Goal: Obtain resource: Obtain resource

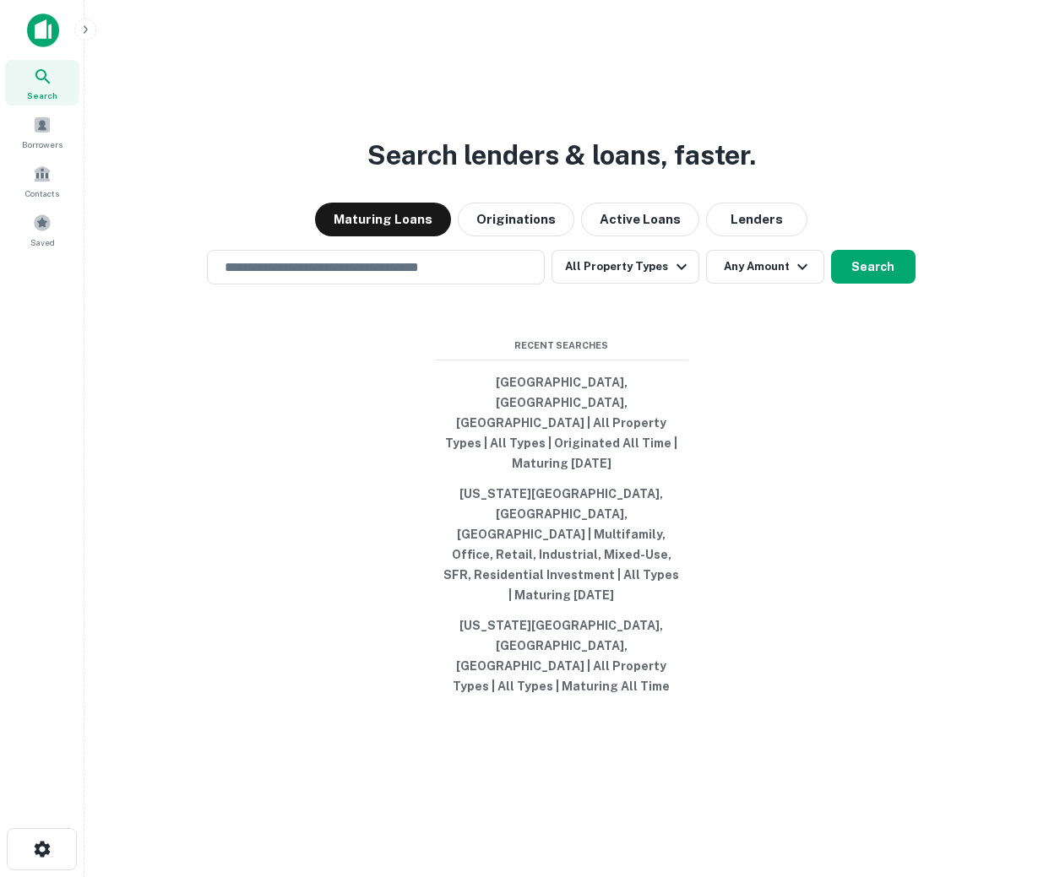
click at [274, 400] on div "Search lenders & loans, faster. Maturing Loans Originations Active Loans Lender…" at bounding box center [561, 479] width 926 height 877
click at [34, 130] on span at bounding box center [42, 125] width 19 height 19
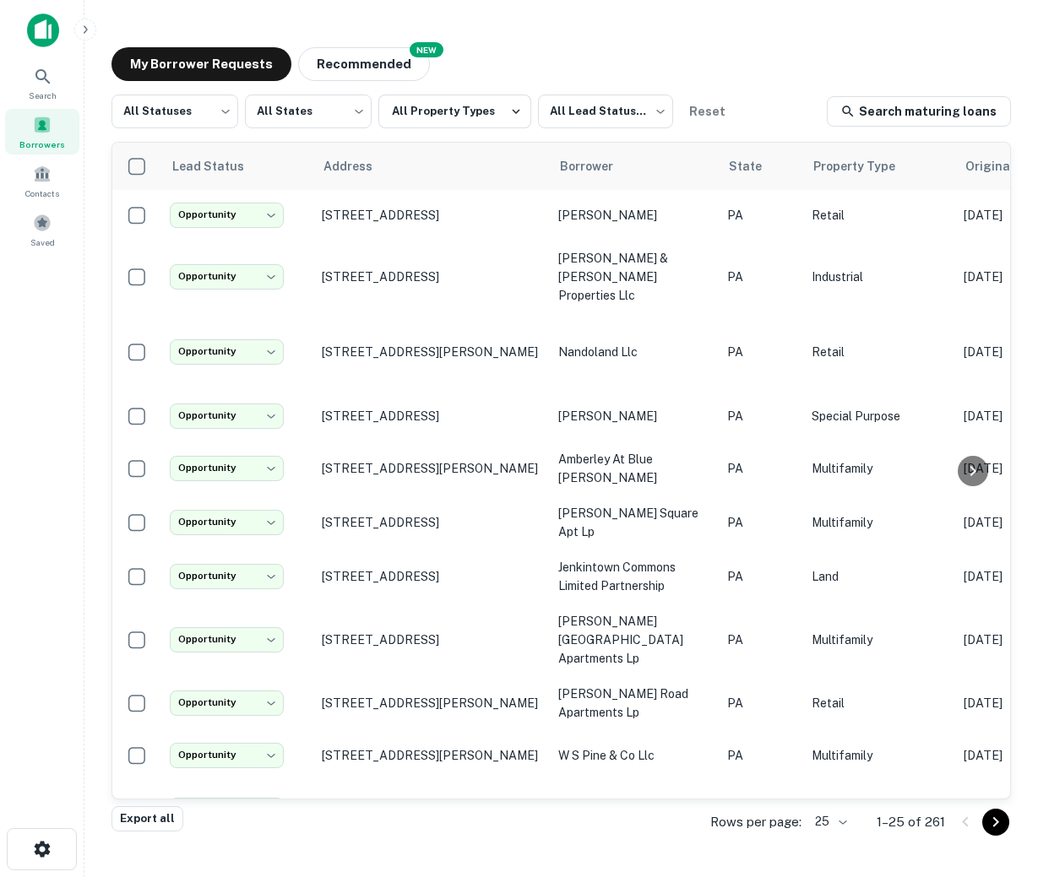
scroll to position [735, 0]
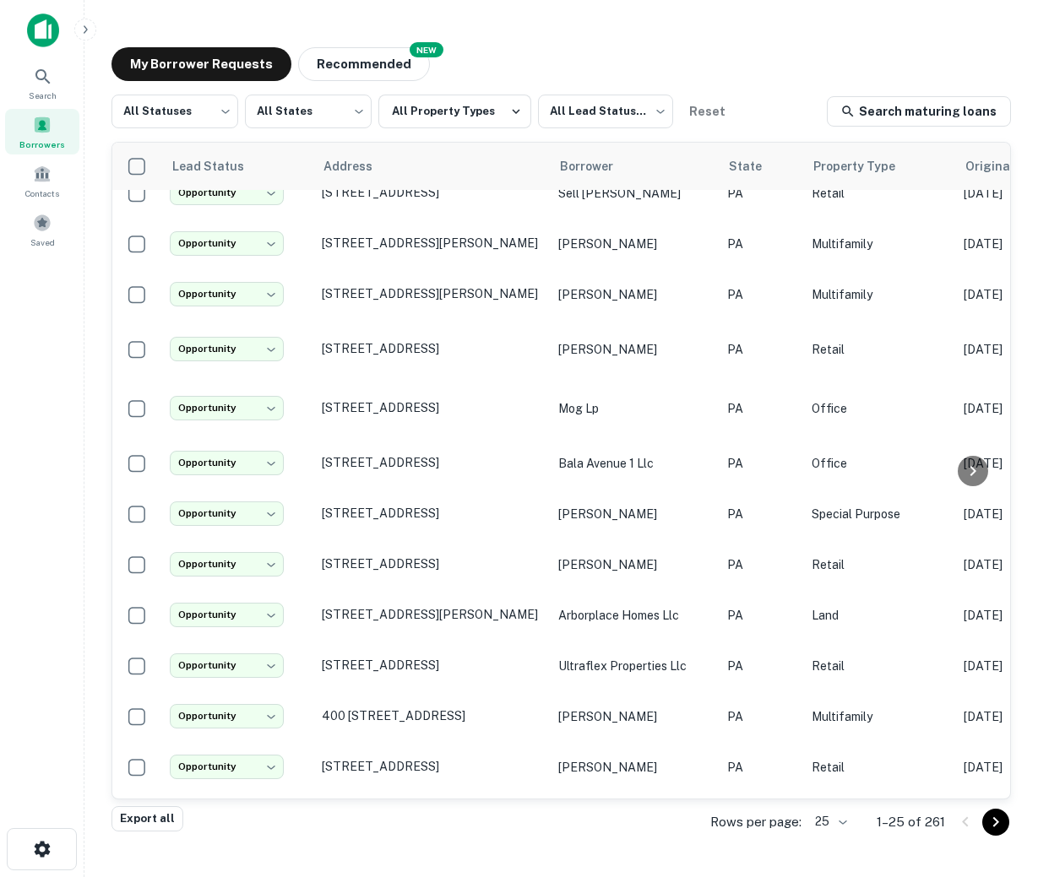
click at [818, 828] on body "**********" at bounding box center [519, 438] width 1038 height 877
click at [826, 722] on li "50" at bounding box center [830, 720] width 57 height 30
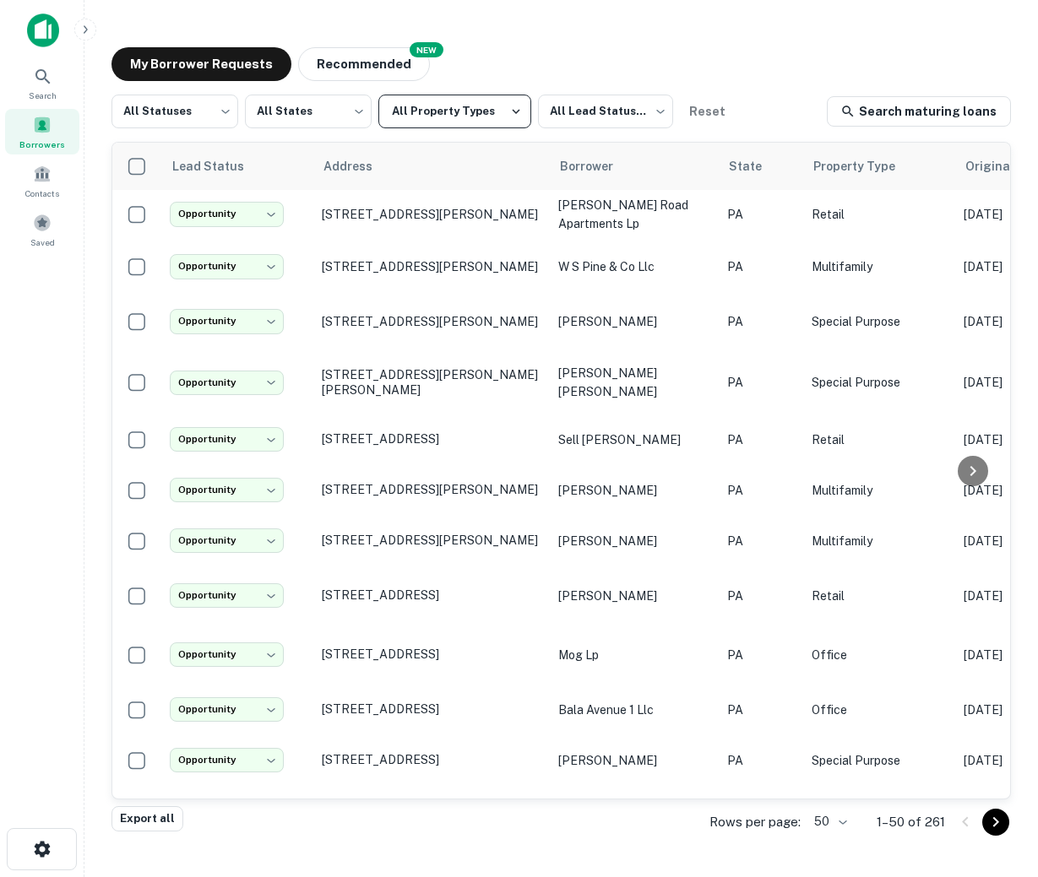
scroll to position [735, 0]
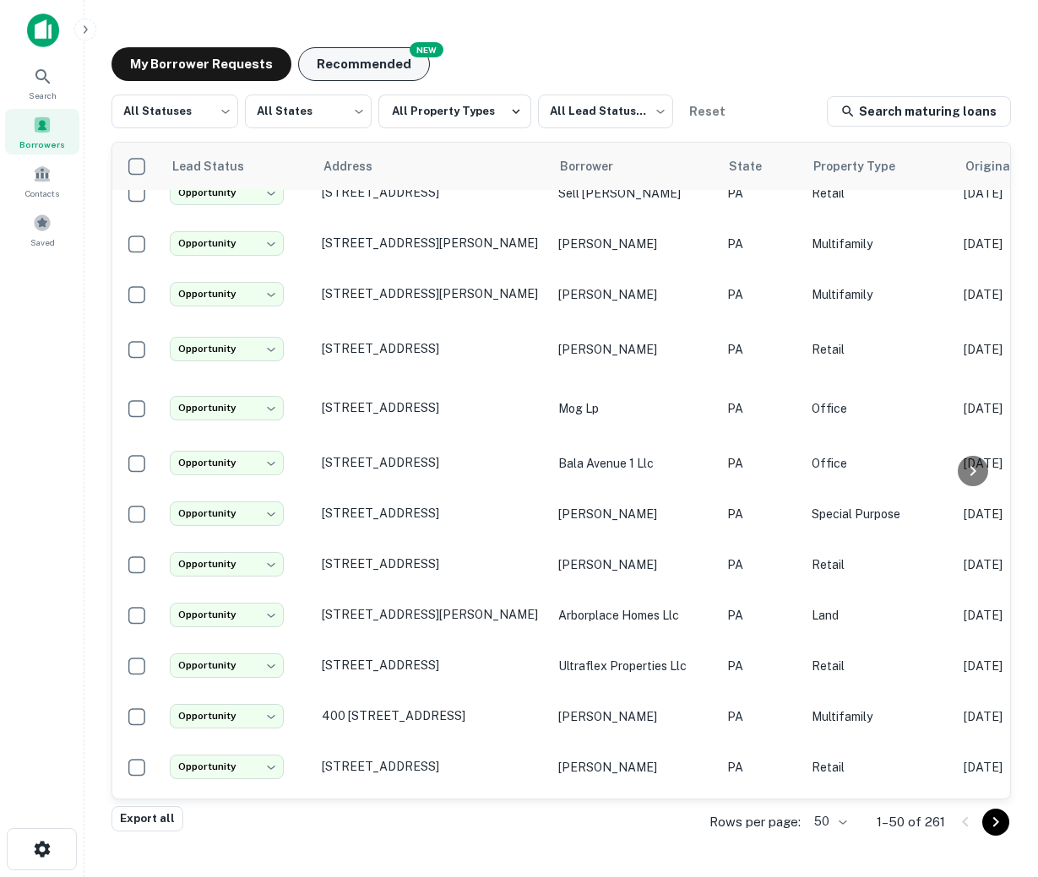
click at [361, 57] on button "Recommended" at bounding box center [364, 64] width 132 height 34
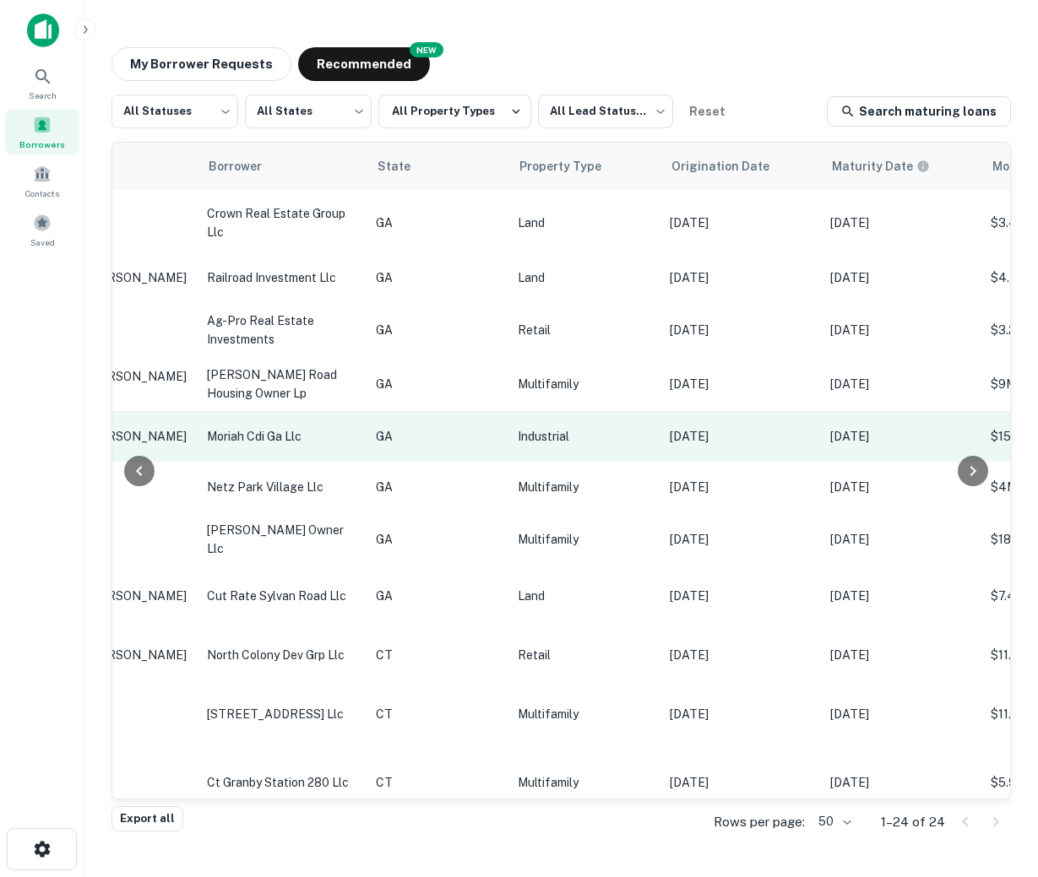
scroll to position [705, 0]
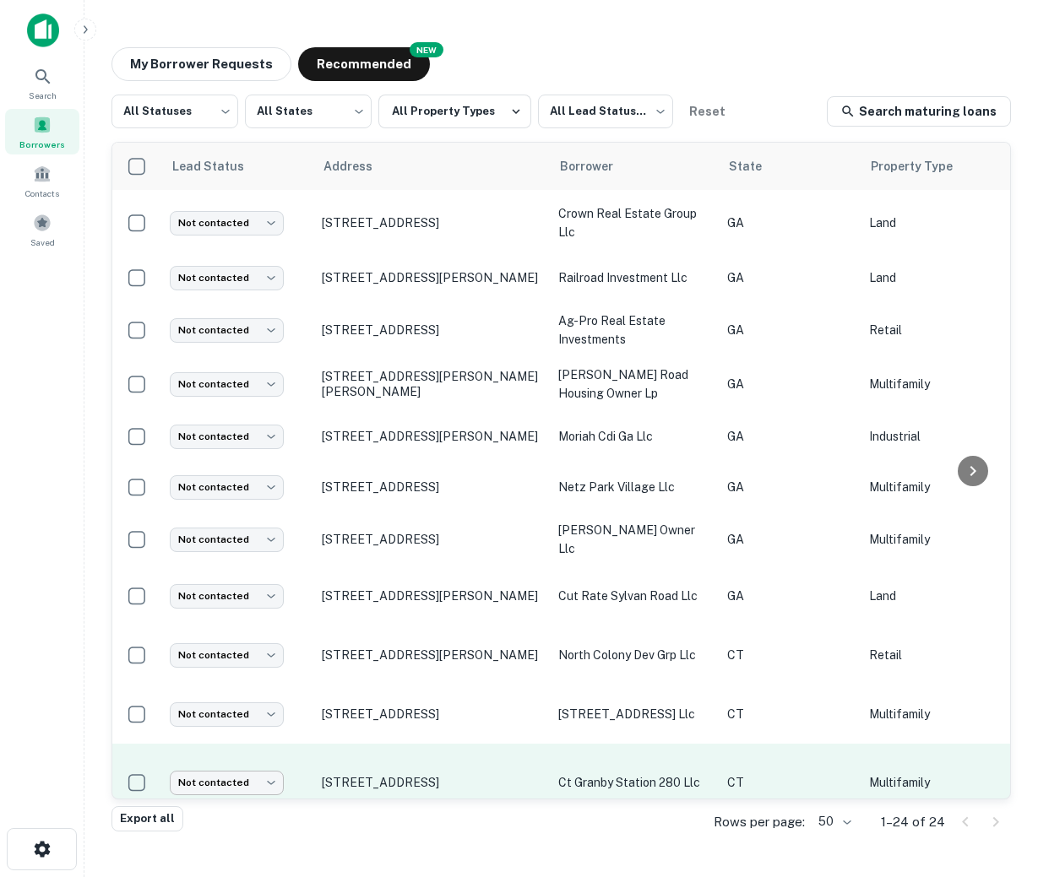
click at [268, 752] on body "Search Borrowers Contacts Saved My Borrower Requests NEW Recommended All Status…" at bounding box center [519, 438] width 1038 height 877
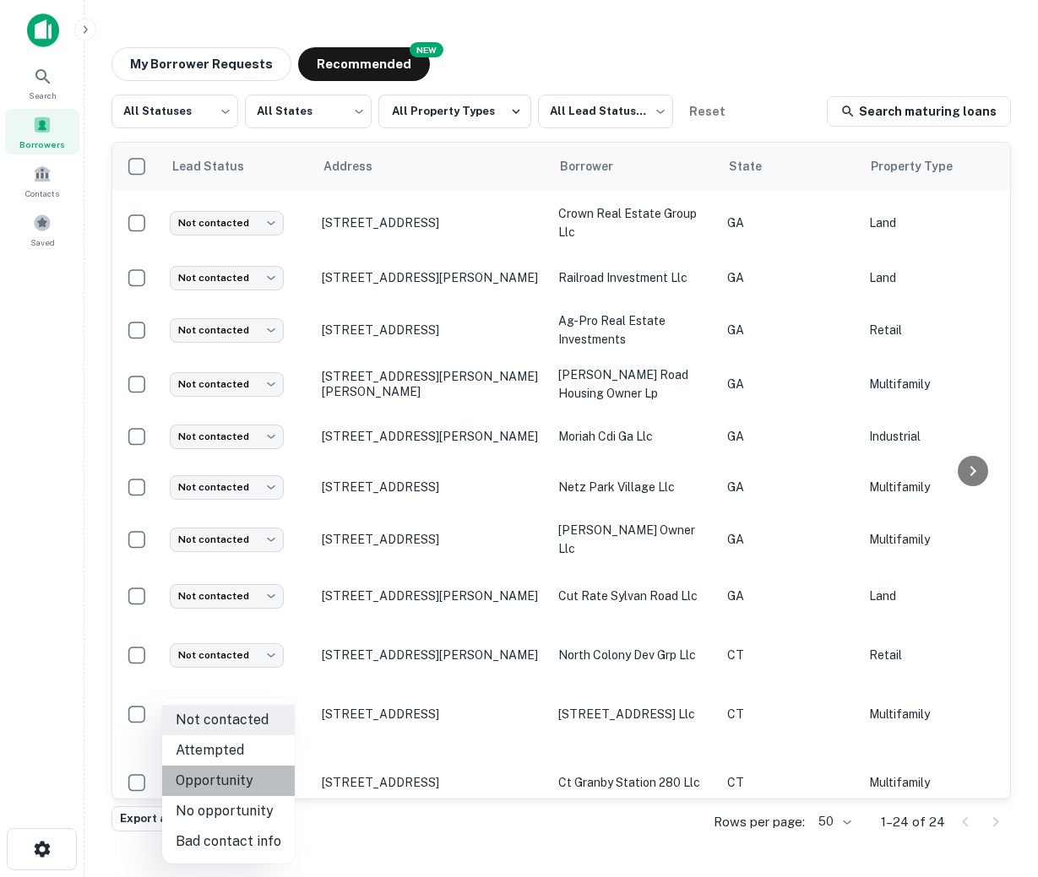
click at [245, 790] on li "Opportunity" at bounding box center [228, 781] width 133 height 30
type input "**********"
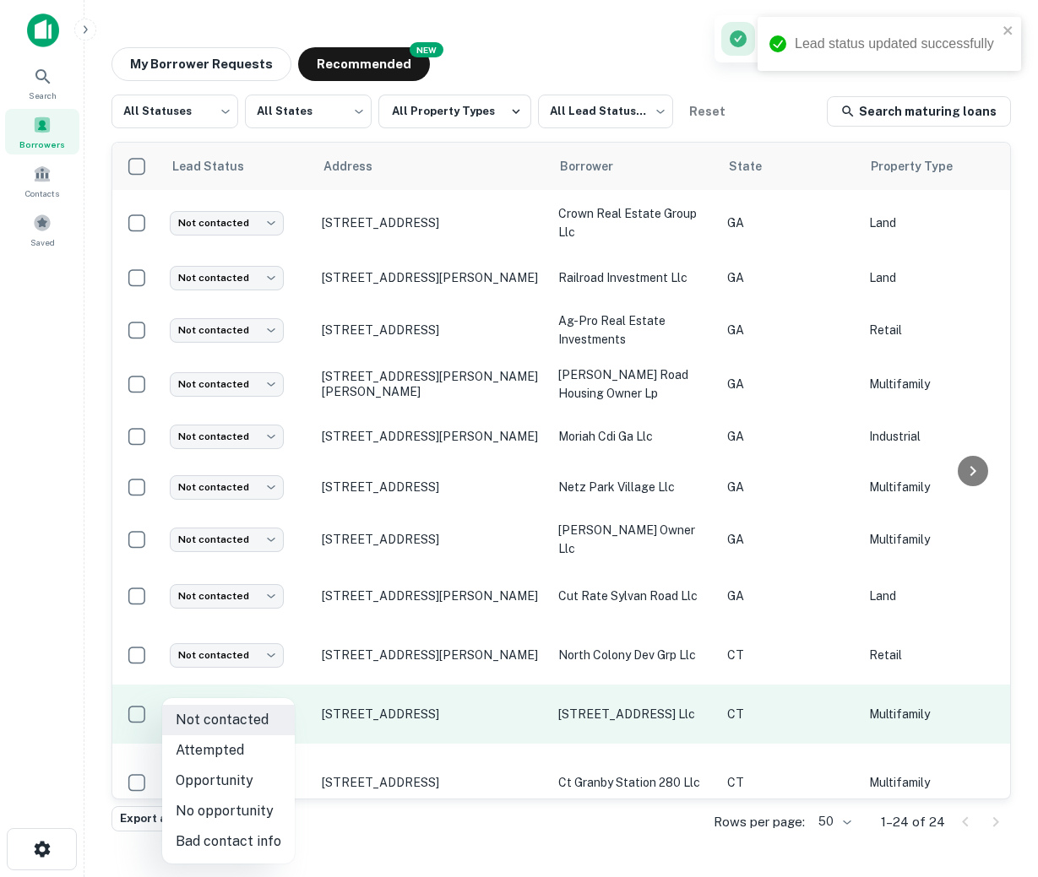
click at [218, 699] on body "Lead status updated successfully Search Borrowers Contacts Saved My Borrower Re…" at bounding box center [519, 438] width 1038 height 877
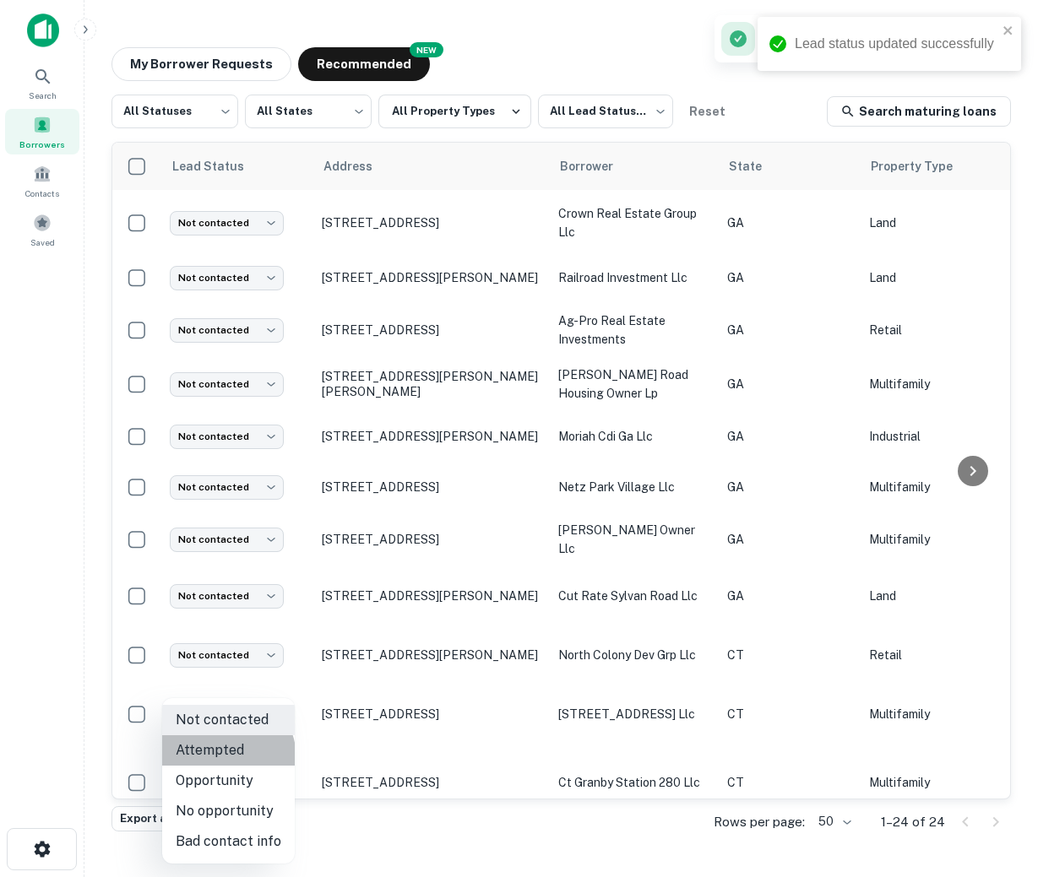
click at [220, 759] on li "Attempted" at bounding box center [228, 750] width 133 height 30
type input "*********"
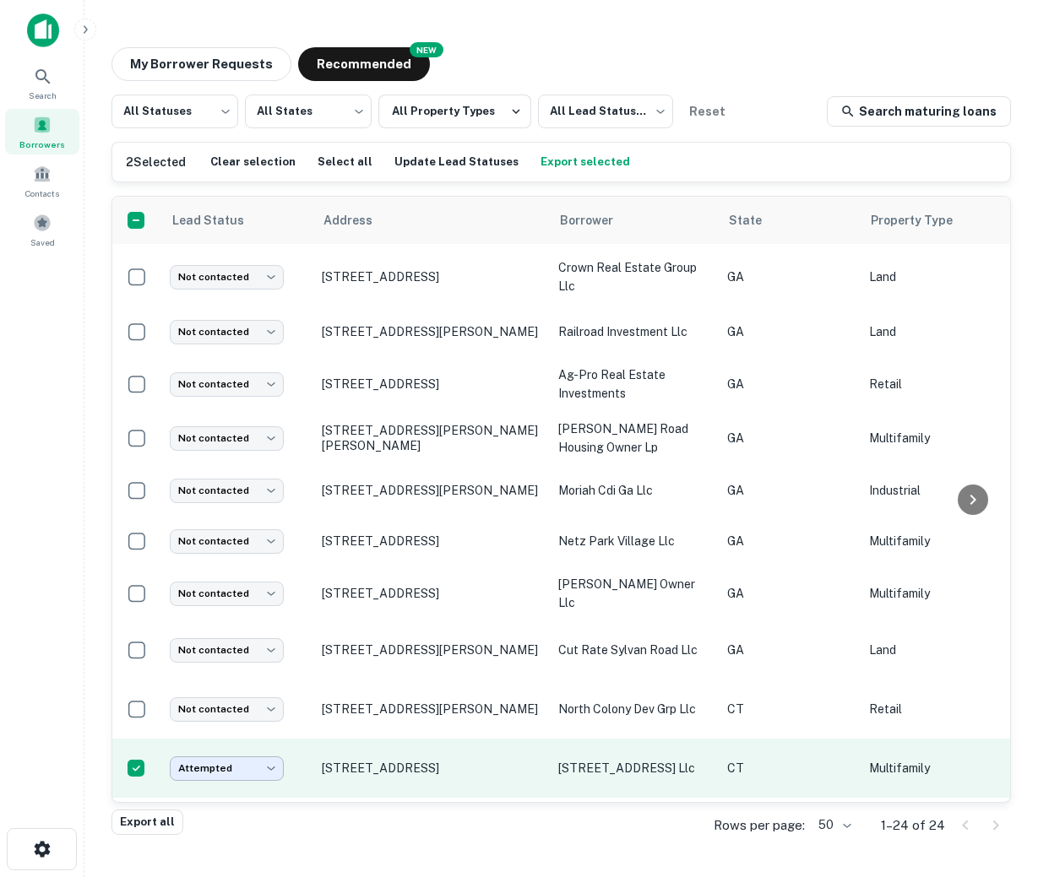
scroll to position [756, 0]
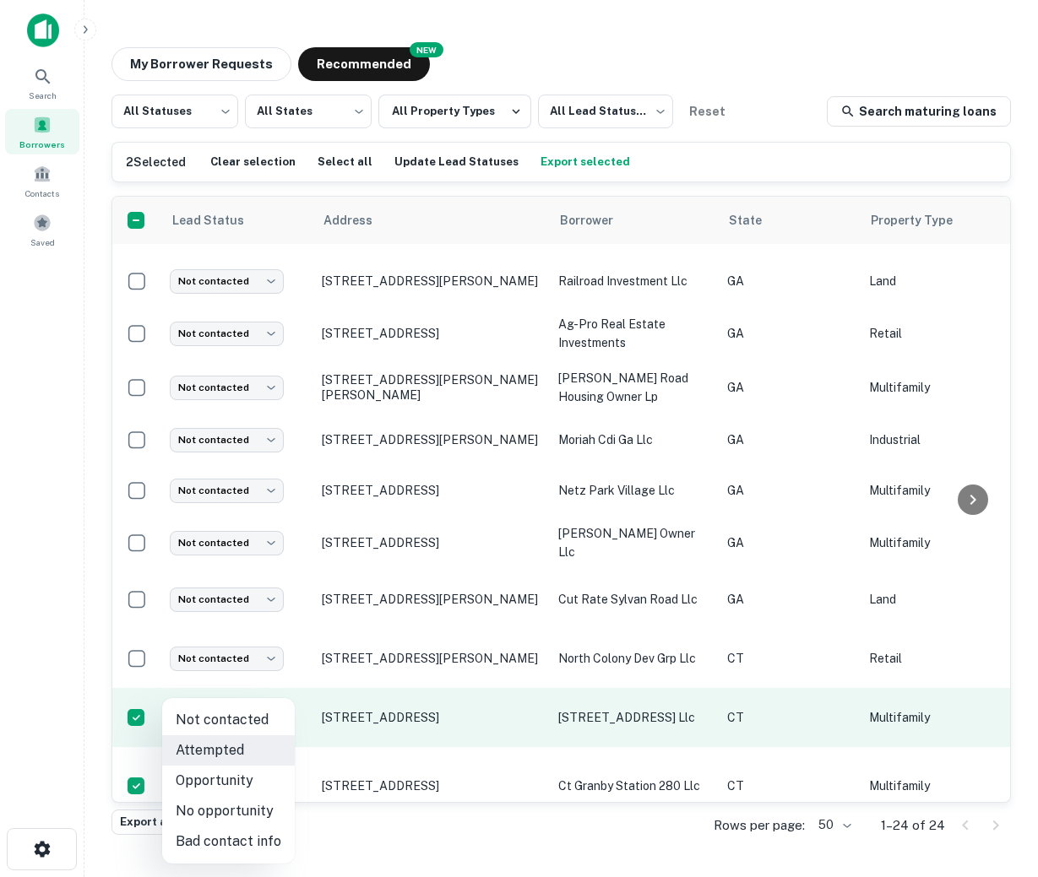
click at [209, 696] on body "Search Borrowers Contacts Saved My Borrower Requests NEW Recommended All Status…" at bounding box center [519, 438] width 1038 height 877
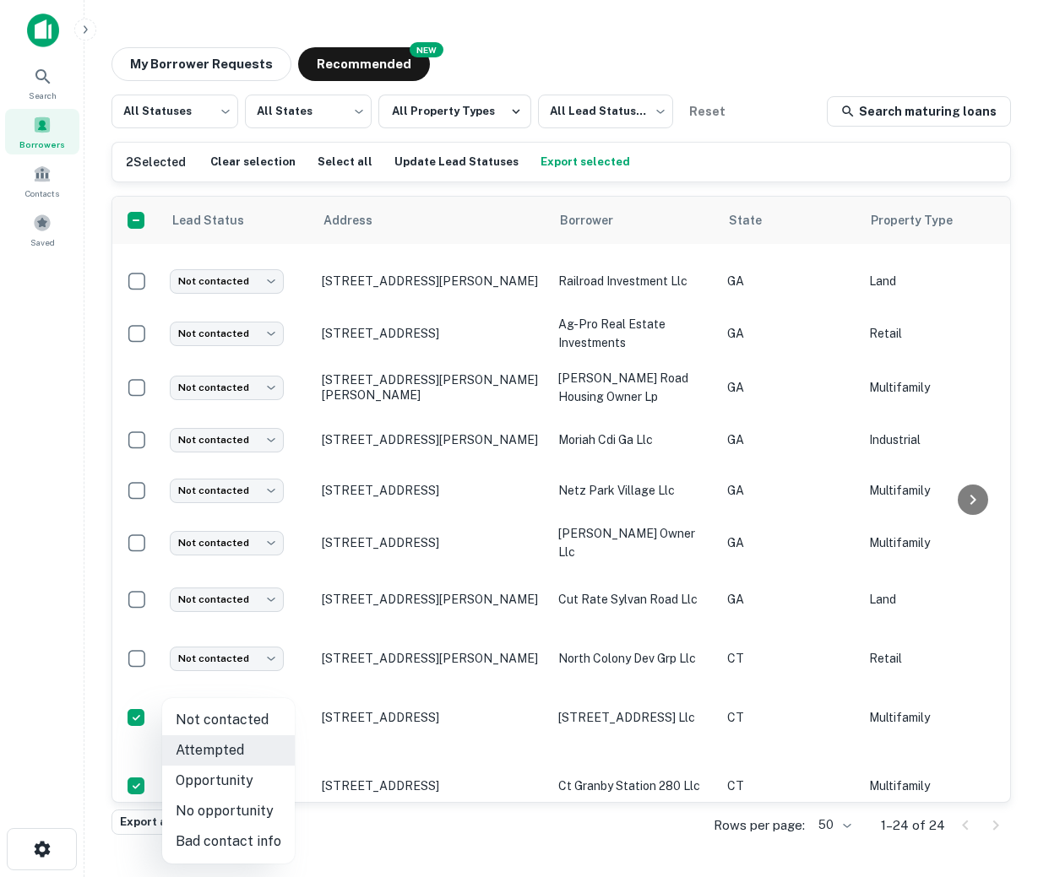
click at [226, 782] on li "Opportunity" at bounding box center [228, 781] width 133 height 30
type input "**********"
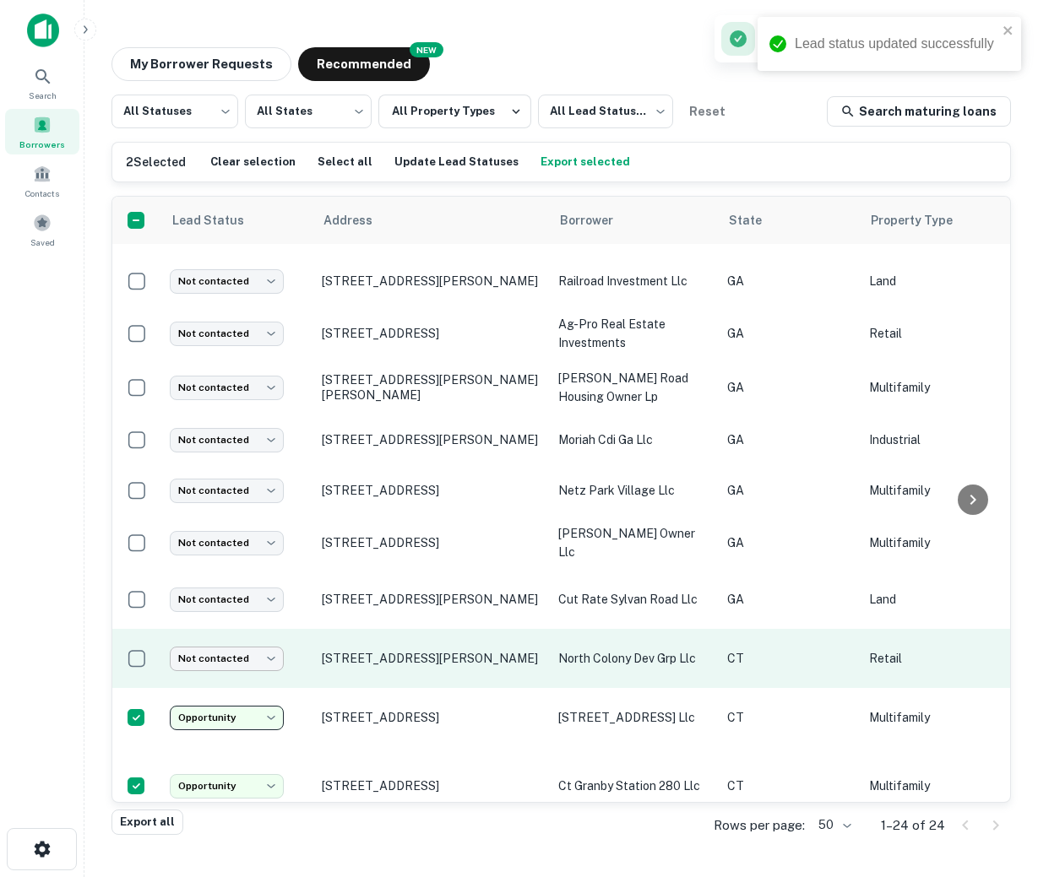
click at [208, 627] on body "Lead status updated successfully Search Borrowers Contacts Saved My Borrower Re…" at bounding box center [519, 438] width 1038 height 877
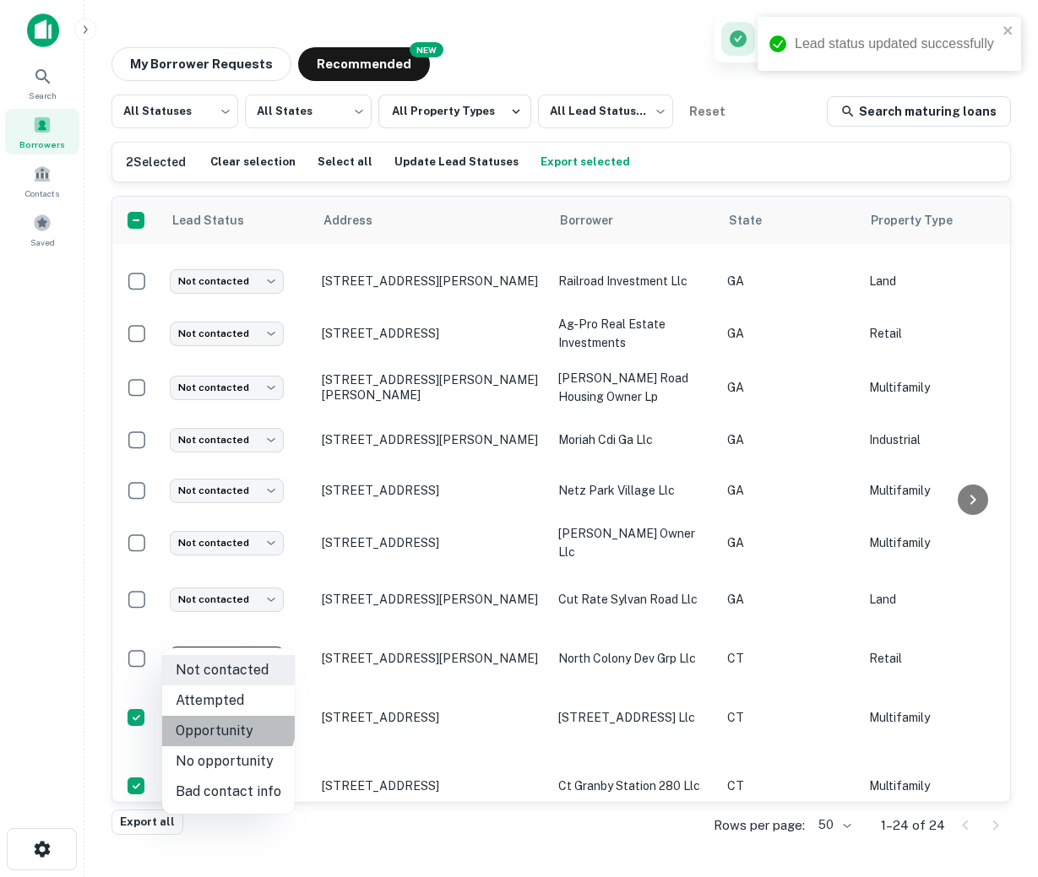
click at [224, 723] on li "Opportunity" at bounding box center [228, 731] width 133 height 30
type input "**********"
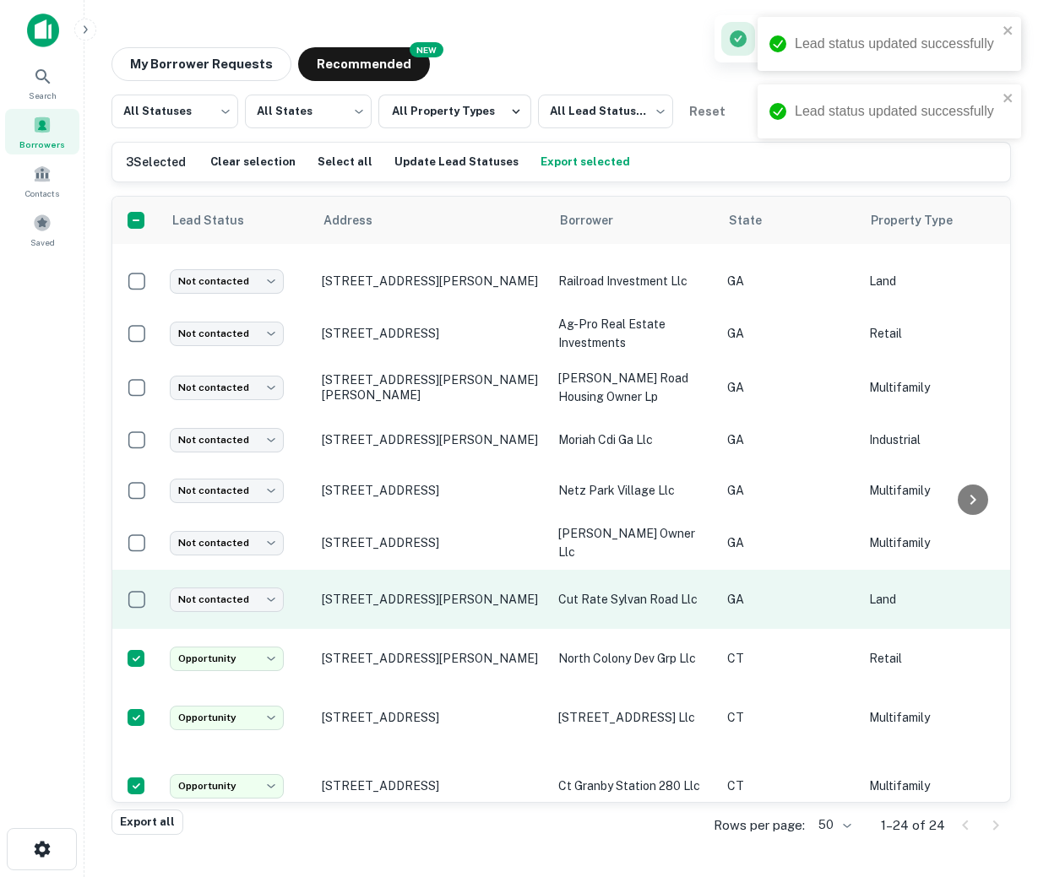
click at [215, 570] on td "Not contacted **** ​" at bounding box center [237, 599] width 152 height 59
click at [214, 575] on body "Lead status updated successfully Lead status updated successfully Search Borrow…" at bounding box center [519, 438] width 1038 height 877
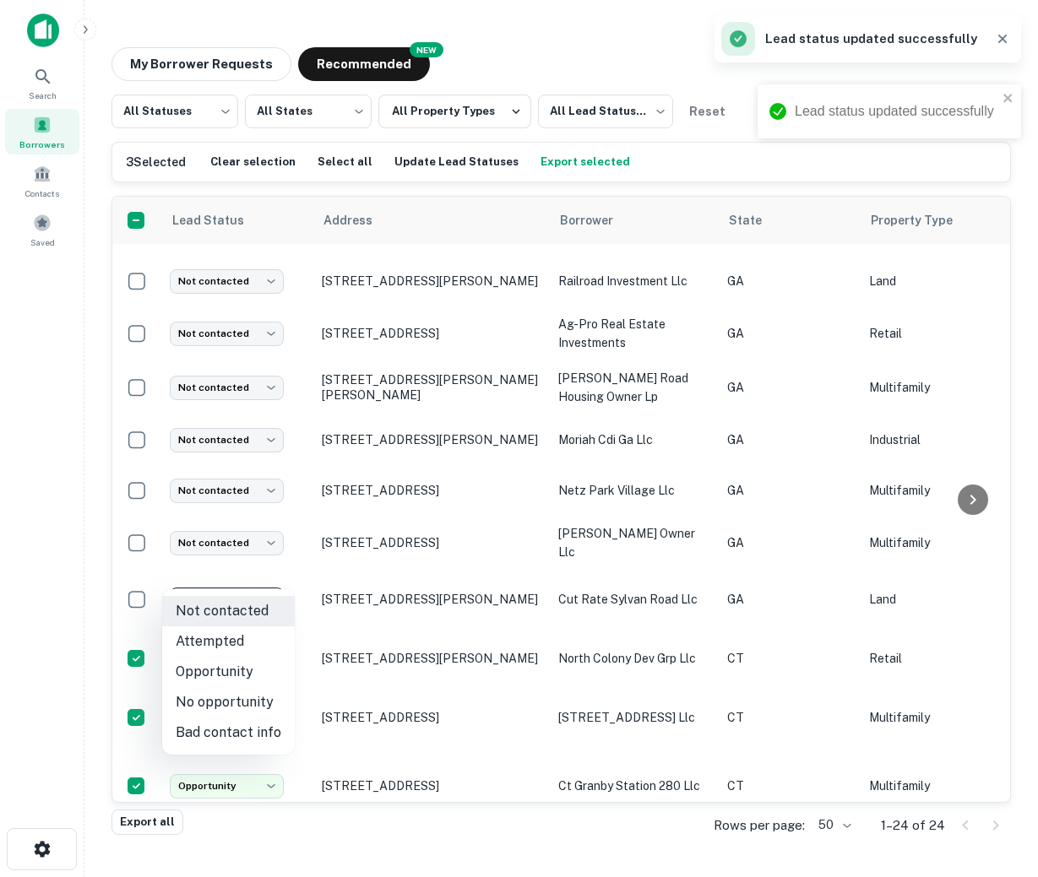
click at [224, 672] on li "Opportunity" at bounding box center [228, 672] width 133 height 30
type input "**********"
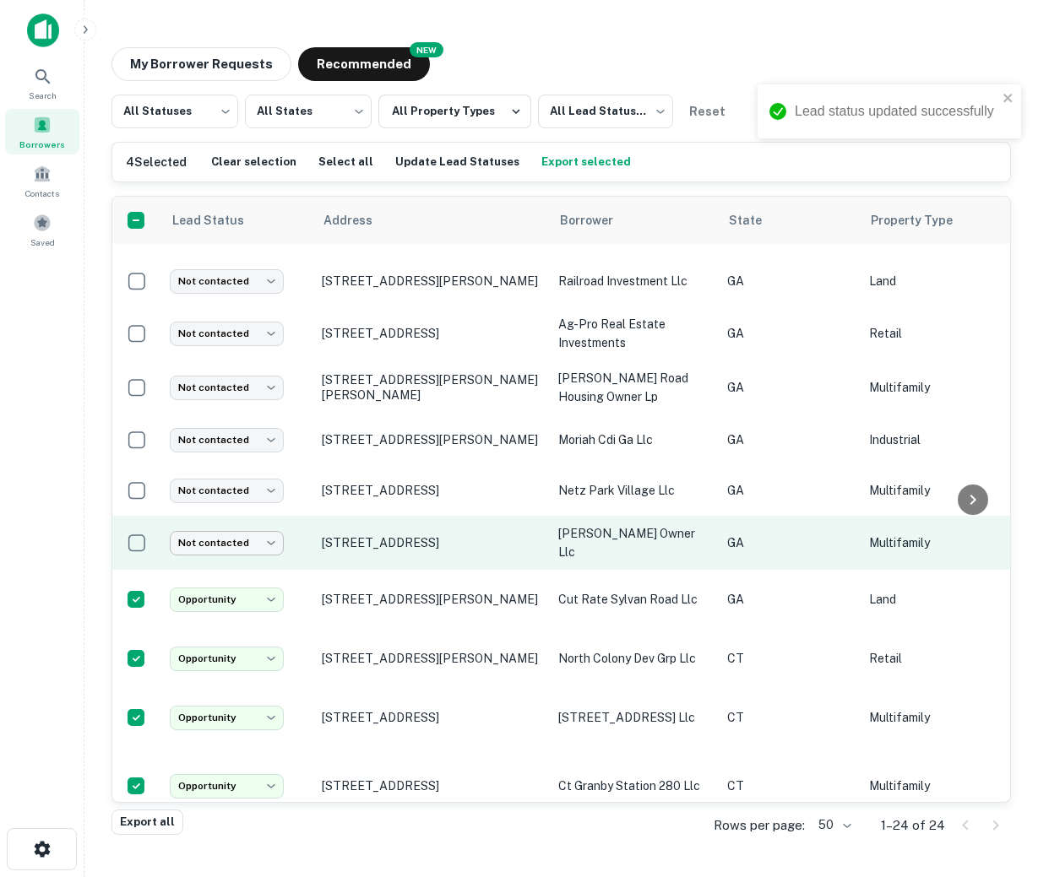
click at [233, 522] on body "Lead status updated successfully Lead status updated successfully Search Borrow…" at bounding box center [519, 438] width 1038 height 877
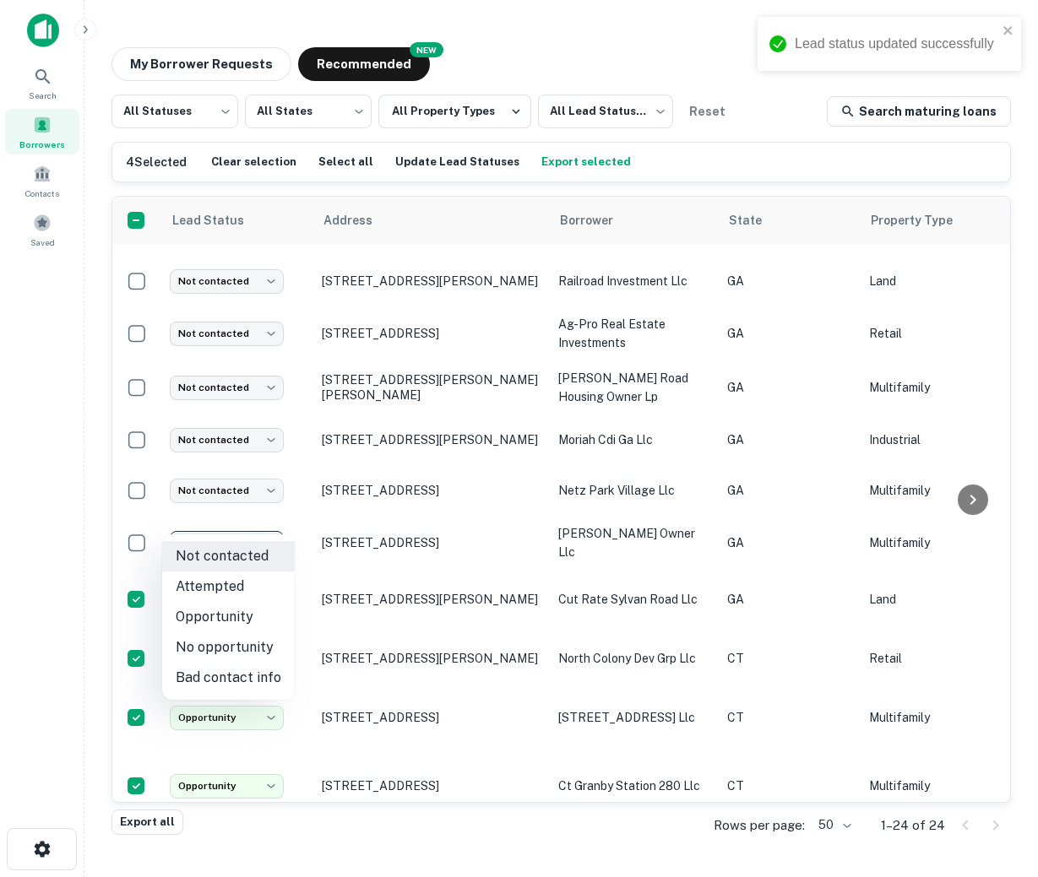
click at [217, 616] on li "Opportunity" at bounding box center [228, 617] width 133 height 30
type input "**********"
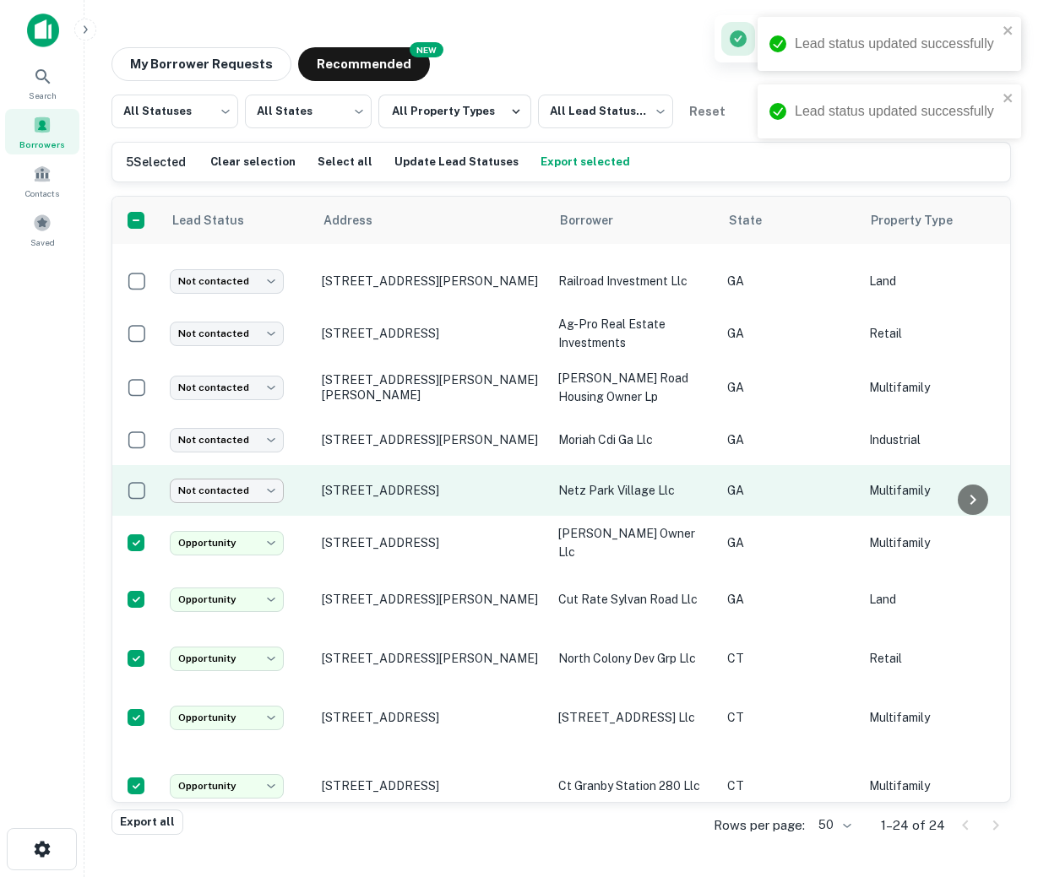
click at [221, 471] on body "Lead status updated successfully Lead status updated successfully Search Borrow…" at bounding box center [519, 438] width 1038 height 877
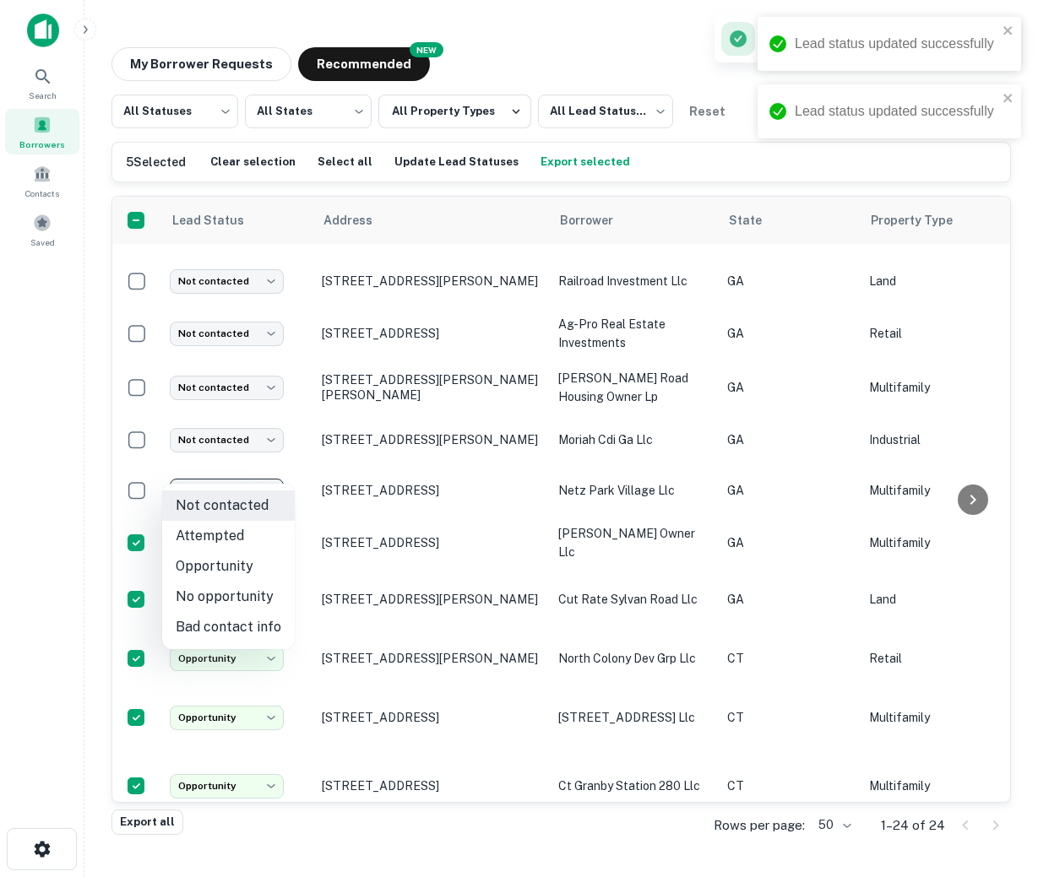
click at [212, 569] on li "Opportunity" at bounding box center [228, 566] width 133 height 30
type input "**********"
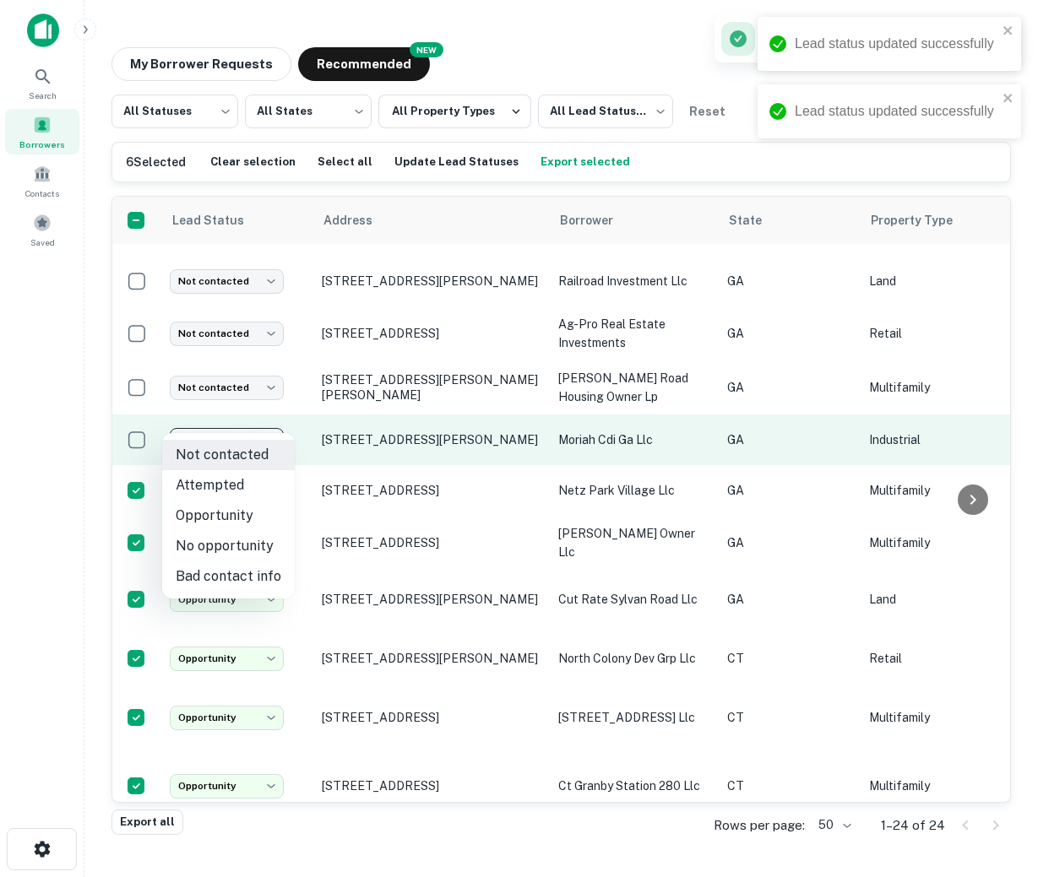
click at [236, 425] on body "Lead status updated successfully Lead status updated successfully Search Borrow…" at bounding box center [519, 438] width 1038 height 877
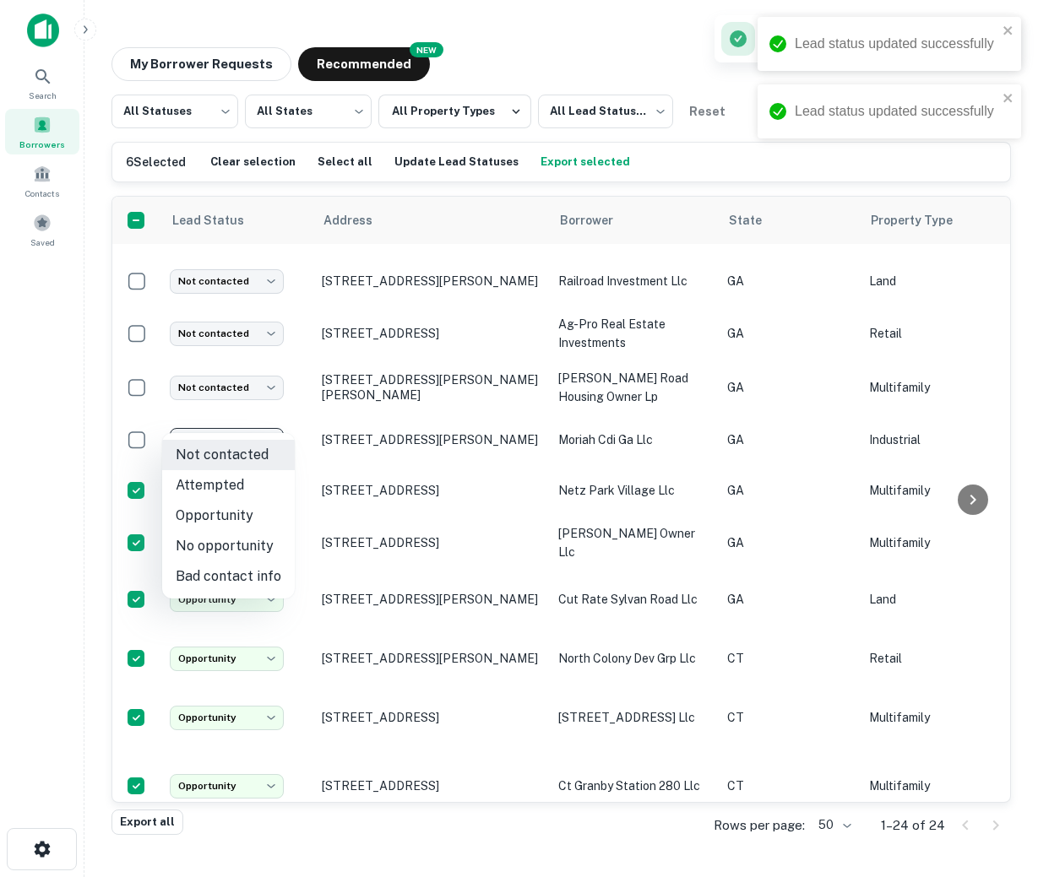
click at [227, 526] on li "Opportunity" at bounding box center [228, 516] width 133 height 30
type input "**********"
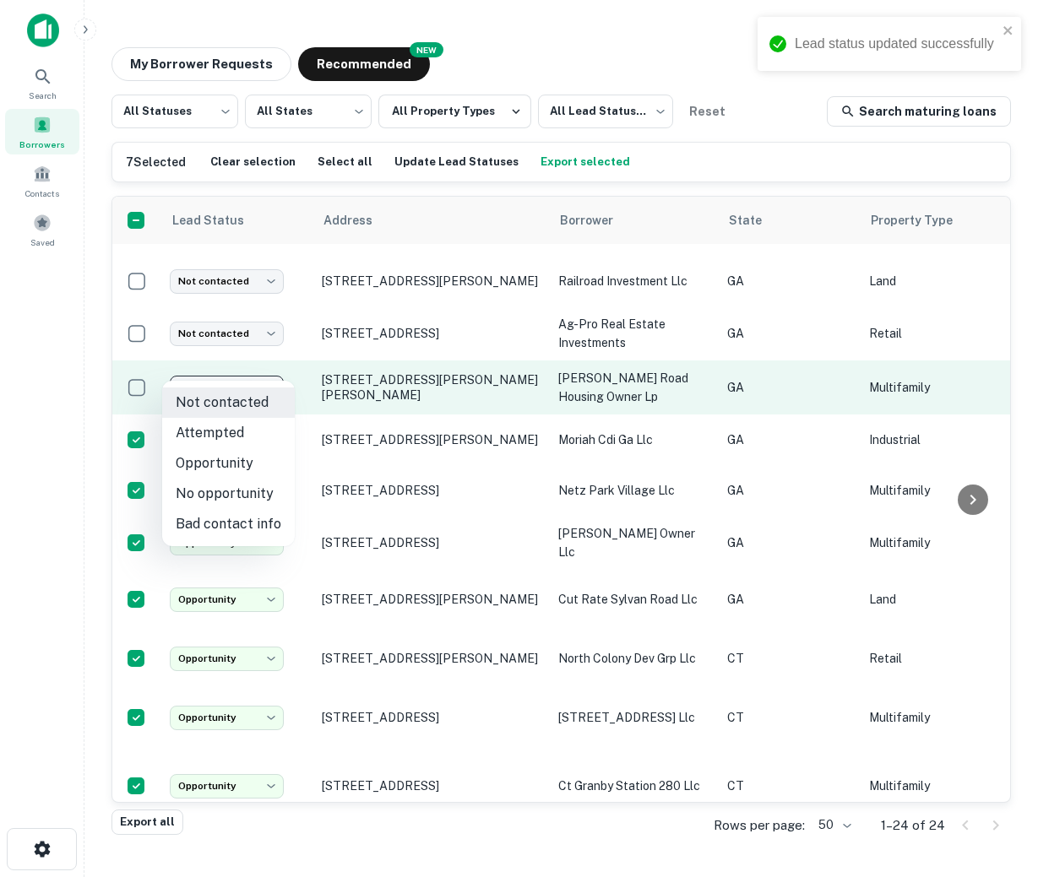
click at [241, 366] on body "Lead status updated successfully Search Borrowers Contacts Saved My Borrower Re…" at bounding box center [519, 438] width 1038 height 877
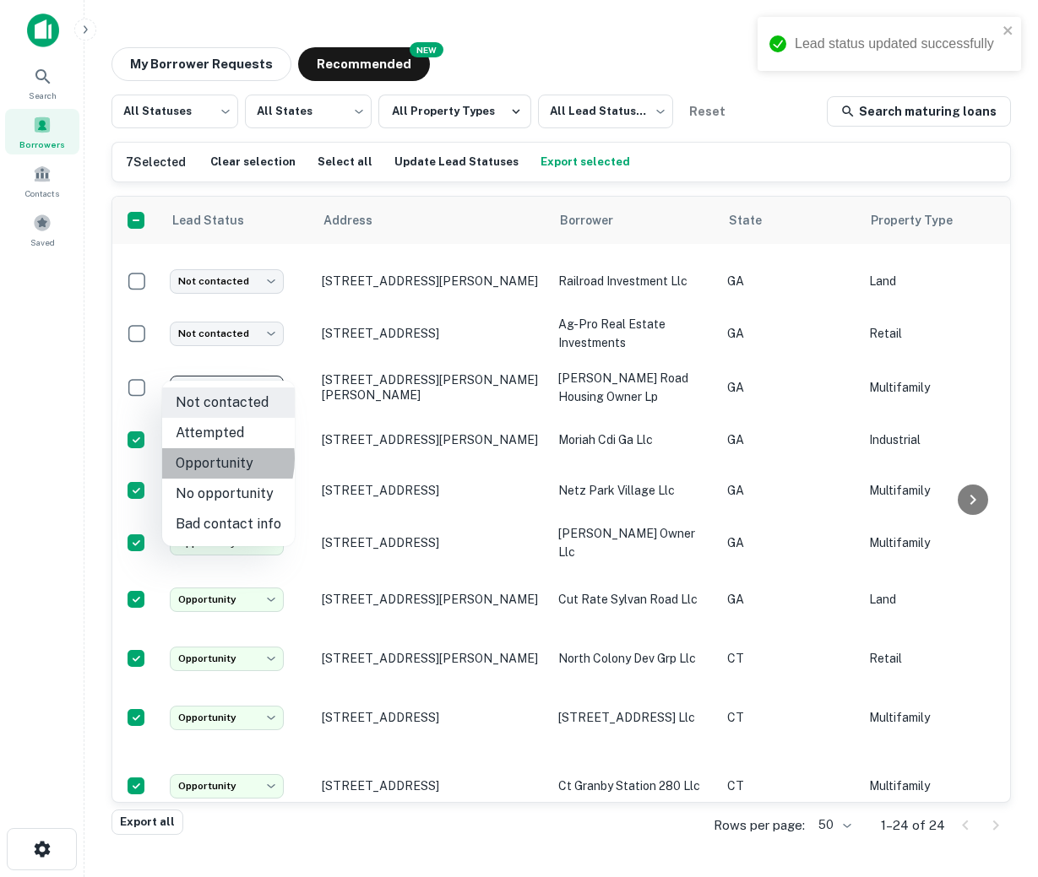
click at [200, 459] on li "Opportunity" at bounding box center [228, 463] width 133 height 30
type input "**********"
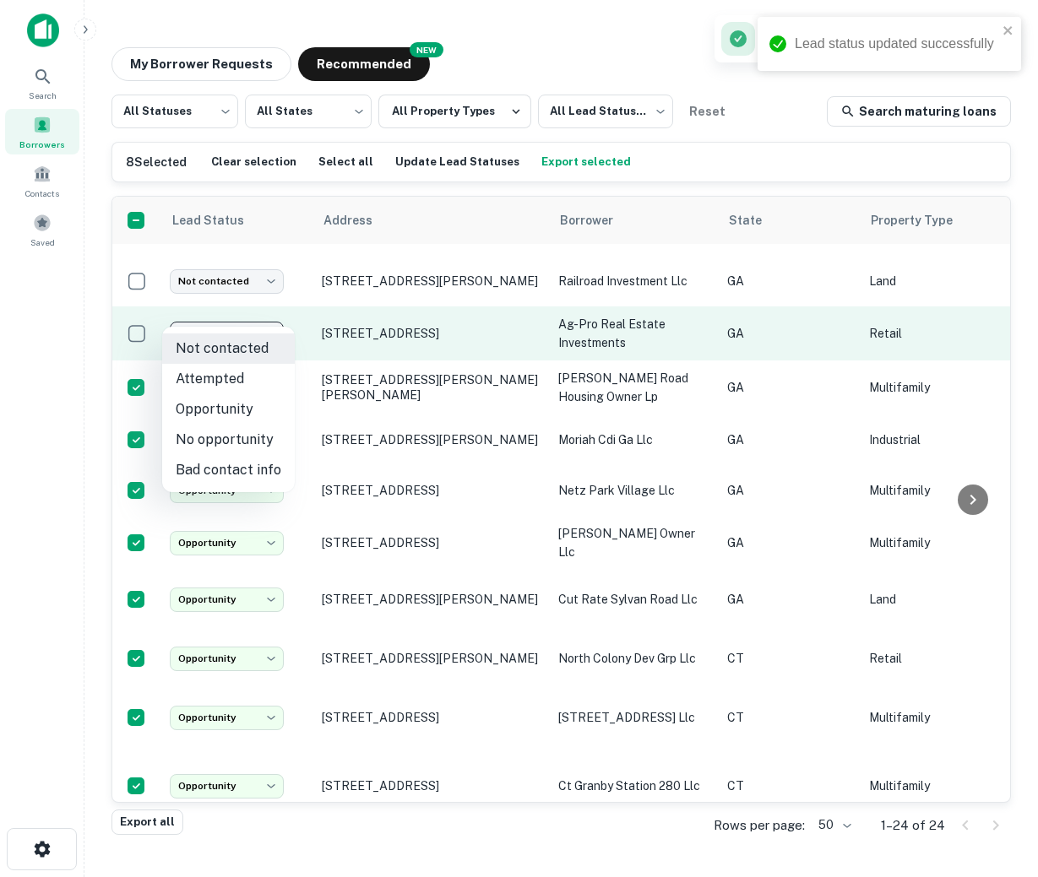
click at [257, 302] on body "Lead status updated successfully Search Borrowers Contacts Saved My Borrower Re…" at bounding box center [519, 438] width 1038 height 877
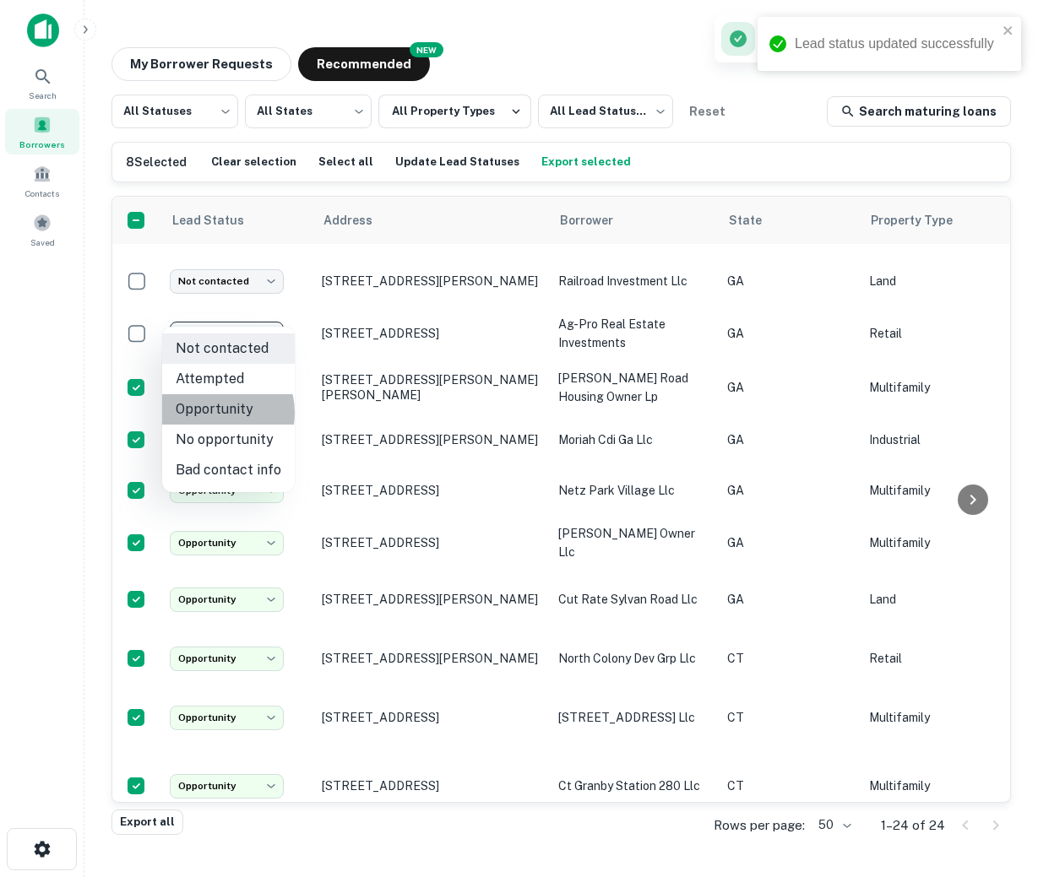
click at [214, 413] on li "Opportunity" at bounding box center [228, 409] width 133 height 30
type input "**********"
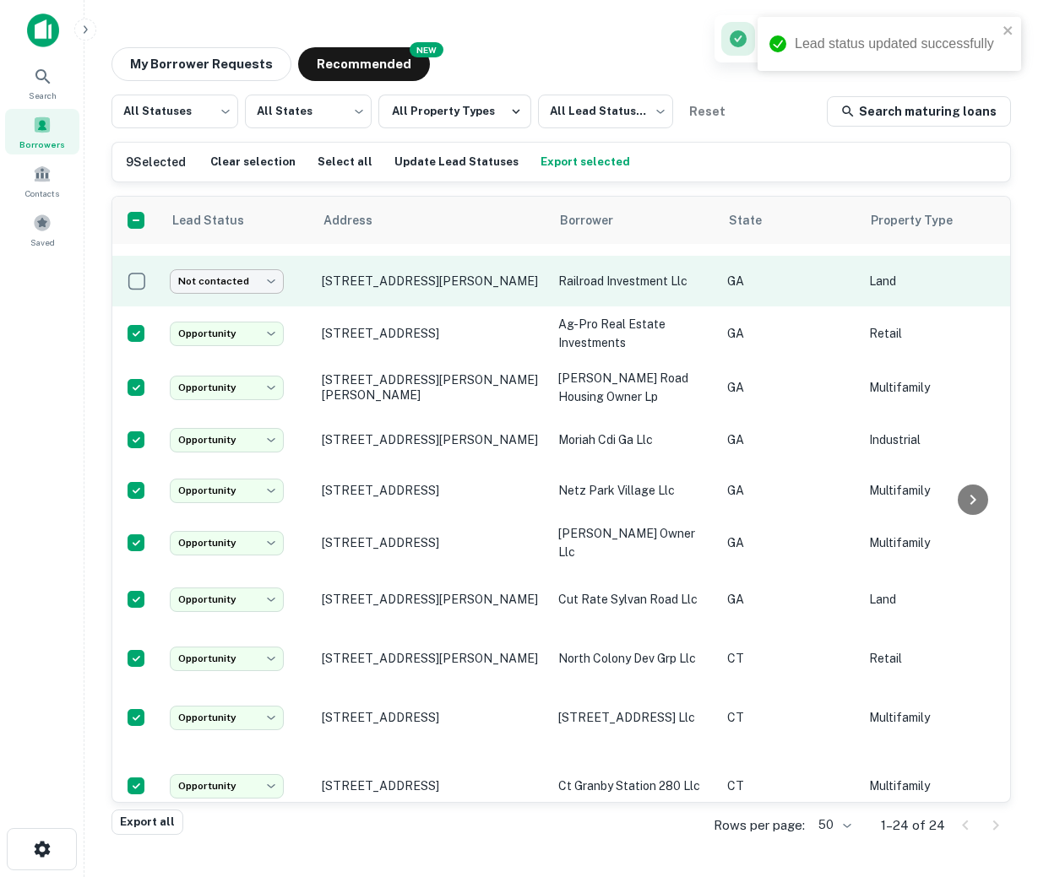
click at [202, 269] on body "Lead status updated successfully Lead status updated successfully Search Borrow…" at bounding box center [519, 438] width 1038 height 877
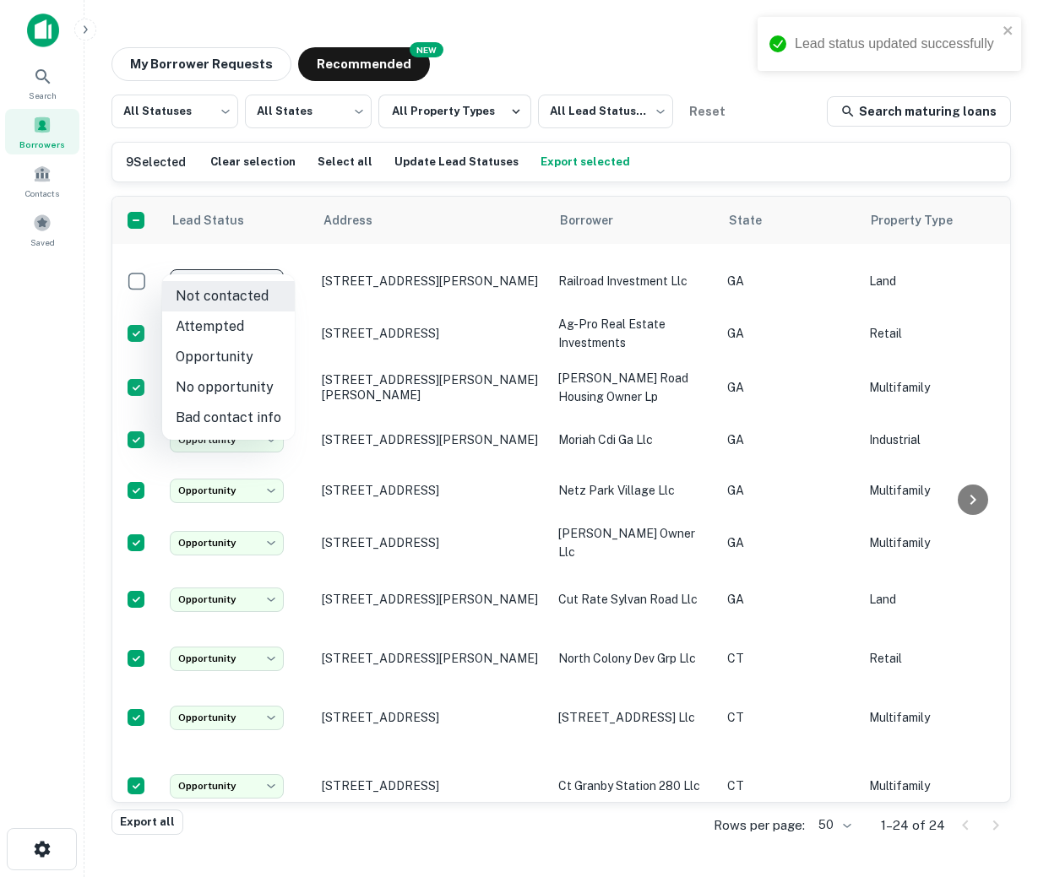
click at [205, 355] on li "Opportunity" at bounding box center [228, 357] width 133 height 30
type input "**********"
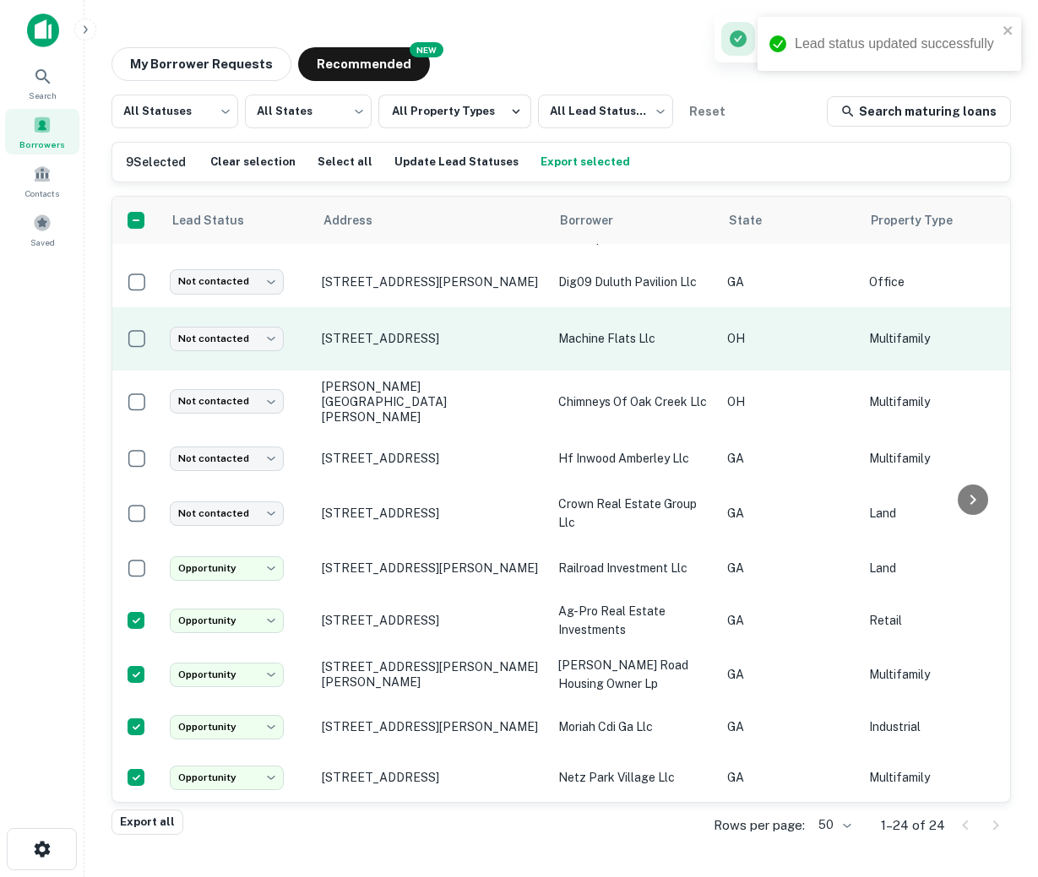
scroll to position [570, 0]
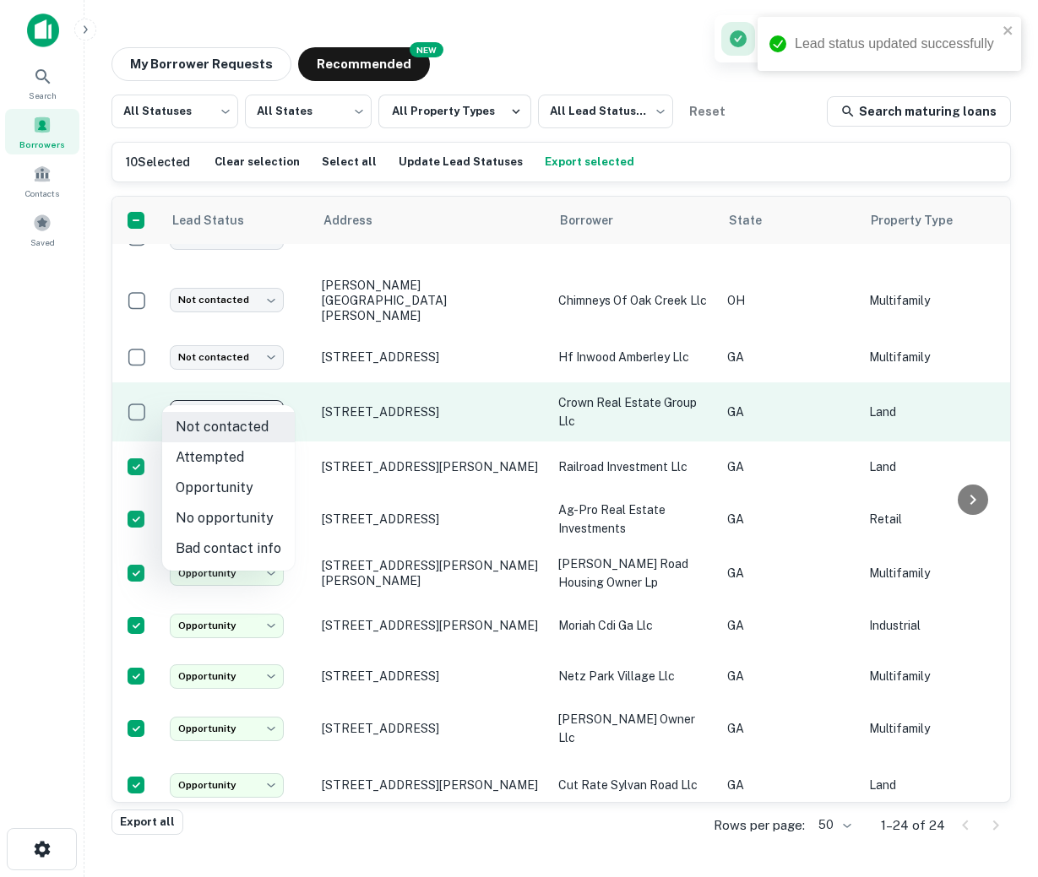
click at [242, 393] on body "Lead status updated successfully Search Borrowers Contacts Saved My Borrower Re…" at bounding box center [519, 438] width 1038 height 877
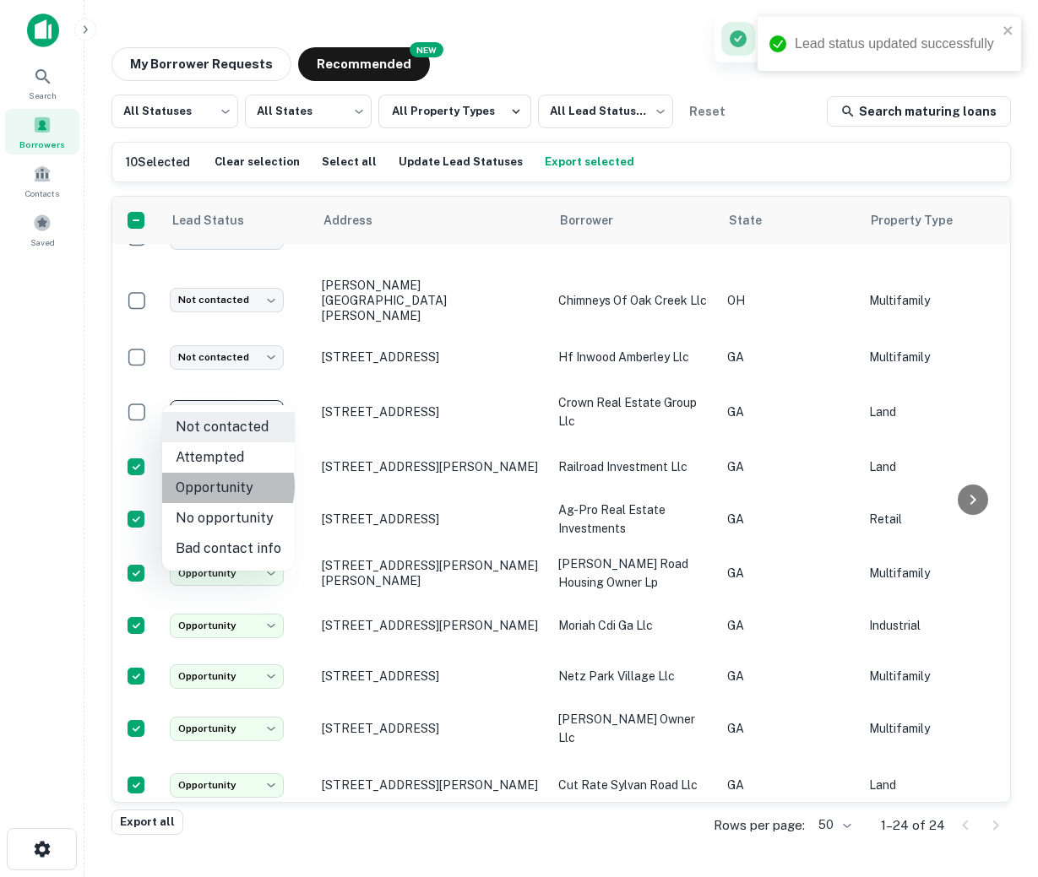
click at [220, 486] on li "Opportunity" at bounding box center [228, 488] width 133 height 30
type input "**********"
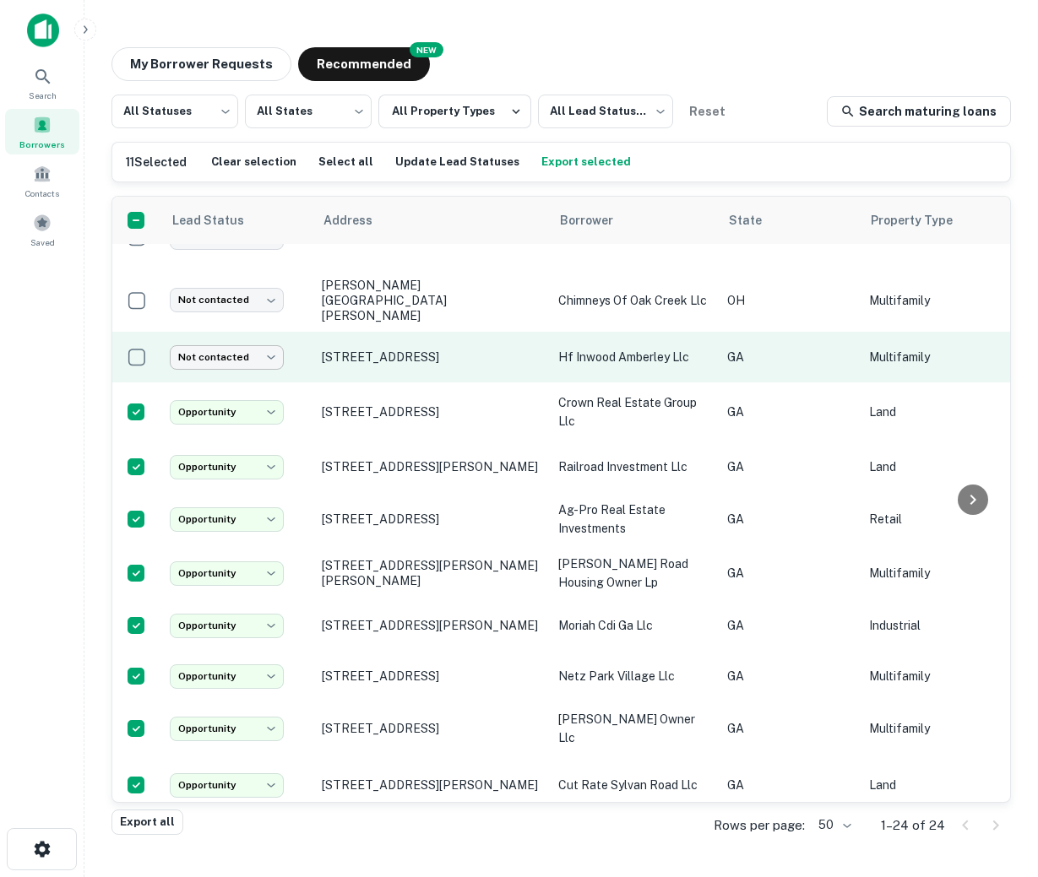
click at [226, 332] on body "Search Borrowers Contacts Saved My Borrower Requests NEW Recommended All Status…" at bounding box center [519, 438] width 1038 height 877
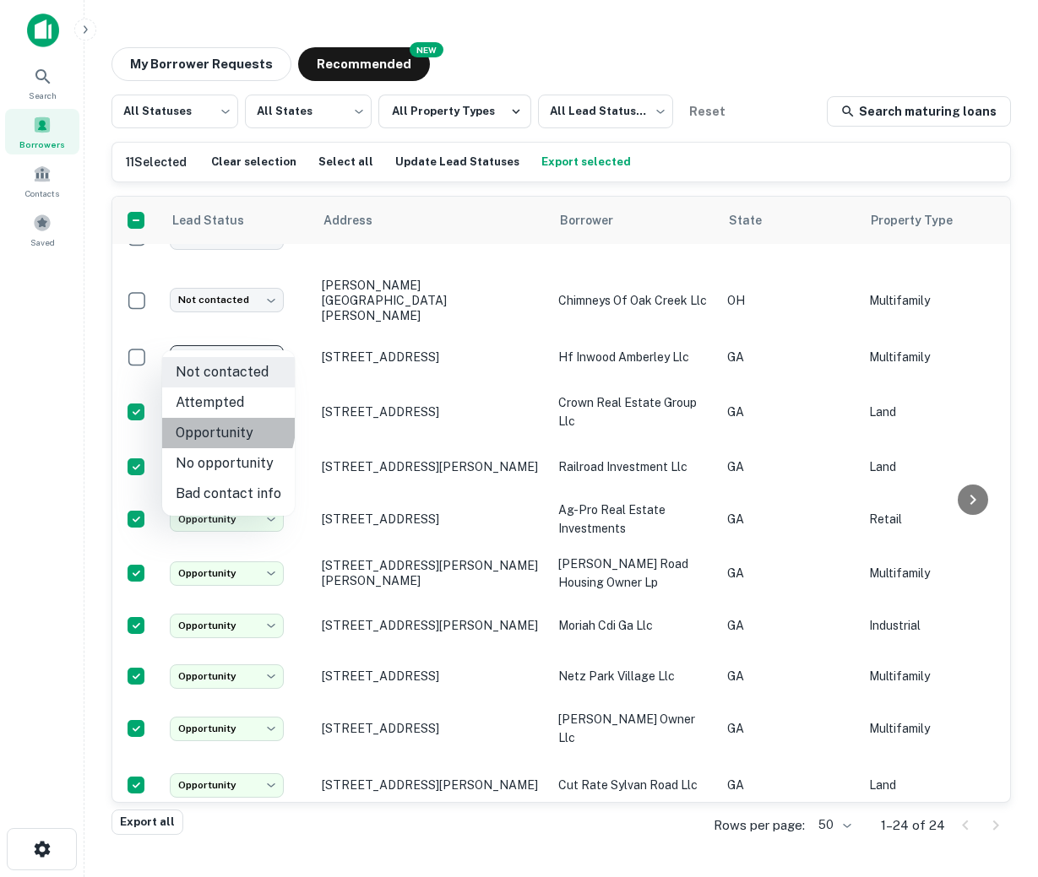
click at [218, 426] on li "Opportunity" at bounding box center [228, 433] width 133 height 30
type input "**********"
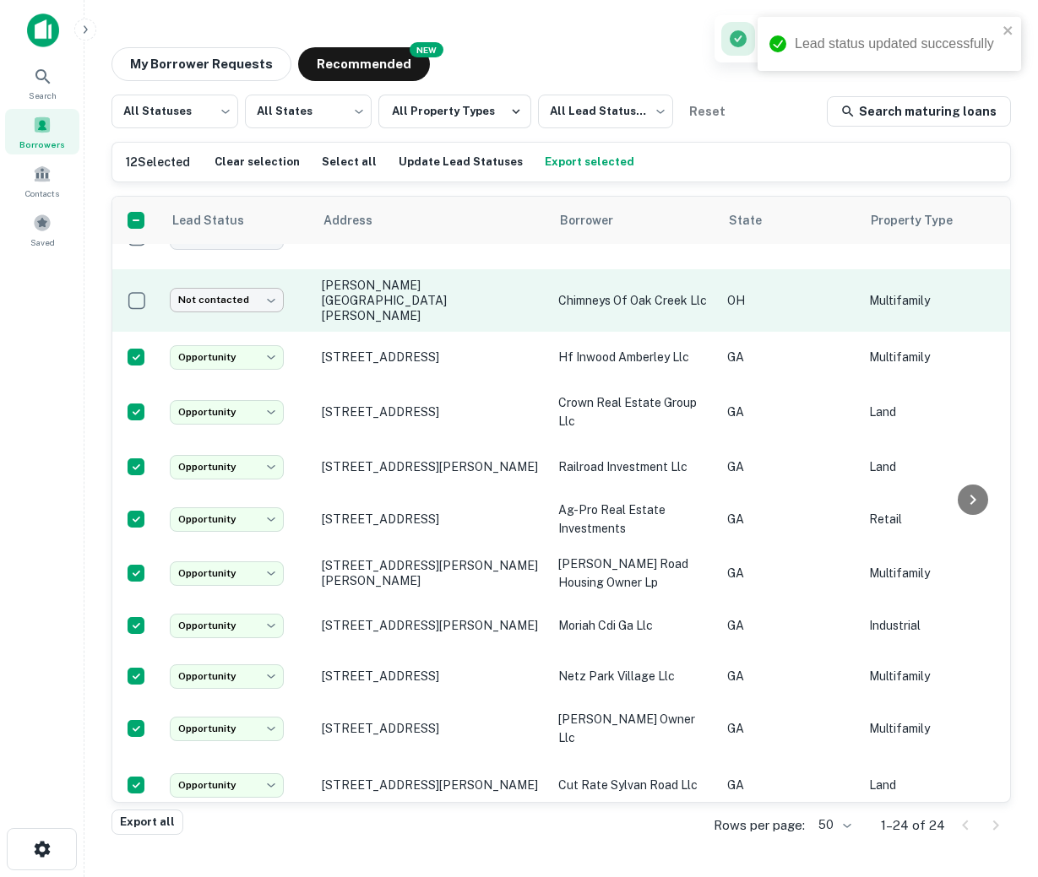
click at [216, 296] on body "Lead status updated successfully Search Borrowers Contacts Saved My Borrower Re…" at bounding box center [519, 438] width 1038 height 877
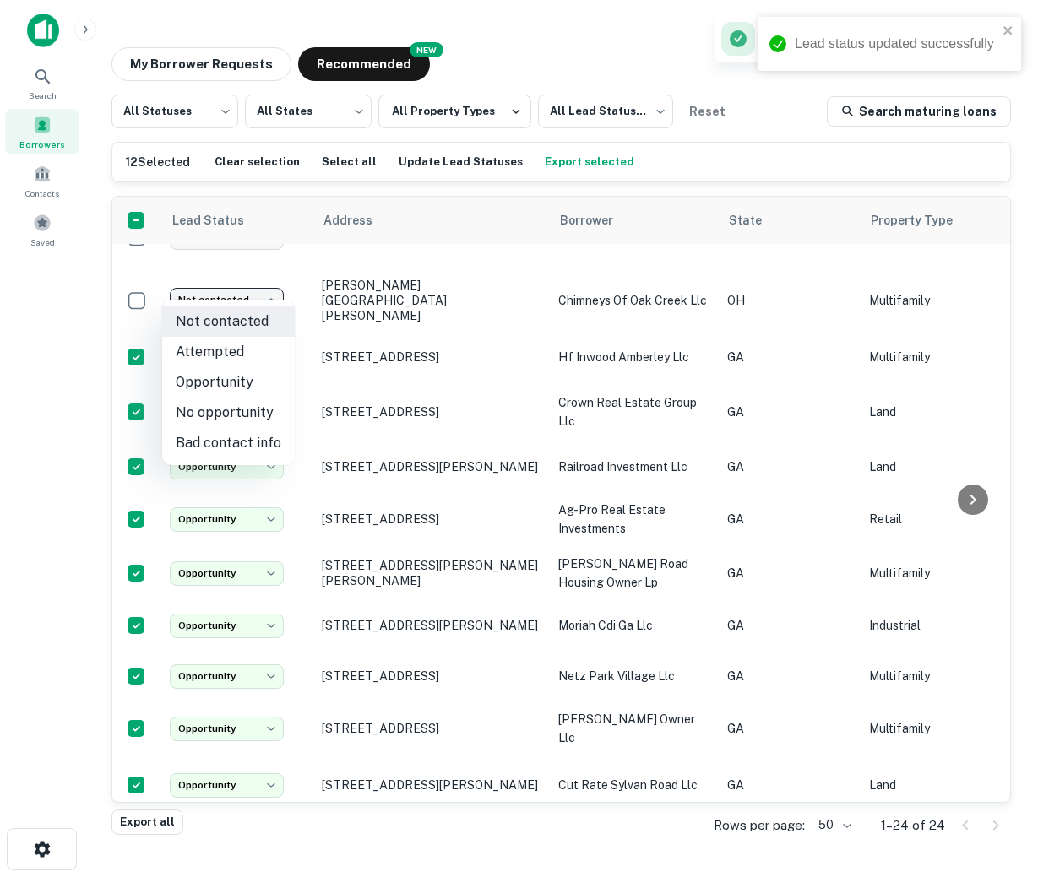
click at [213, 384] on li "Opportunity" at bounding box center [228, 382] width 133 height 30
type input "**********"
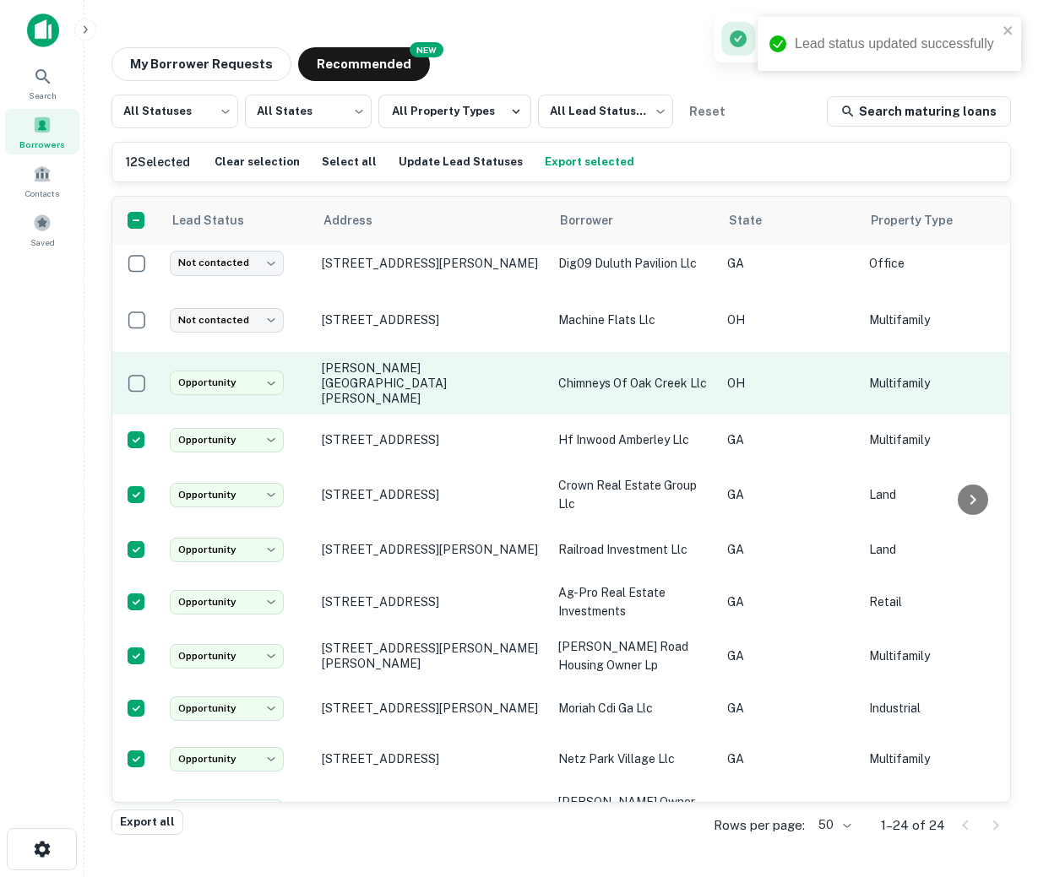
scroll to position [482, 0]
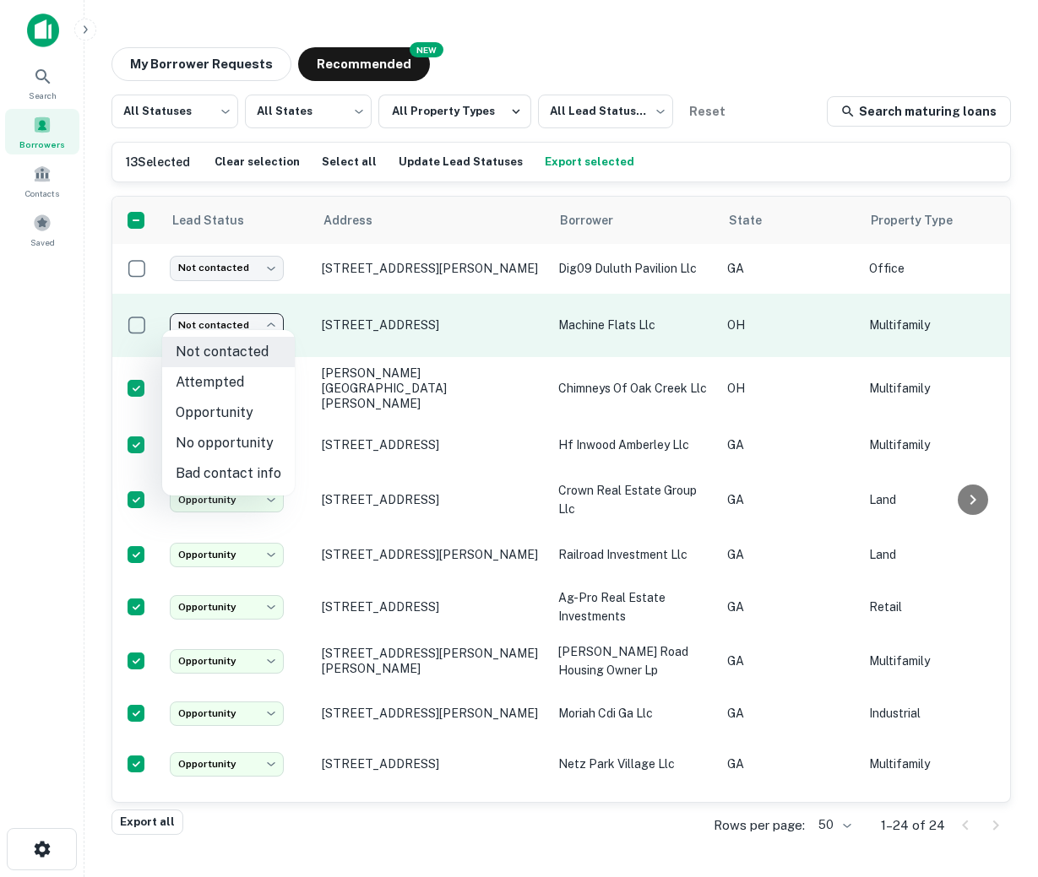
click at [198, 322] on body "Search Borrowers Contacts Saved My Borrower Requests NEW Recommended All Status…" at bounding box center [519, 438] width 1038 height 877
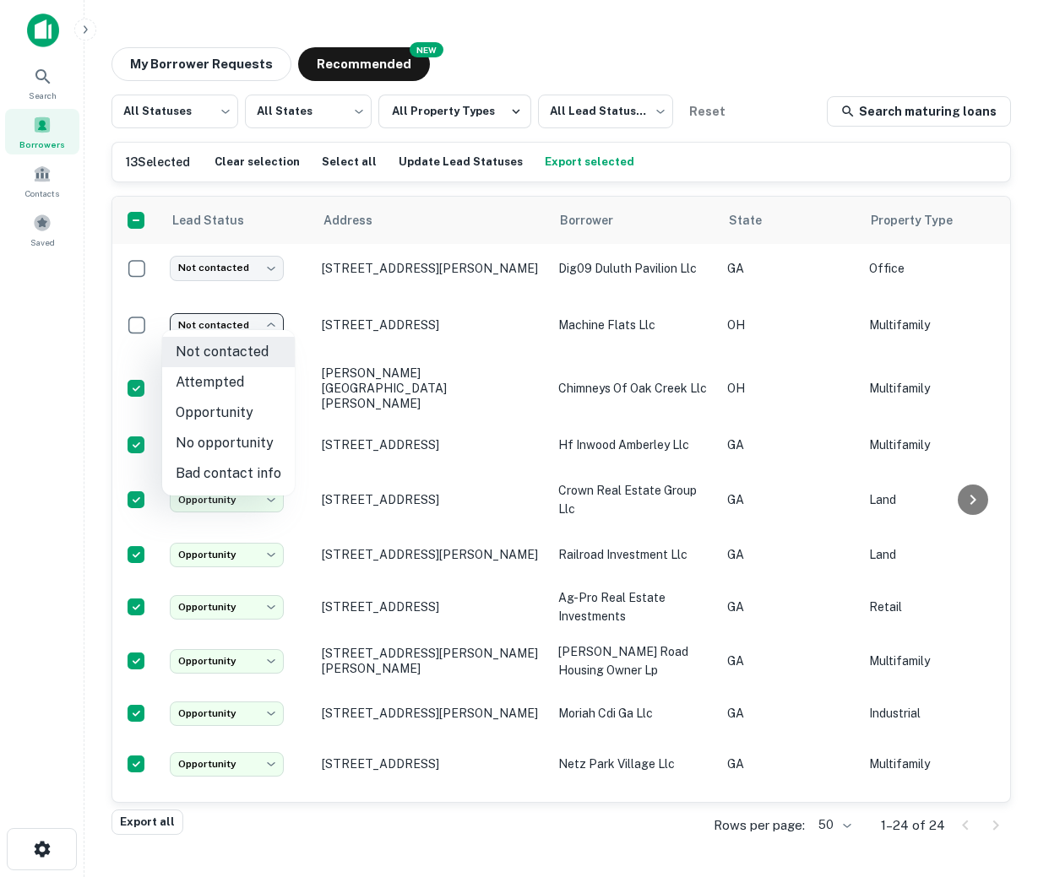
click at [220, 412] on li "Opportunity" at bounding box center [228, 413] width 133 height 30
type input "**********"
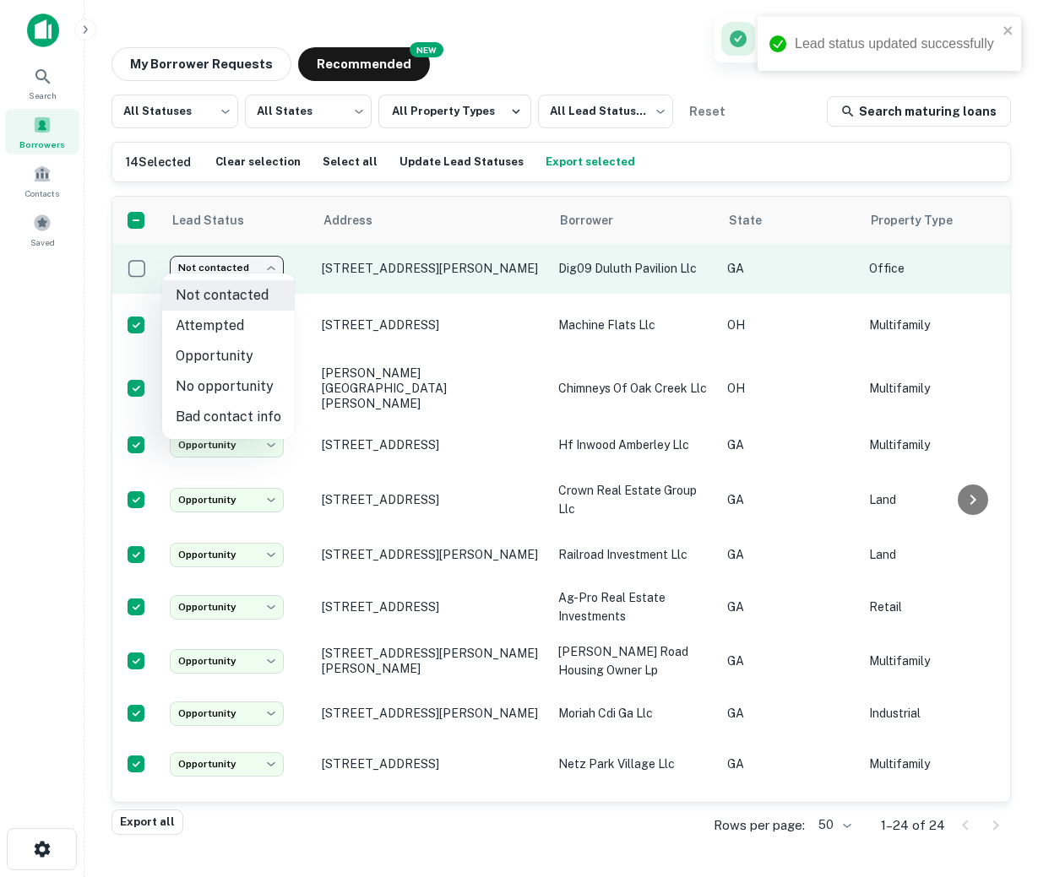
click at [211, 250] on body "Lead status updated successfully Search Borrowers Contacts Saved My Borrower Re…" at bounding box center [519, 438] width 1038 height 877
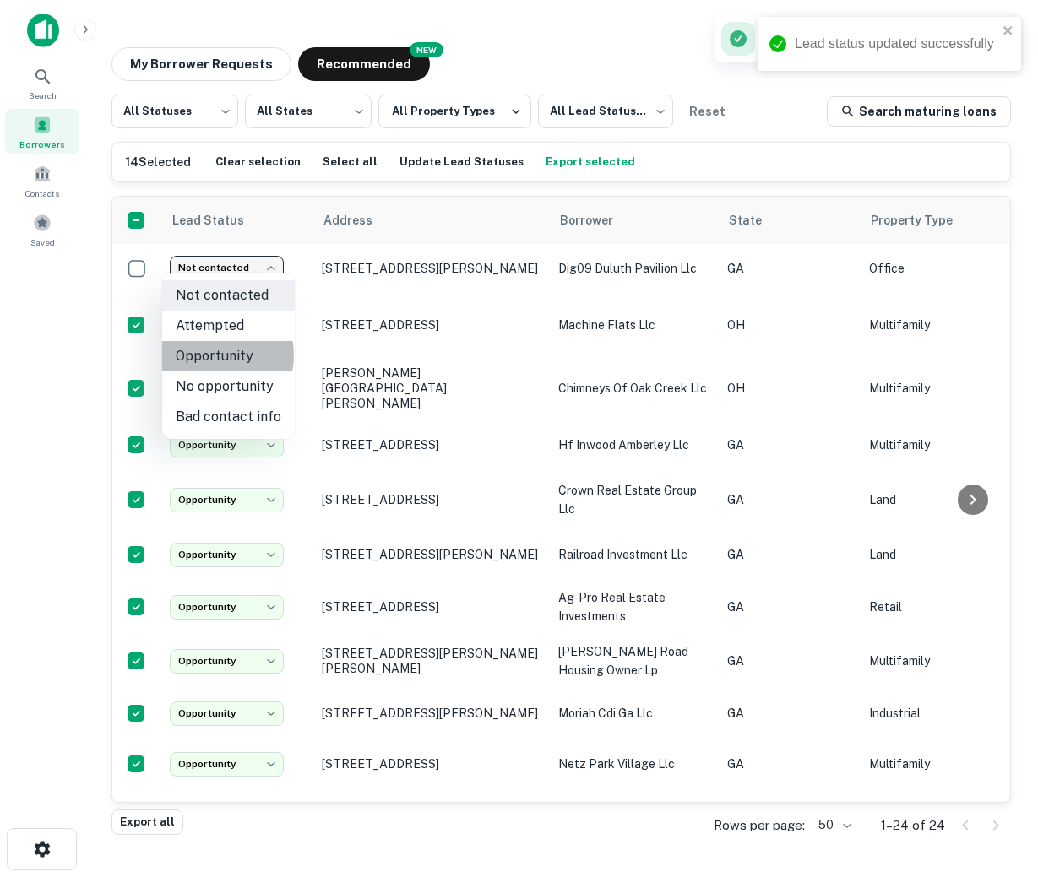
click at [209, 355] on li "Opportunity" at bounding box center [228, 356] width 133 height 30
type input "**********"
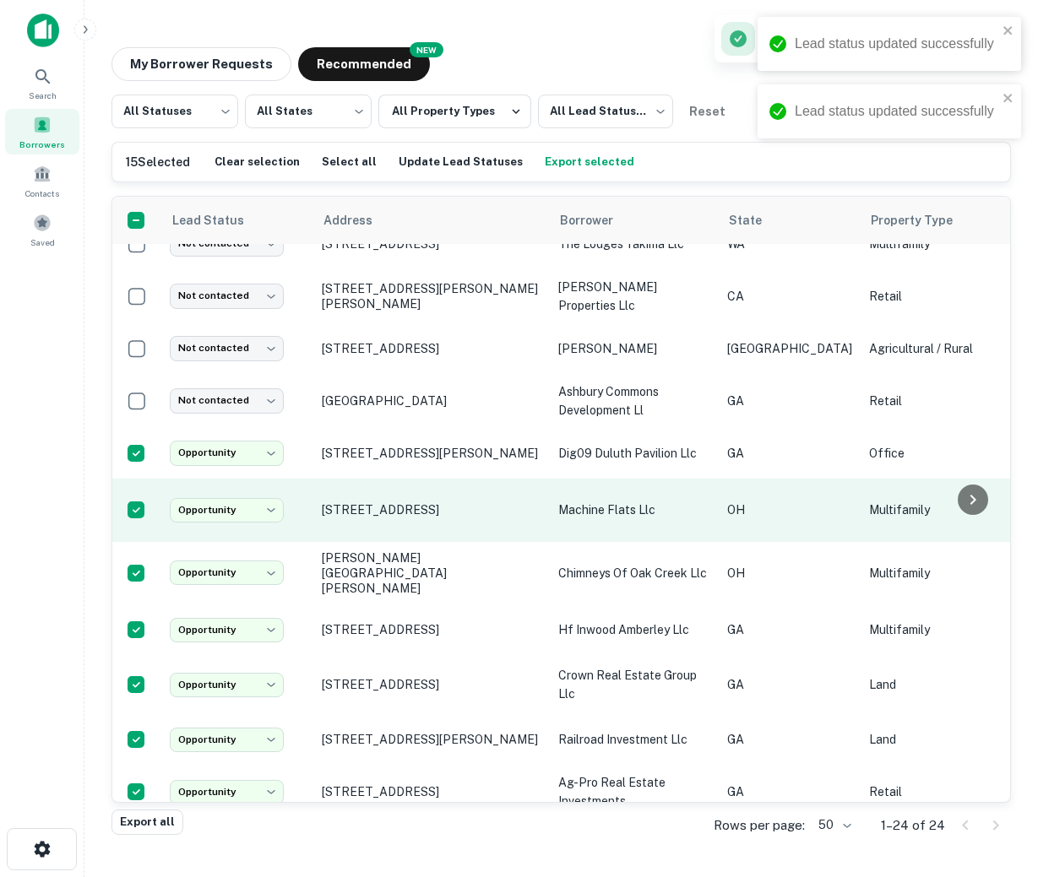
scroll to position [284, 0]
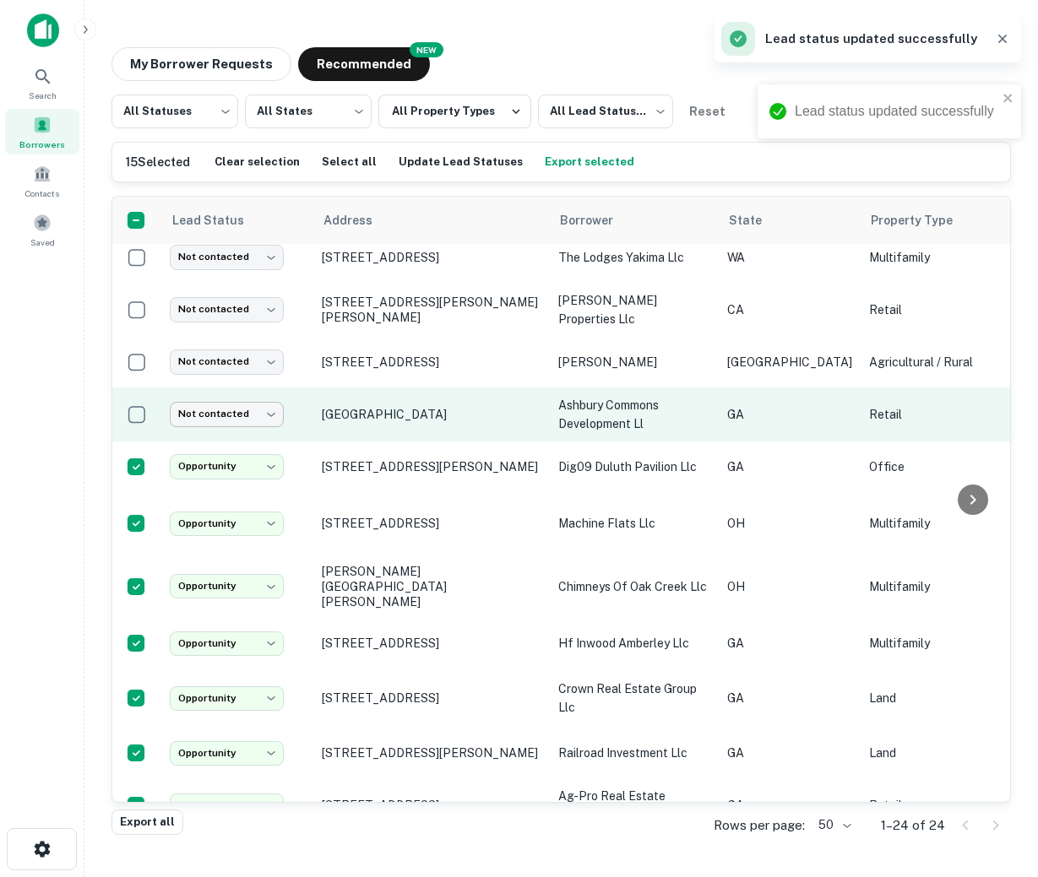
click at [192, 415] on body "Lead status updated successfully Lead status updated successfully Search Borrow…" at bounding box center [519, 438] width 1038 height 877
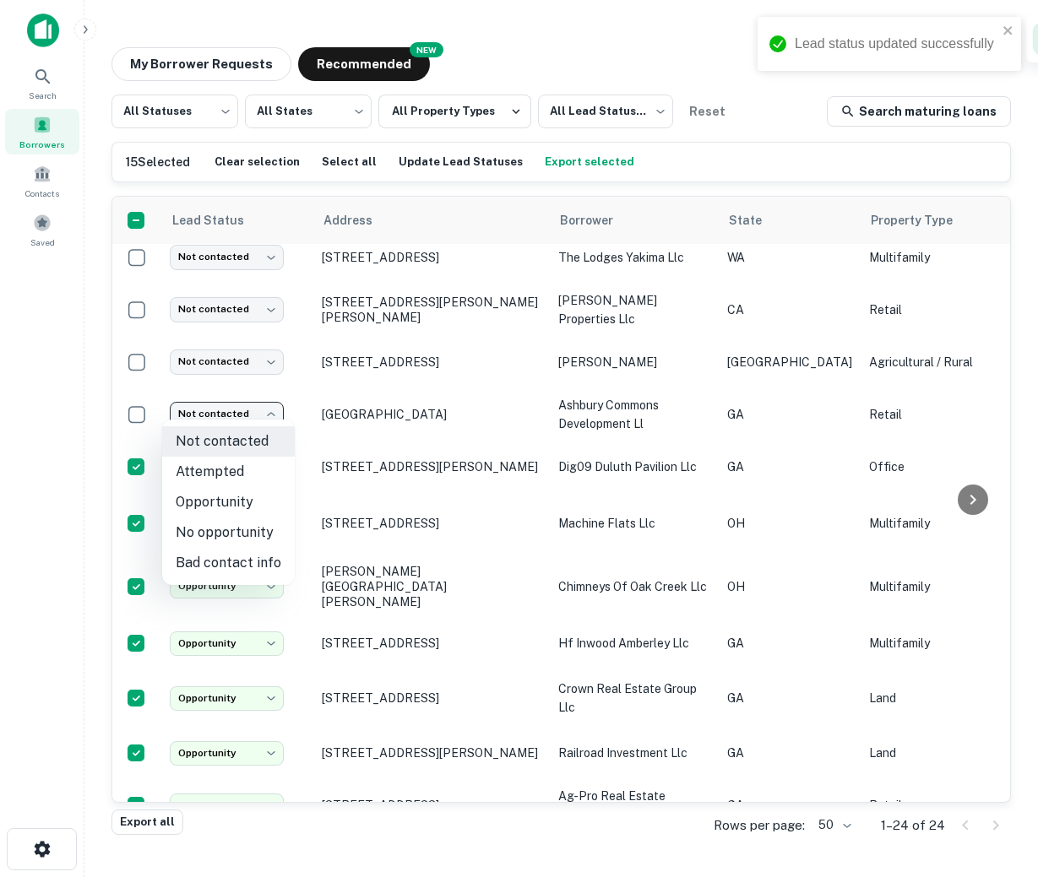
click at [225, 496] on li "Opportunity" at bounding box center [228, 502] width 133 height 30
type input "**********"
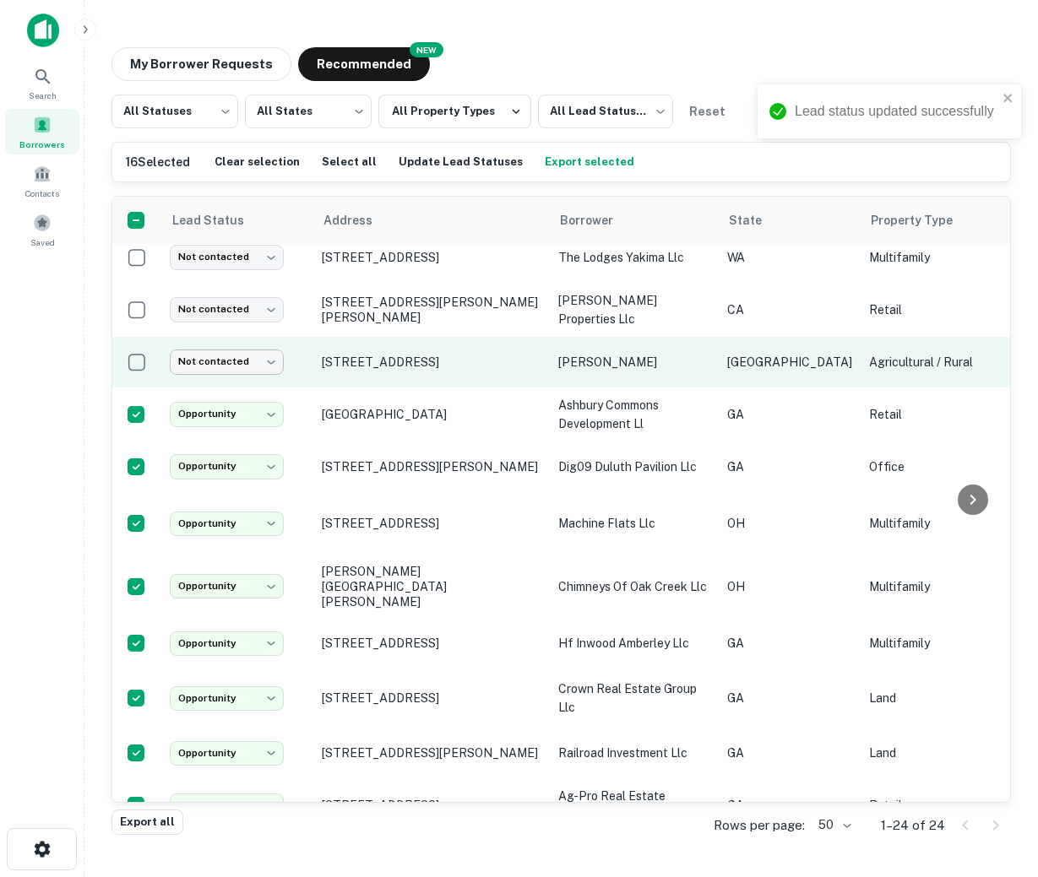
click at [220, 361] on body "Lead status updated successfully Lead status updated successfully Search Borrow…" at bounding box center [519, 438] width 1038 height 877
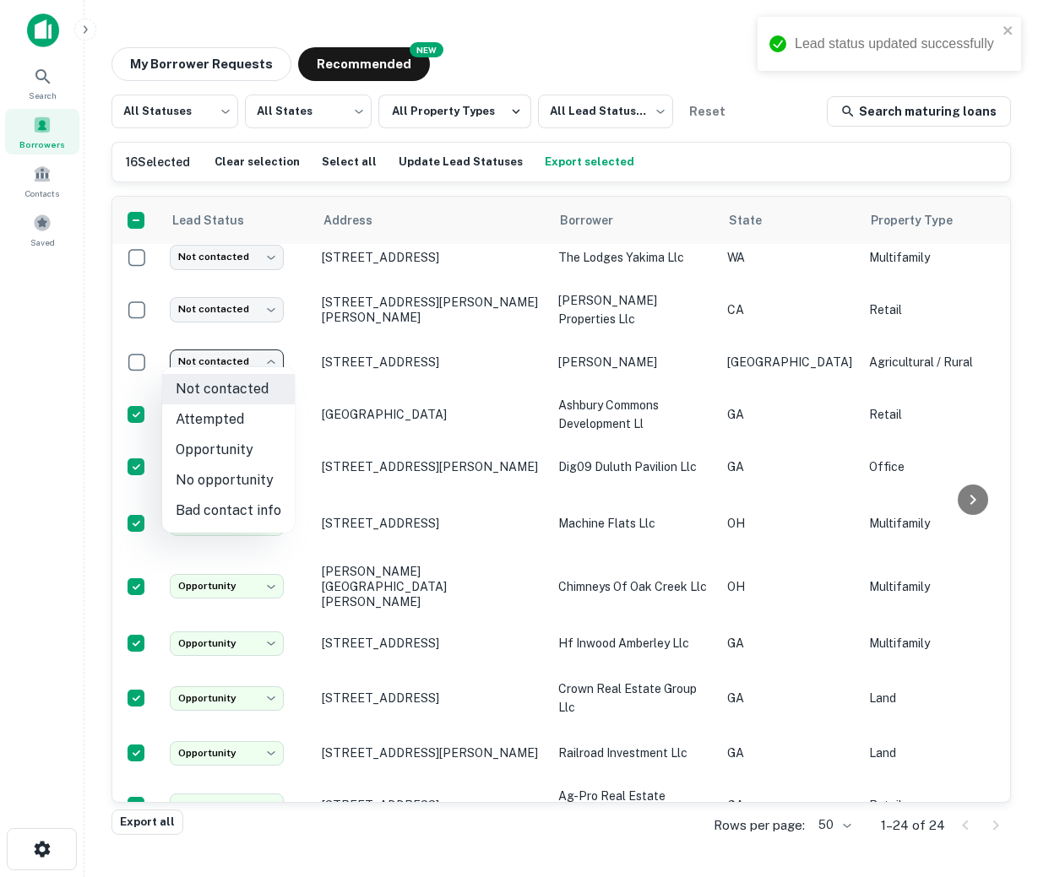
click at [213, 453] on li "Opportunity" at bounding box center [228, 450] width 133 height 30
type input "**********"
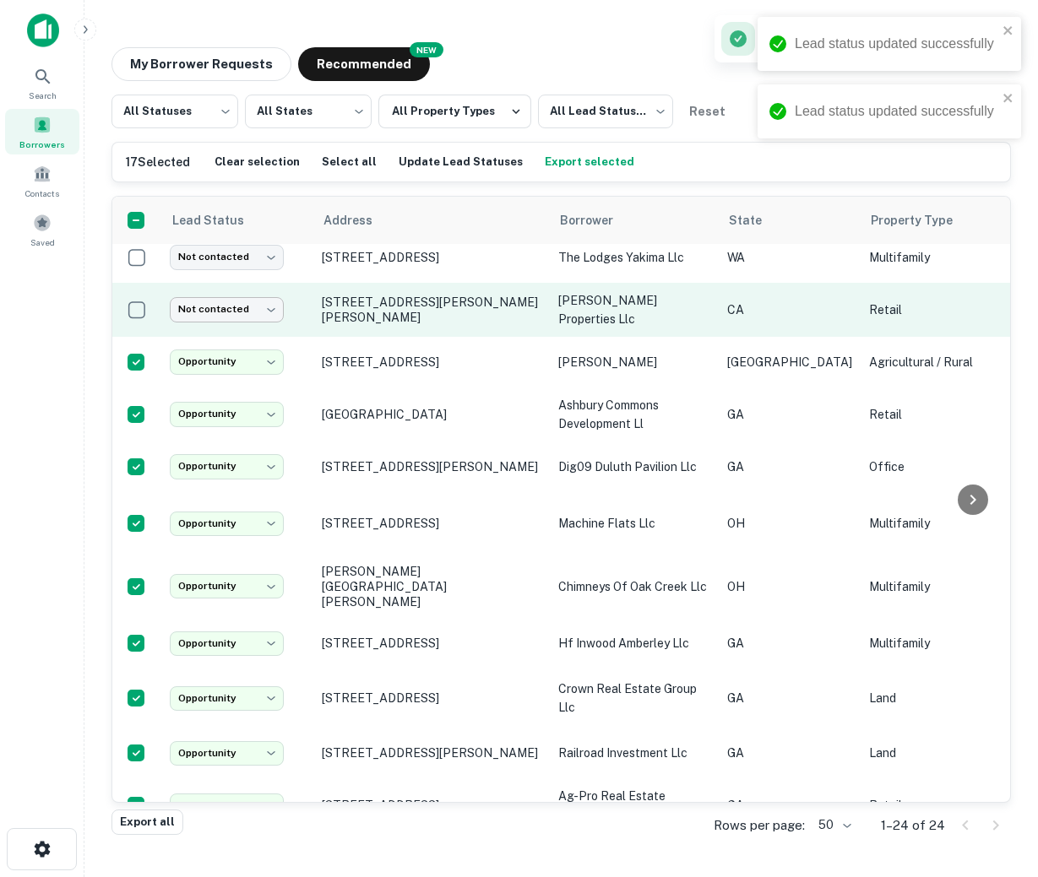
click at [209, 307] on body "Lead status updated successfully Lead status updated successfully Search Borrow…" at bounding box center [519, 438] width 1038 height 877
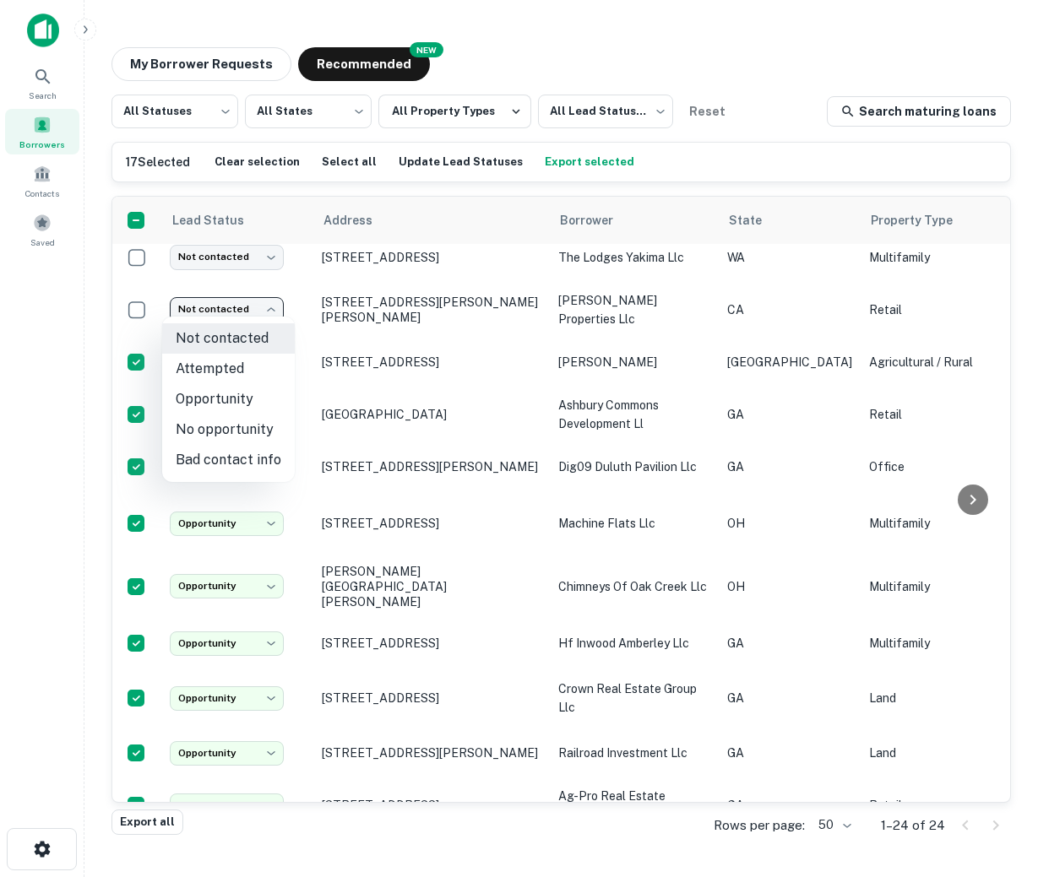
click at [652, 448] on div at bounding box center [519, 438] width 1038 height 877
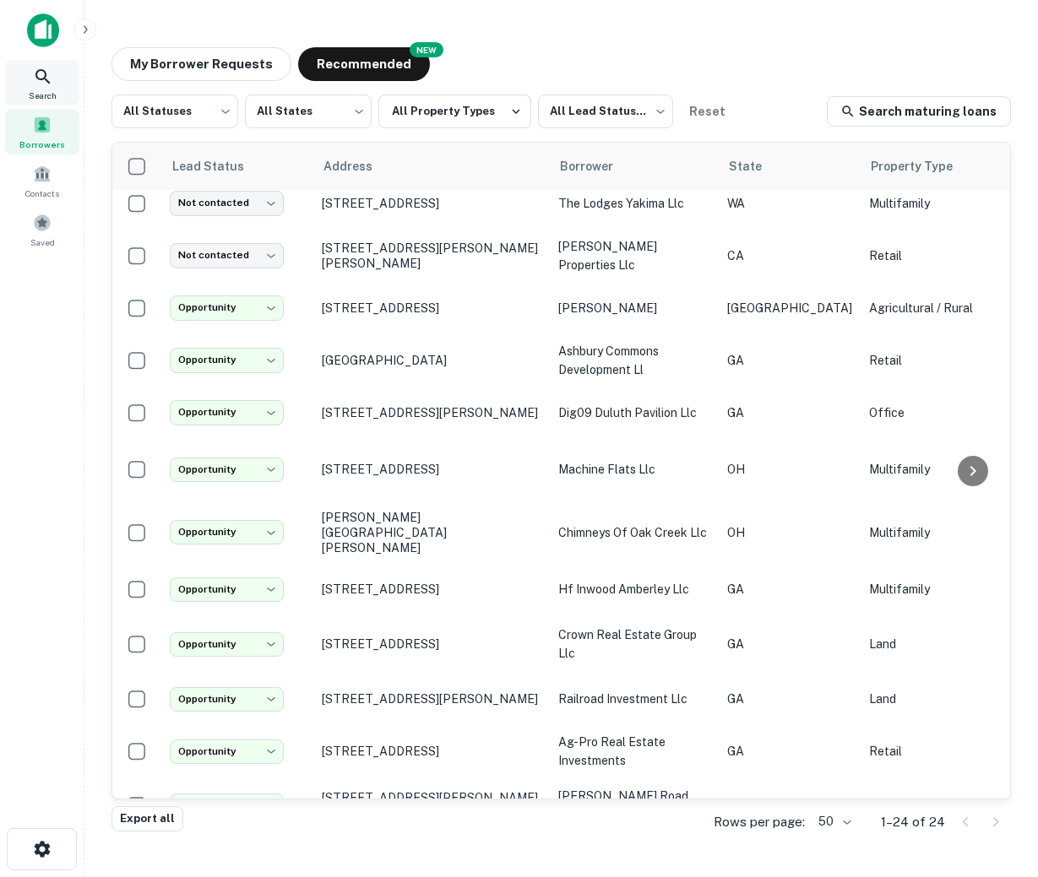
click at [44, 84] on icon at bounding box center [43, 77] width 20 height 20
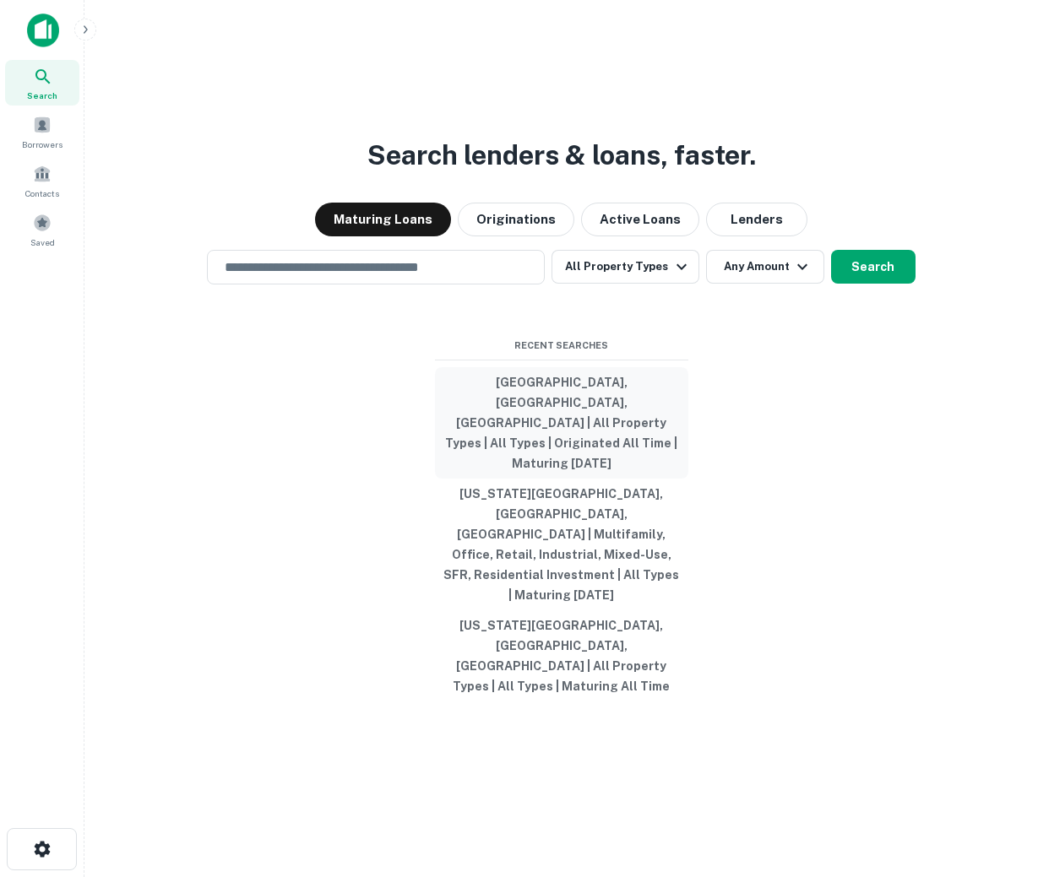
click at [553, 460] on button "[GEOGRAPHIC_DATA], [GEOGRAPHIC_DATA], [GEOGRAPHIC_DATA] | All Property Types | …" at bounding box center [561, 422] width 253 height 111
type input "**********"
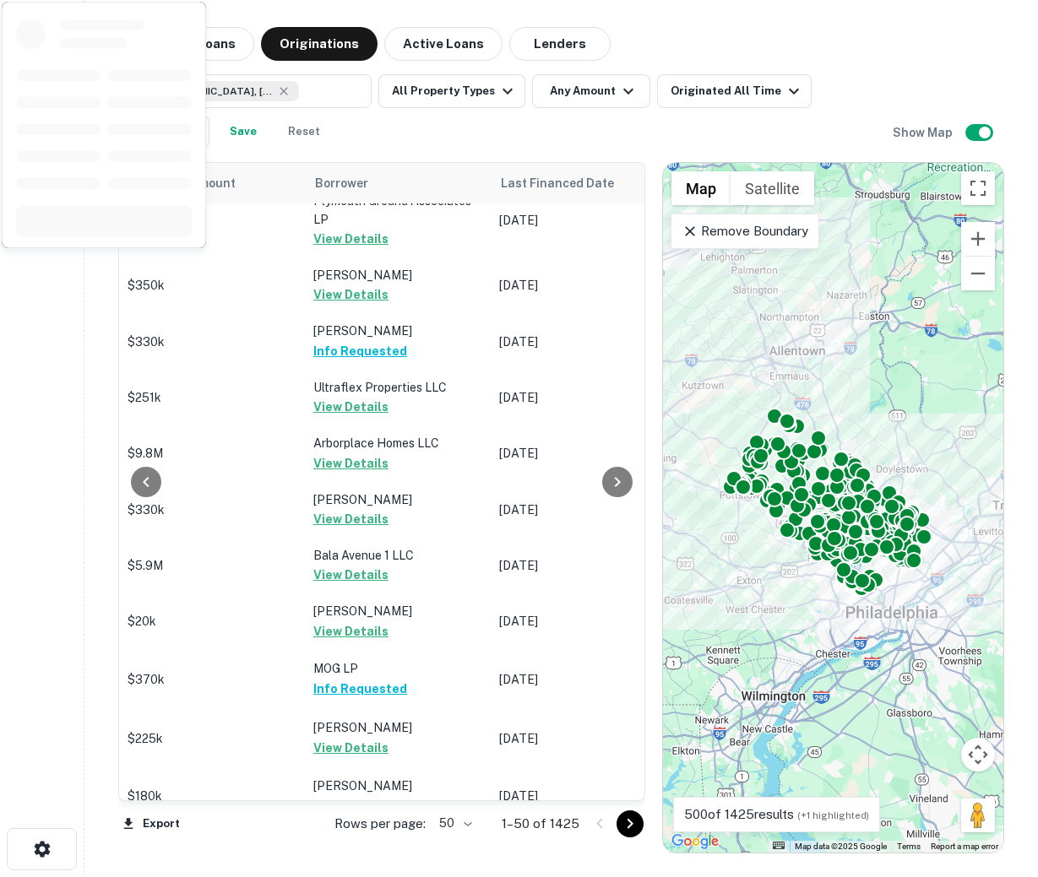
scroll to position [2336, 775]
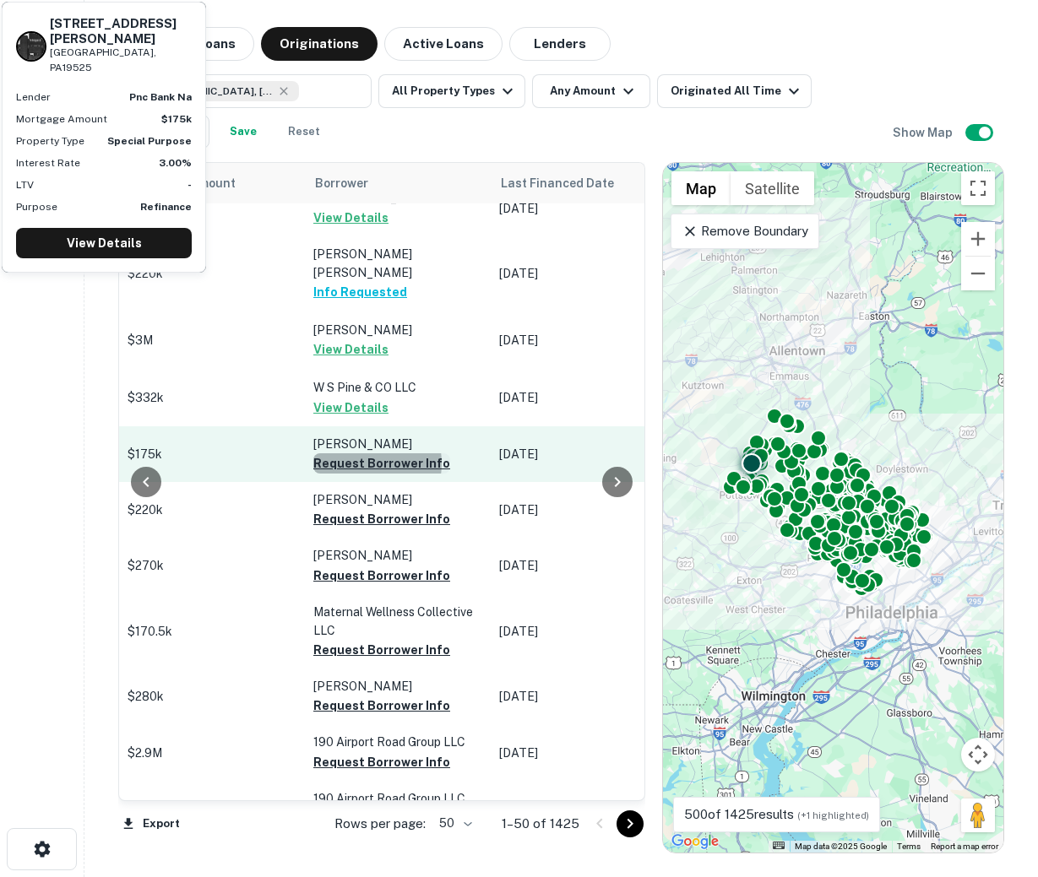
click at [353, 453] on button "Request Borrower Info" at bounding box center [381, 463] width 137 height 20
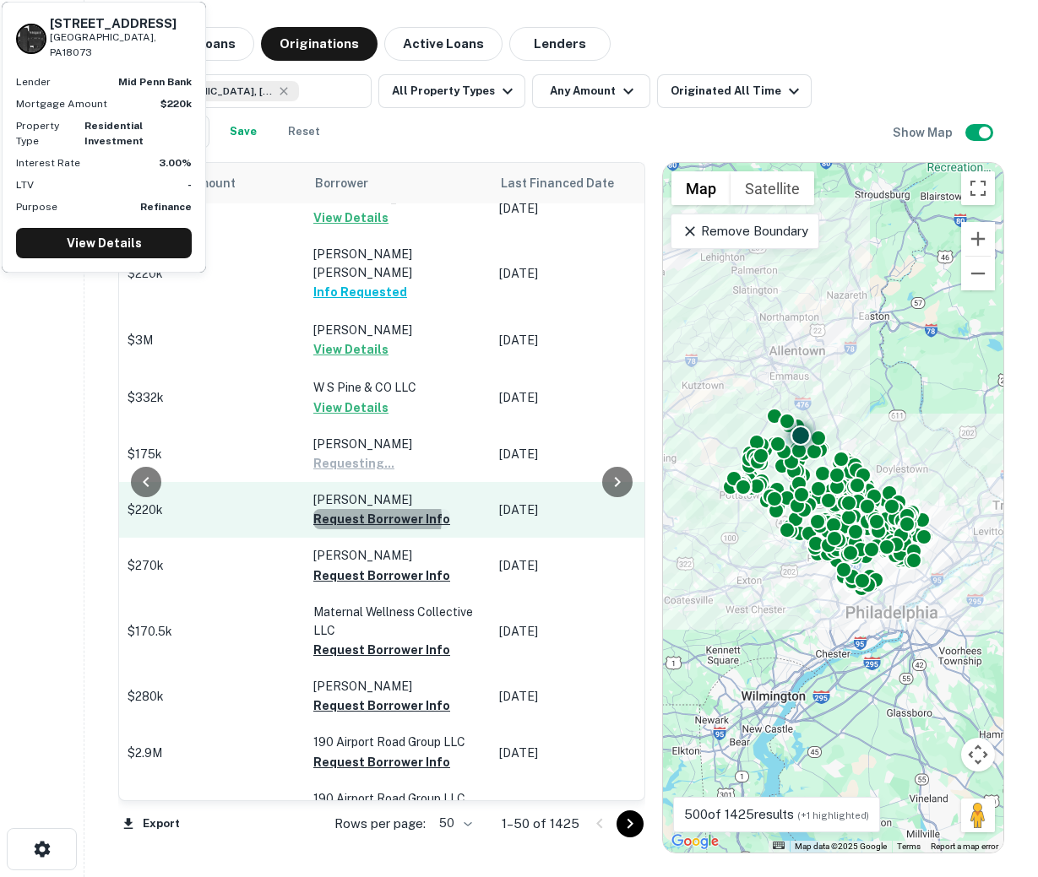
click at [352, 509] on button "Request Borrower Info" at bounding box center [381, 519] width 137 height 20
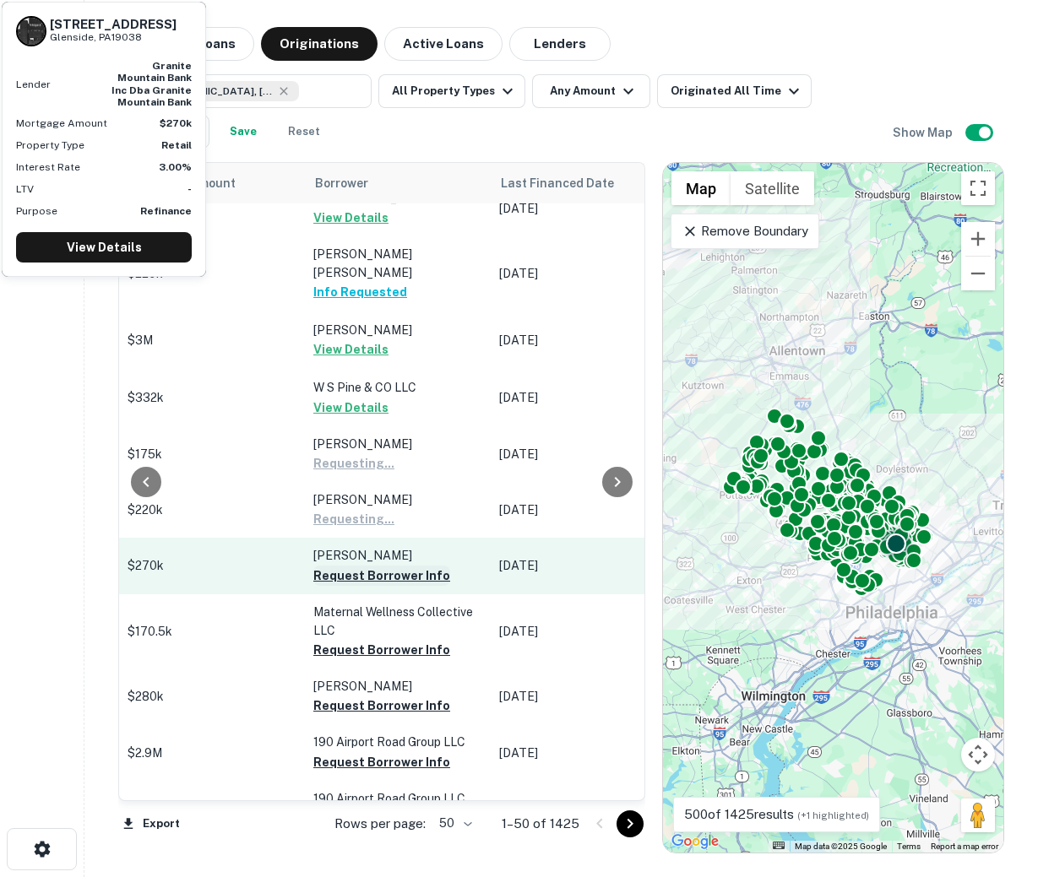
click at [350, 566] on button "Request Borrower Info" at bounding box center [381, 576] width 137 height 20
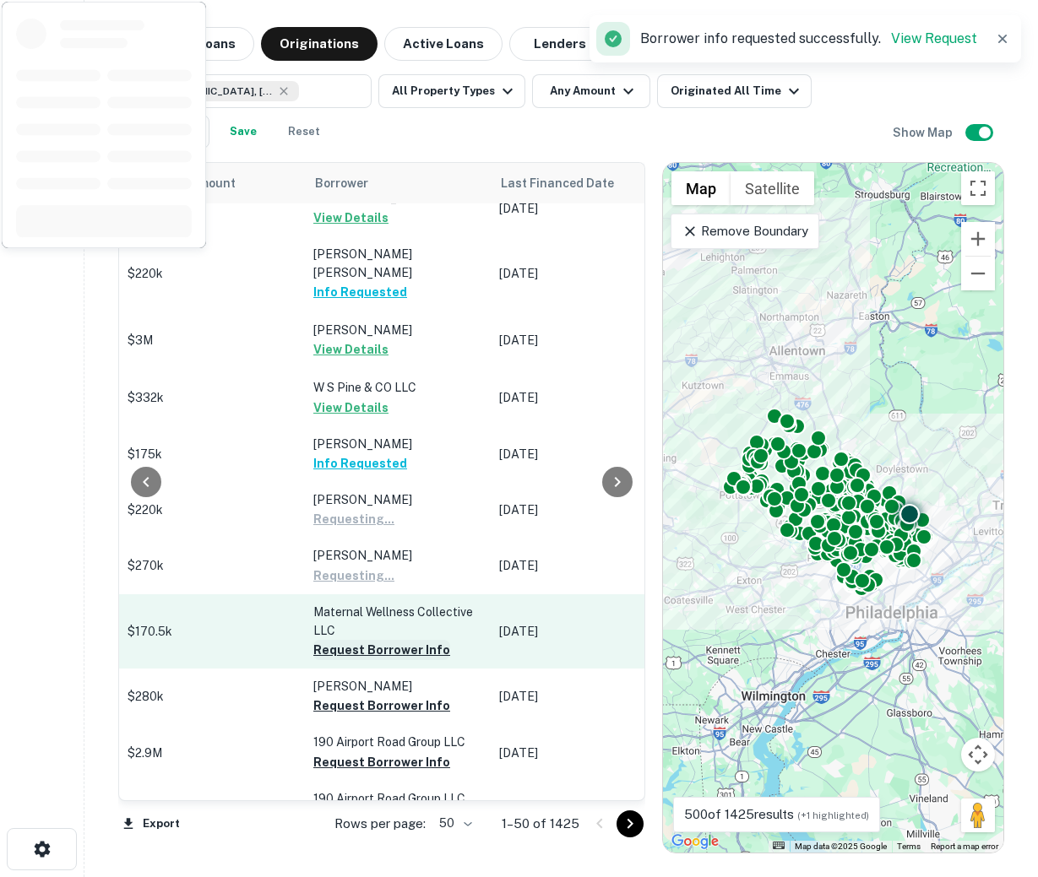
click at [348, 640] on button "Request Borrower Info" at bounding box center [381, 650] width 137 height 20
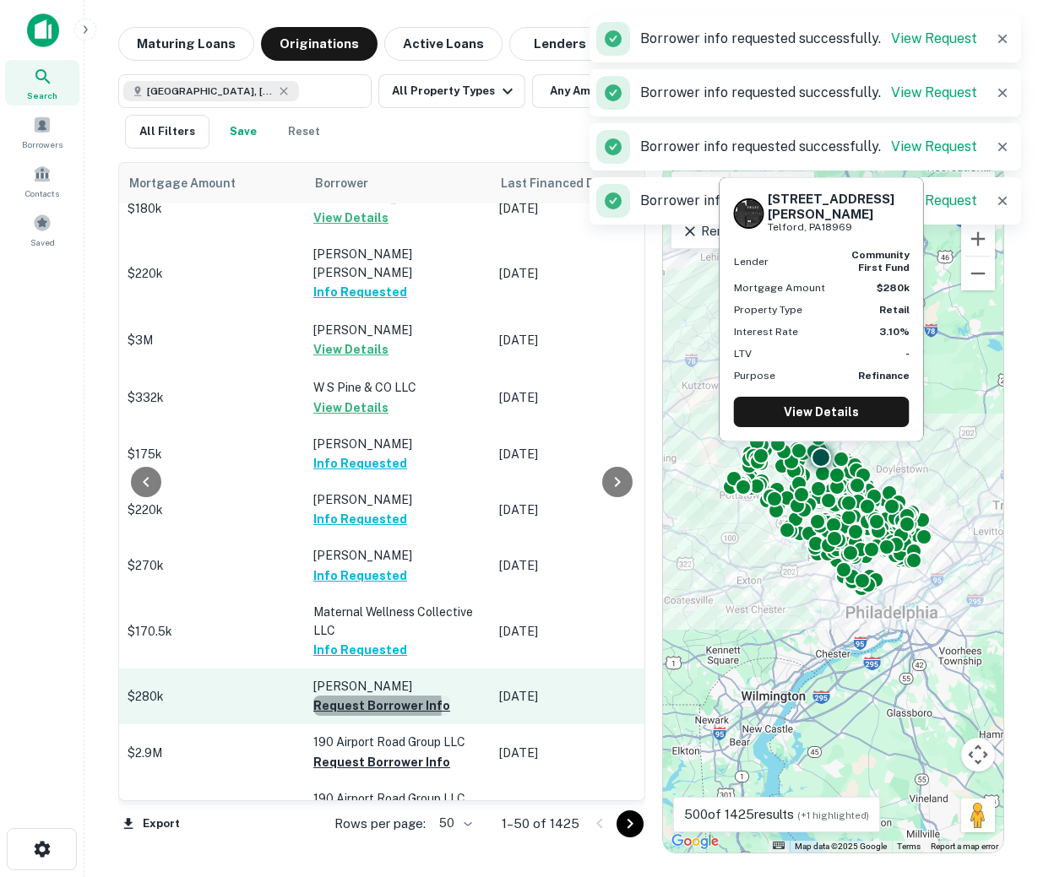
click at [346, 696] on button "Request Borrower Info" at bounding box center [381, 706] width 137 height 20
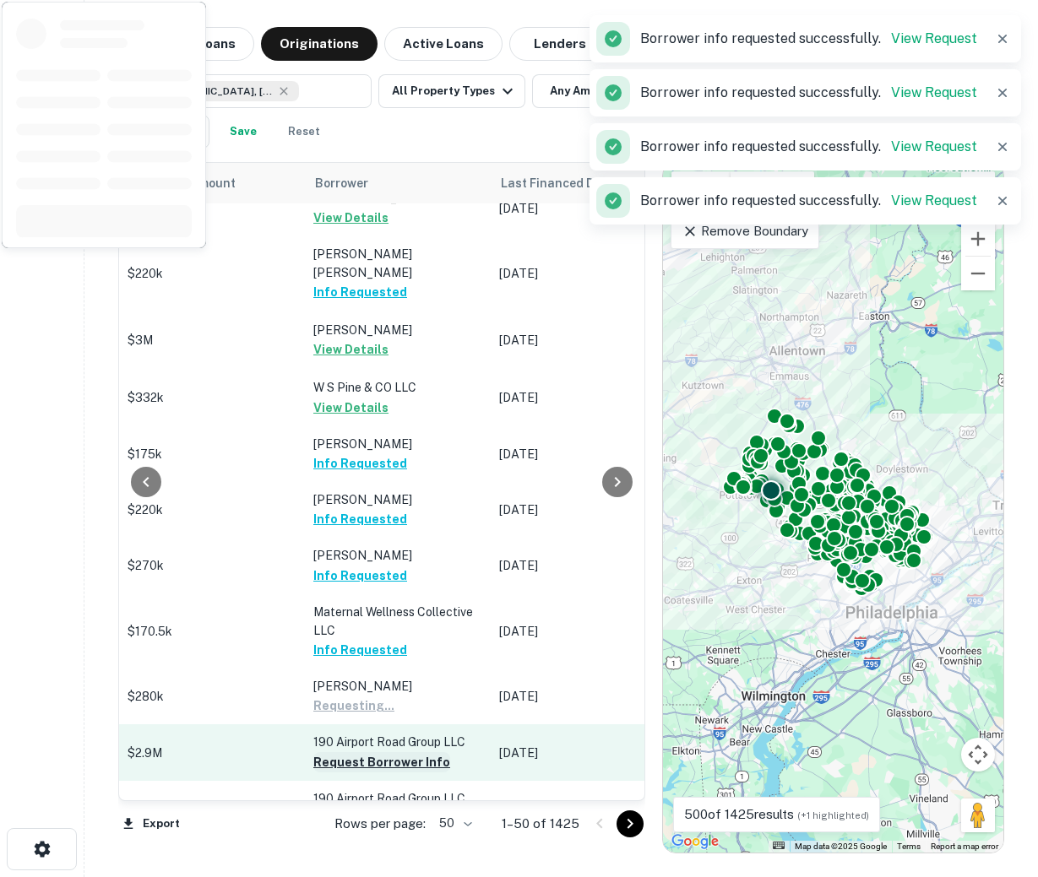
click at [345, 752] on button "Request Borrower Info" at bounding box center [381, 762] width 137 height 20
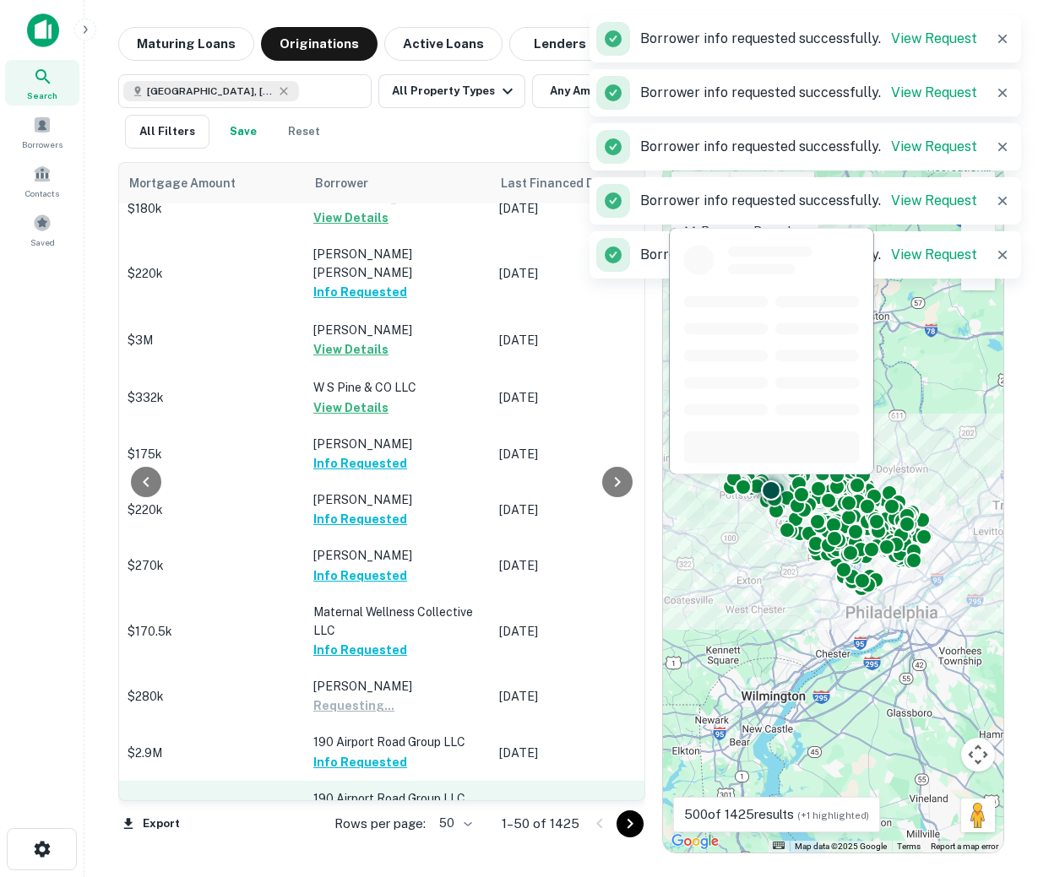
click at [346, 808] on button "Request Borrower Info" at bounding box center [381, 818] width 137 height 20
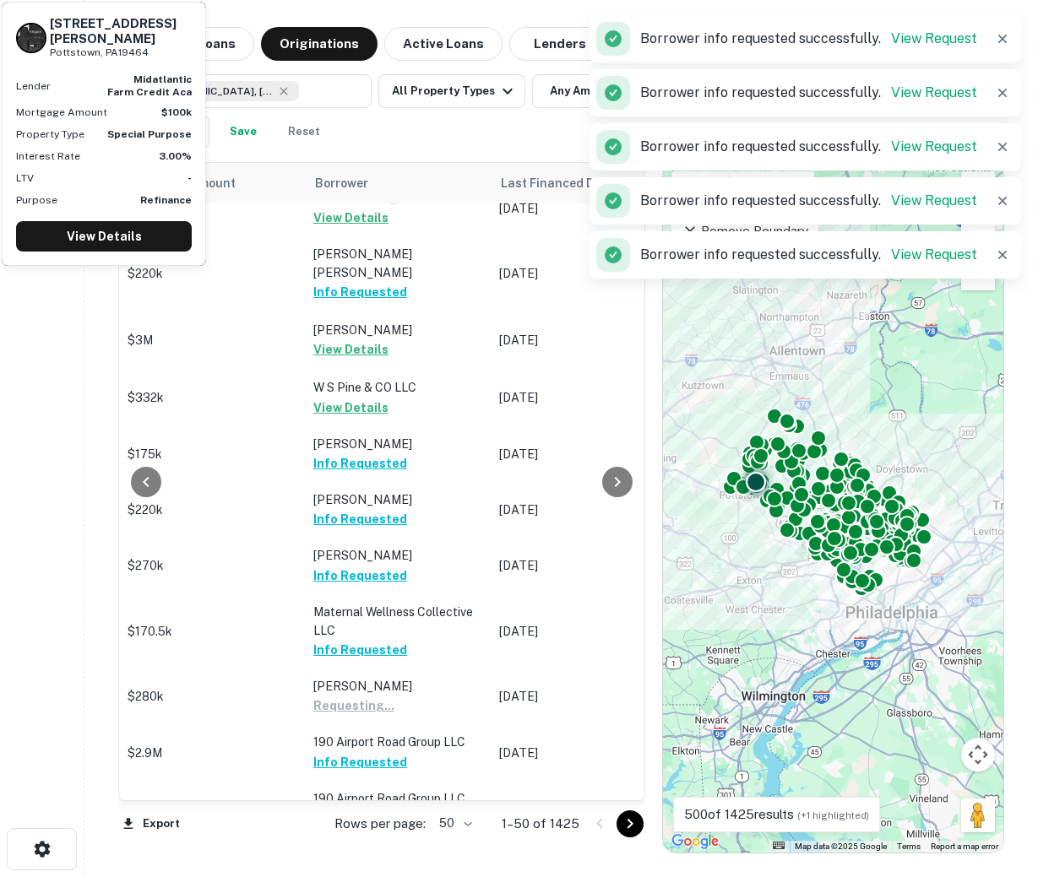
click at [338, 865] on button "Request Borrower Info" at bounding box center [381, 875] width 137 height 20
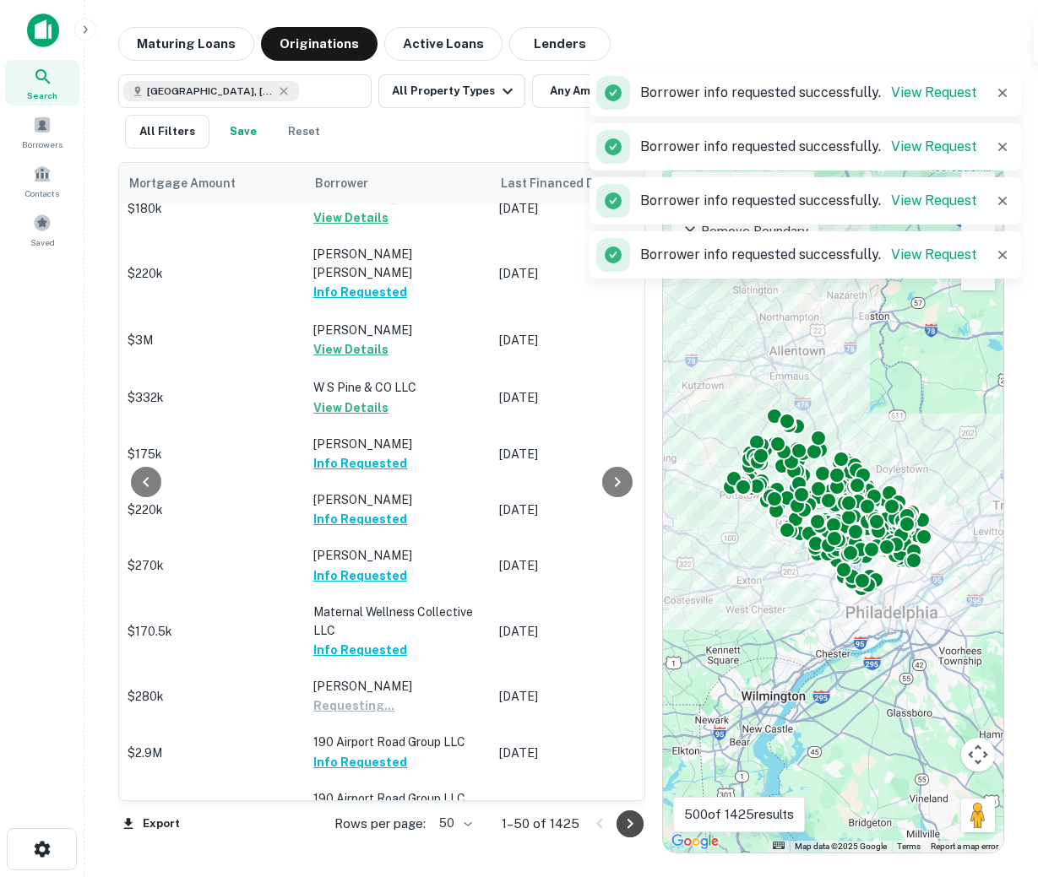
click at [629, 826] on icon "Go to next page" at bounding box center [630, 824] width 6 height 10
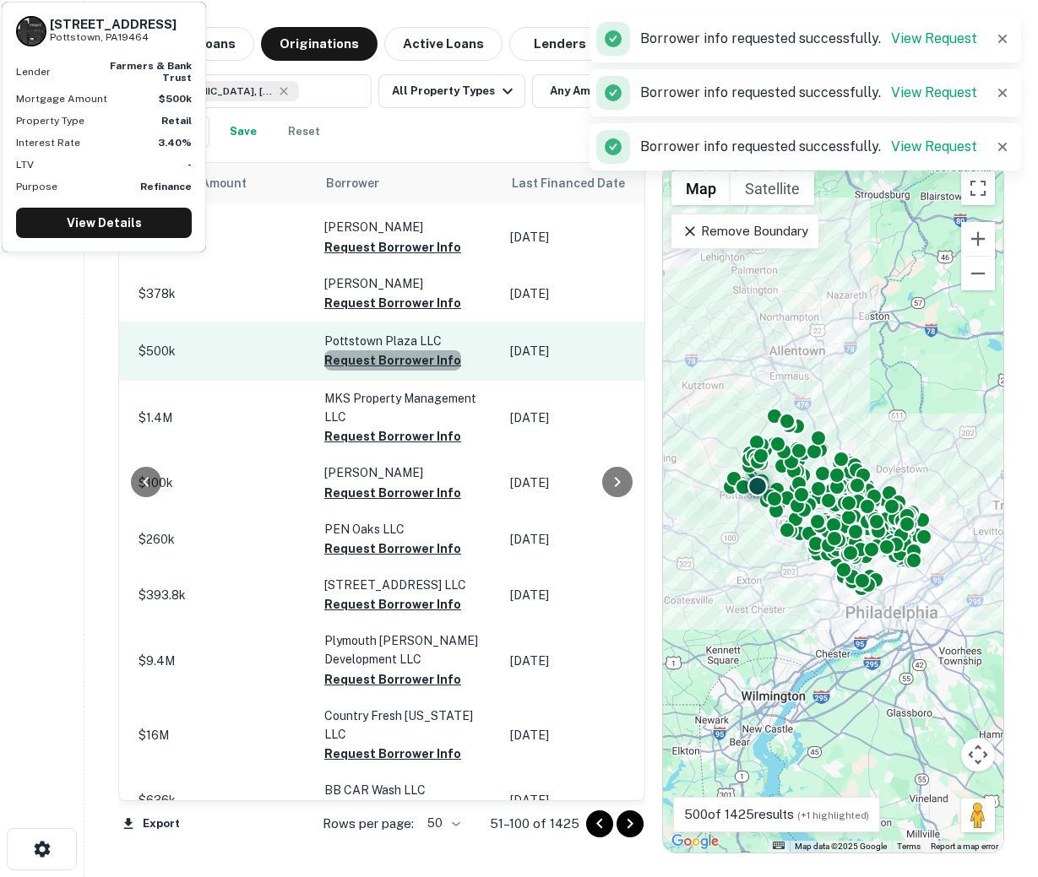
click at [412, 350] on button "Request Borrower Info" at bounding box center [392, 360] width 137 height 20
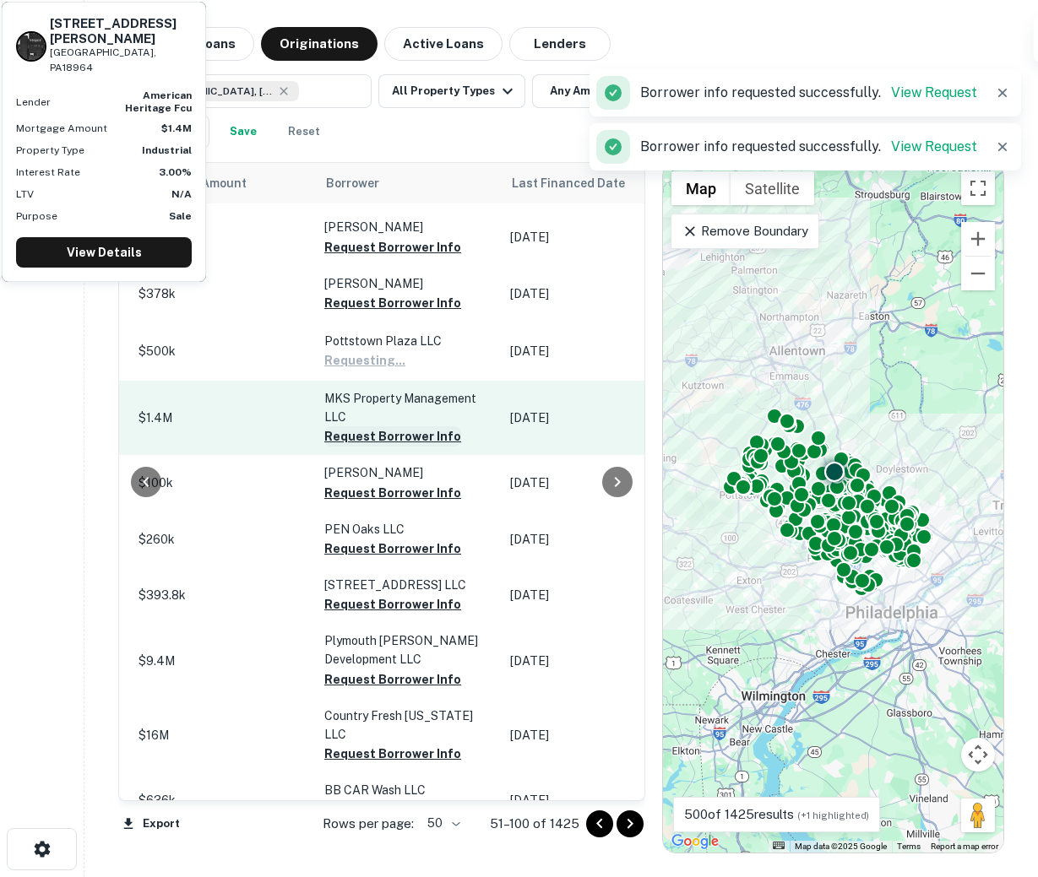
click at [387, 426] on button "Request Borrower Info" at bounding box center [392, 436] width 137 height 20
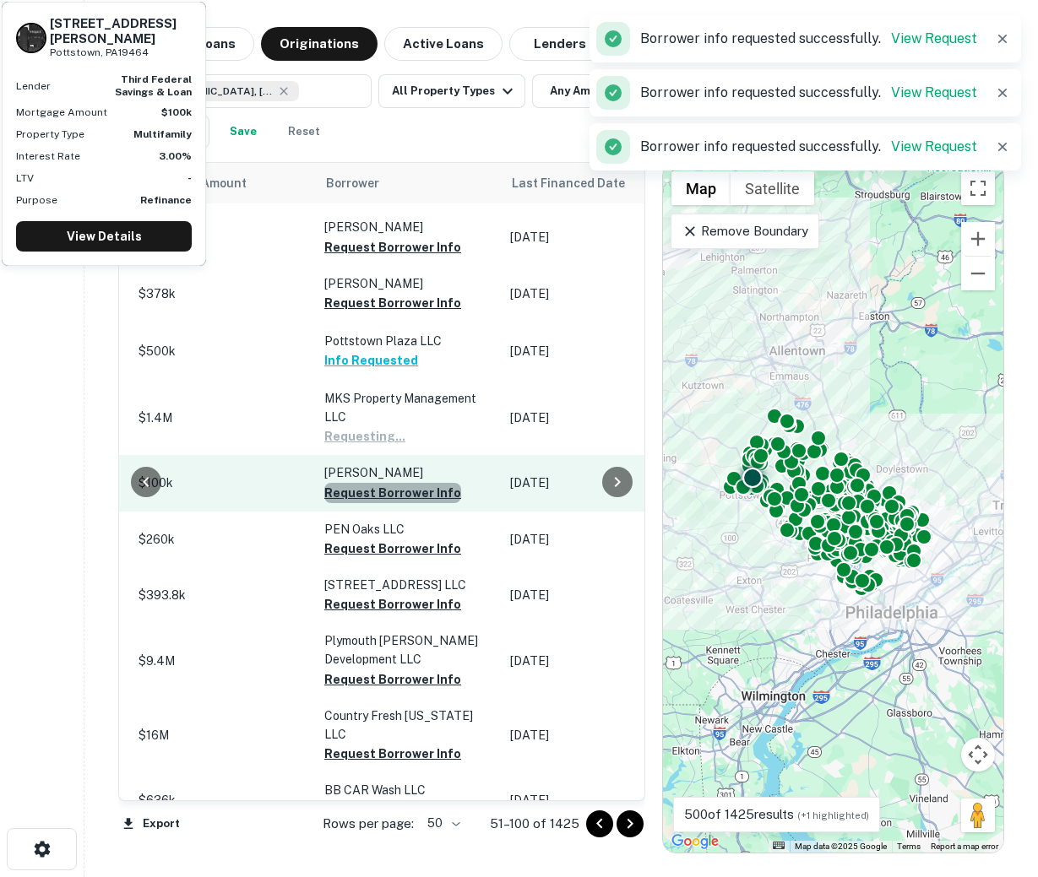
click at [385, 483] on button "Request Borrower Info" at bounding box center [392, 493] width 137 height 20
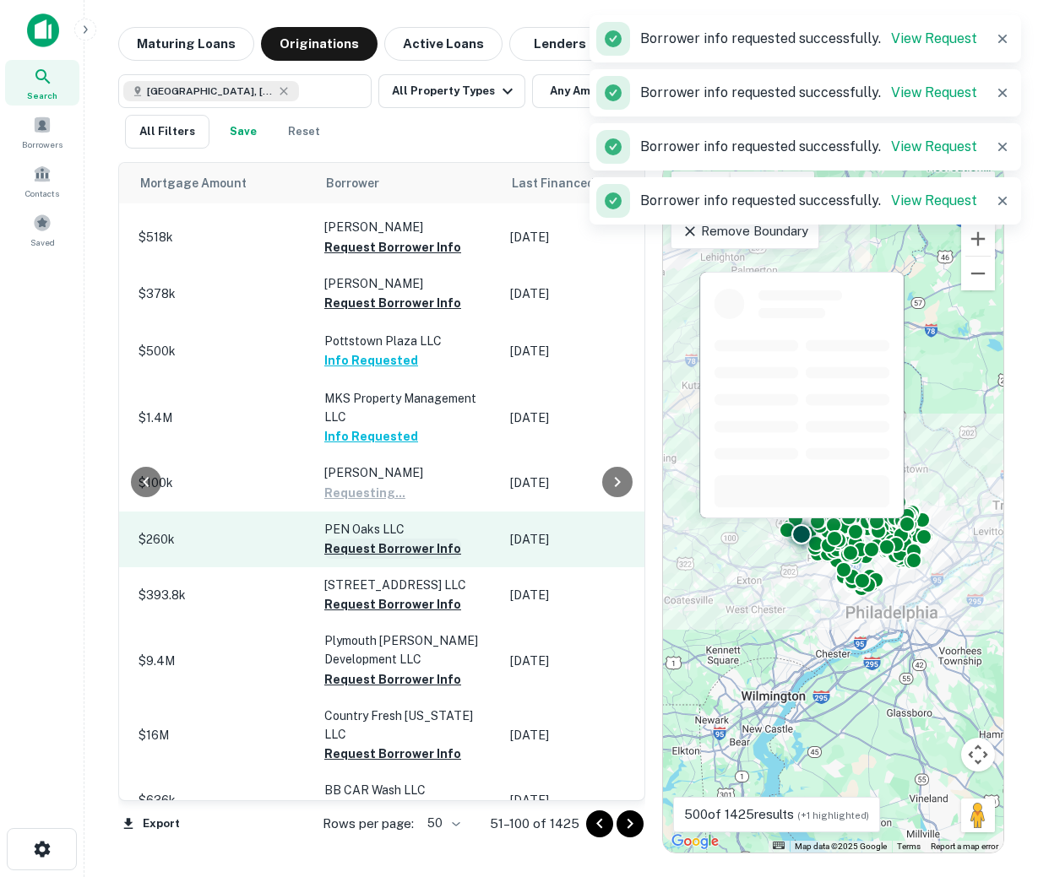
click at [384, 539] on button "Request Borrower Info" at bounding box center [392, 549] width 137 height 20
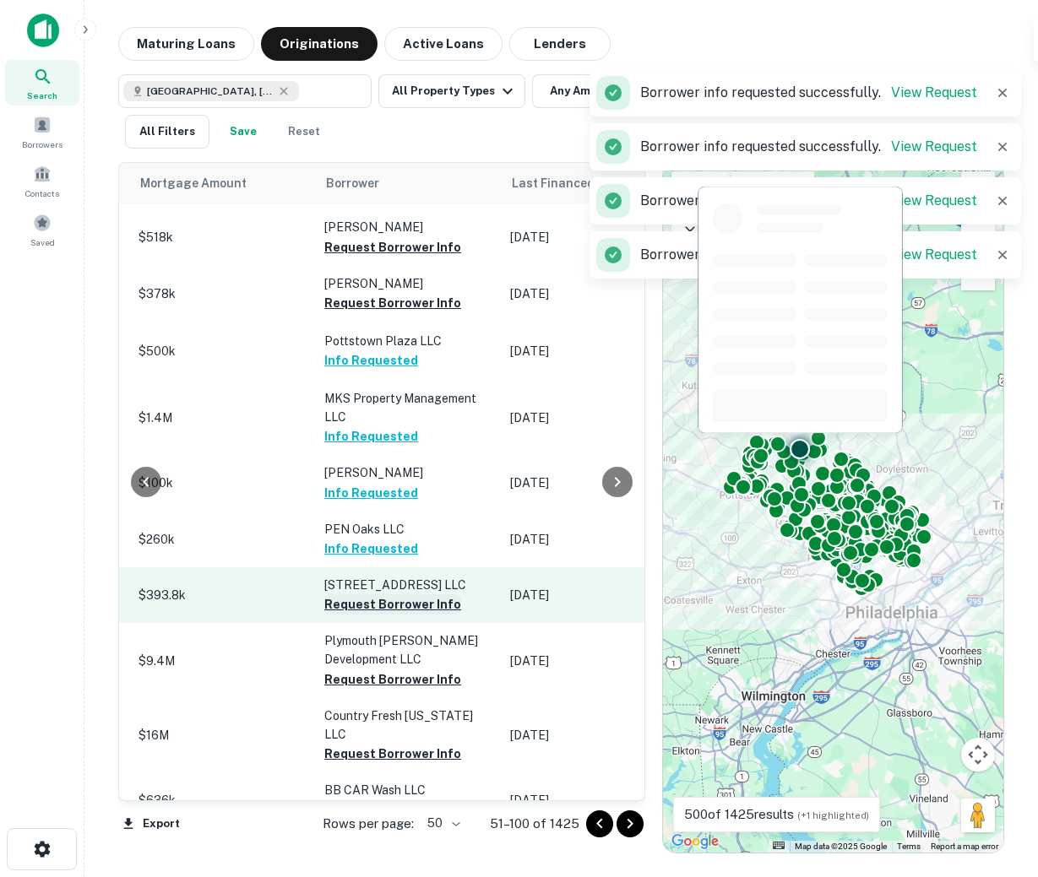
click at [382, 594] on button "Request Borrower Info" at bounding box center [392, 604] width 137 height 20
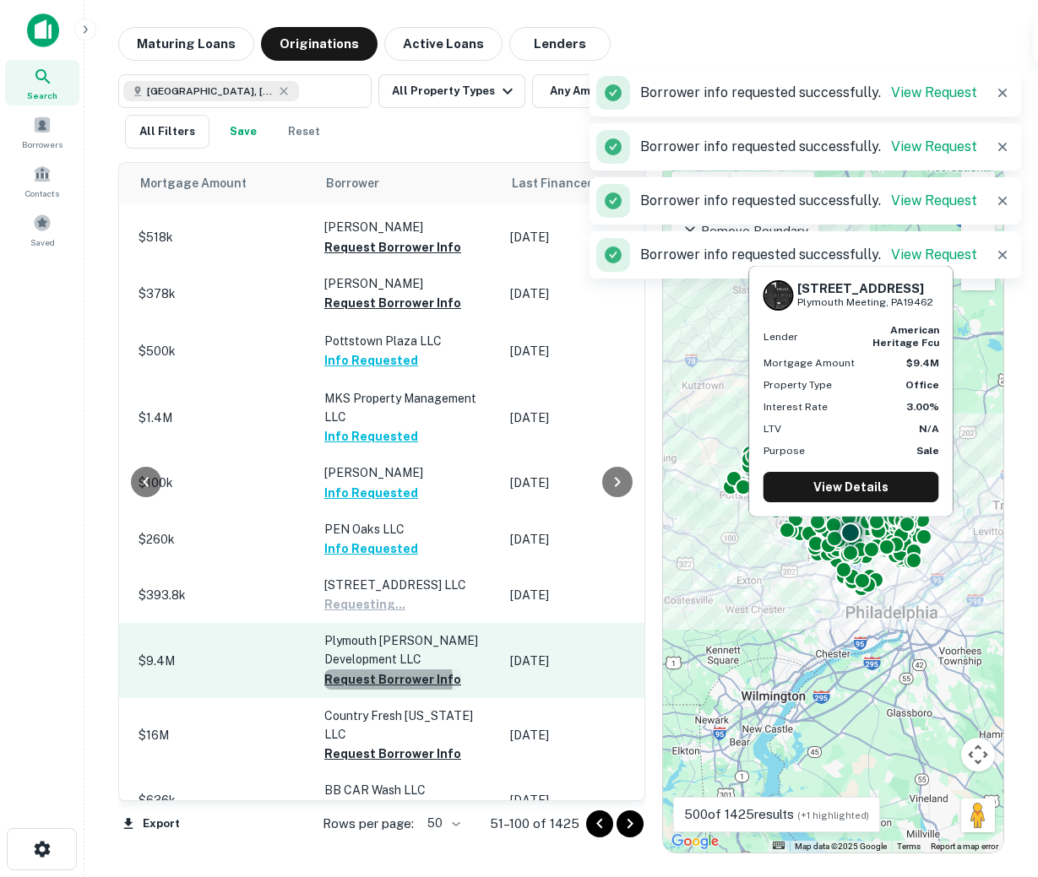
click at [372, 670] on button "Request Borrower Info" at bounding box center [392, 680] width 137 height 20
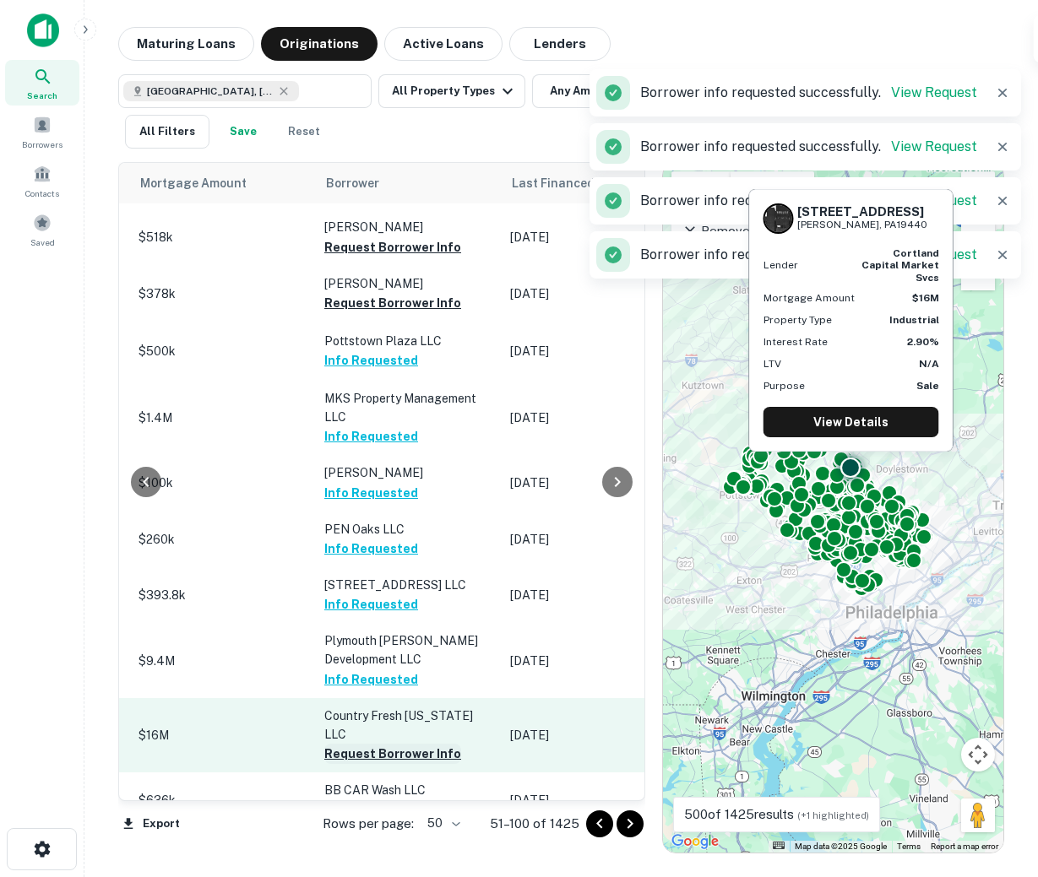
click at [370, 744] on button "Request Borrower Info" at bounding box center [392, 754] width 137 height 20
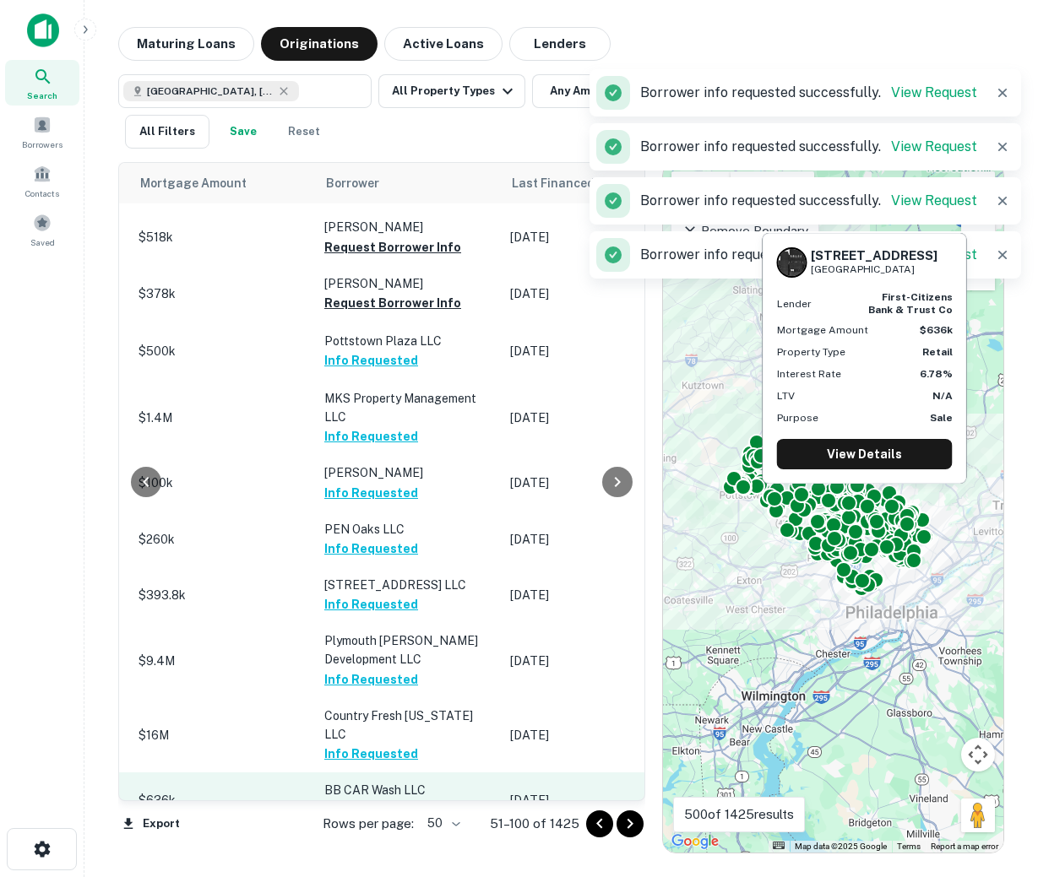
click at [362, 800] on button "Request Borrower Info" at bounding box center [392, 810] width 137 height 20
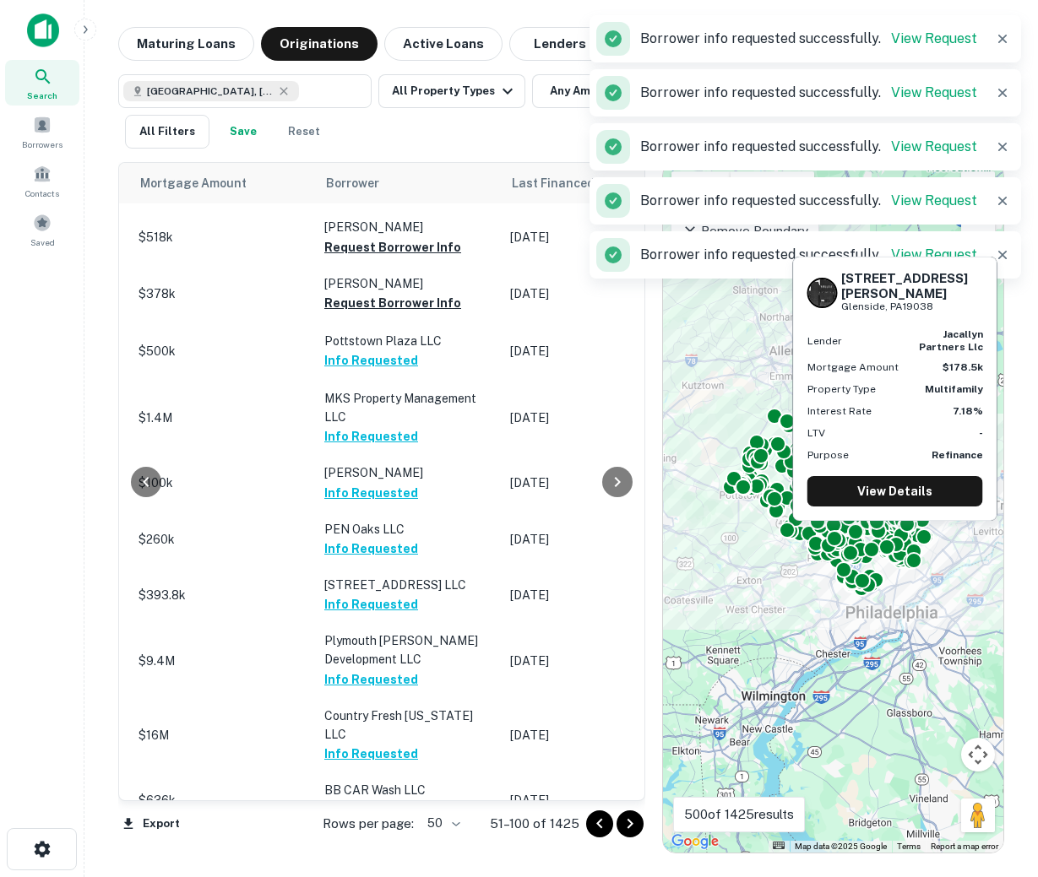
click at [368, 856] on button "Request Borrower Info" at bounding box center [392, 866] width 137 height 20
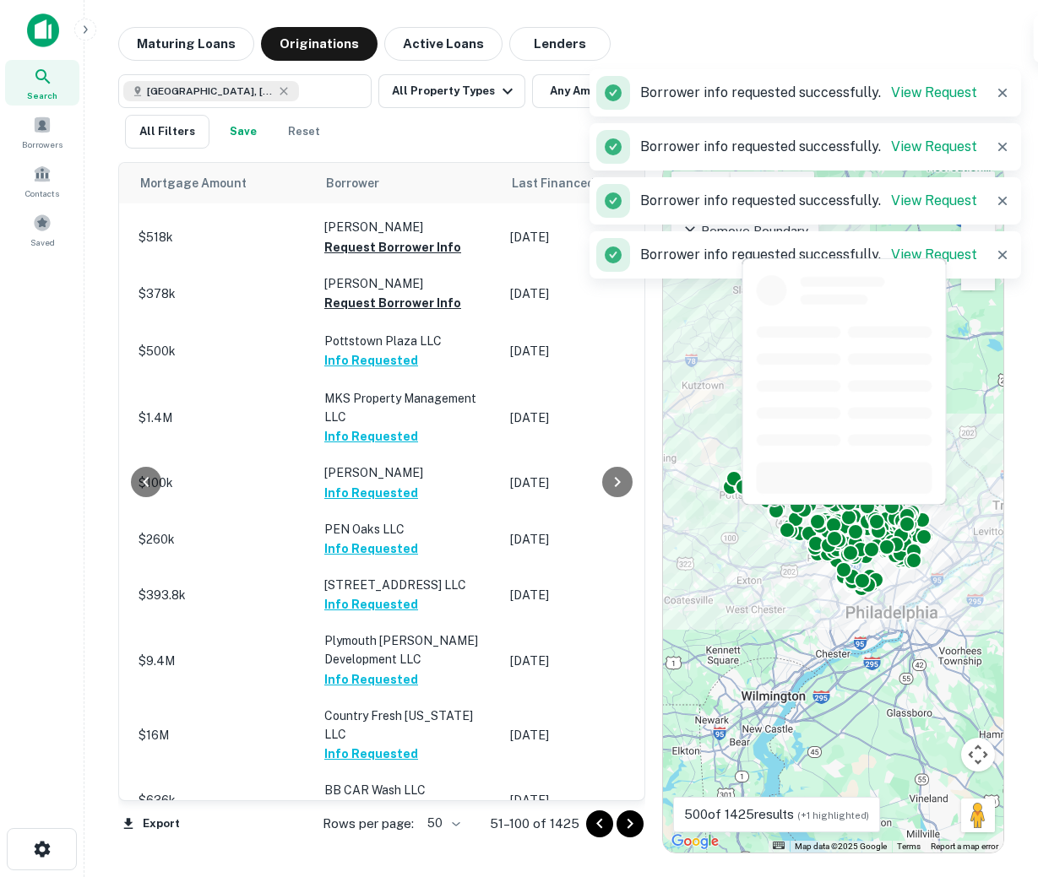
scroll to position [2405, 775]
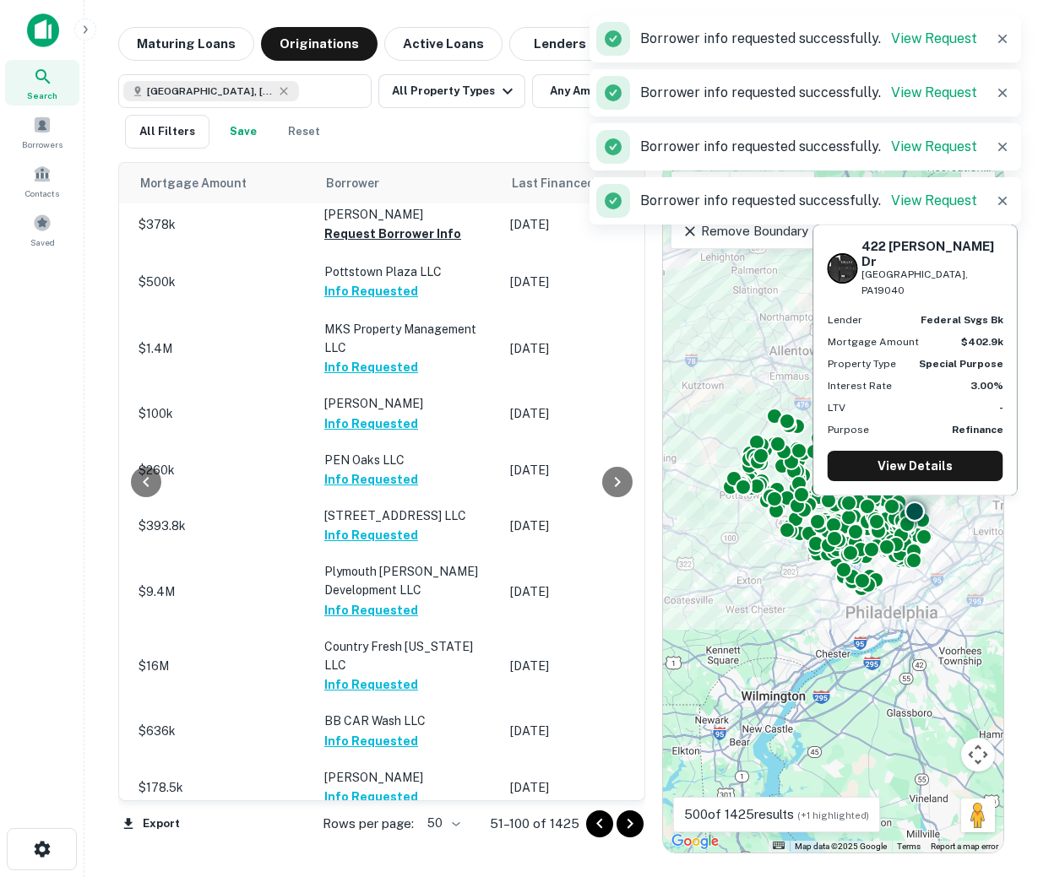
click at [360, 843] on button "Request Borrower Info" at bounding box center [392, 853] width 137 height 20
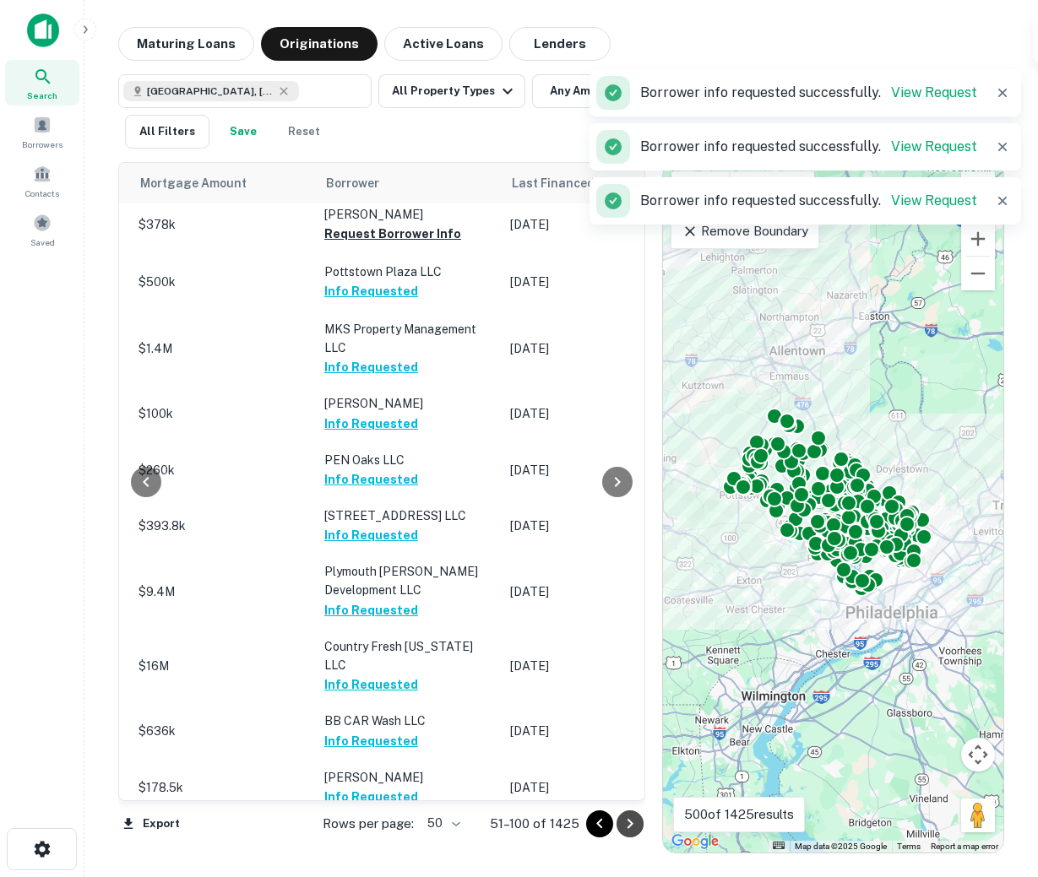
click at [627, 832] on icon "Go to next page" at bounding box center [630, 824] width 20 height 20
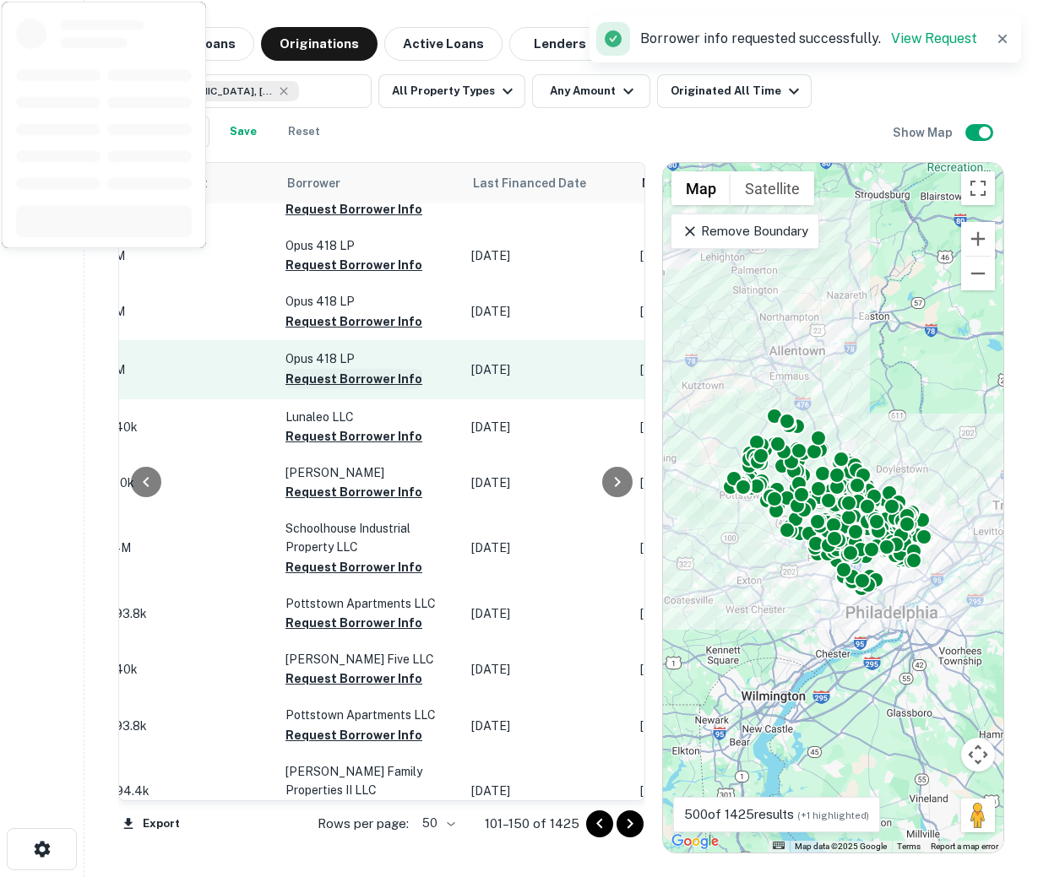
scroll to position [0, 775]
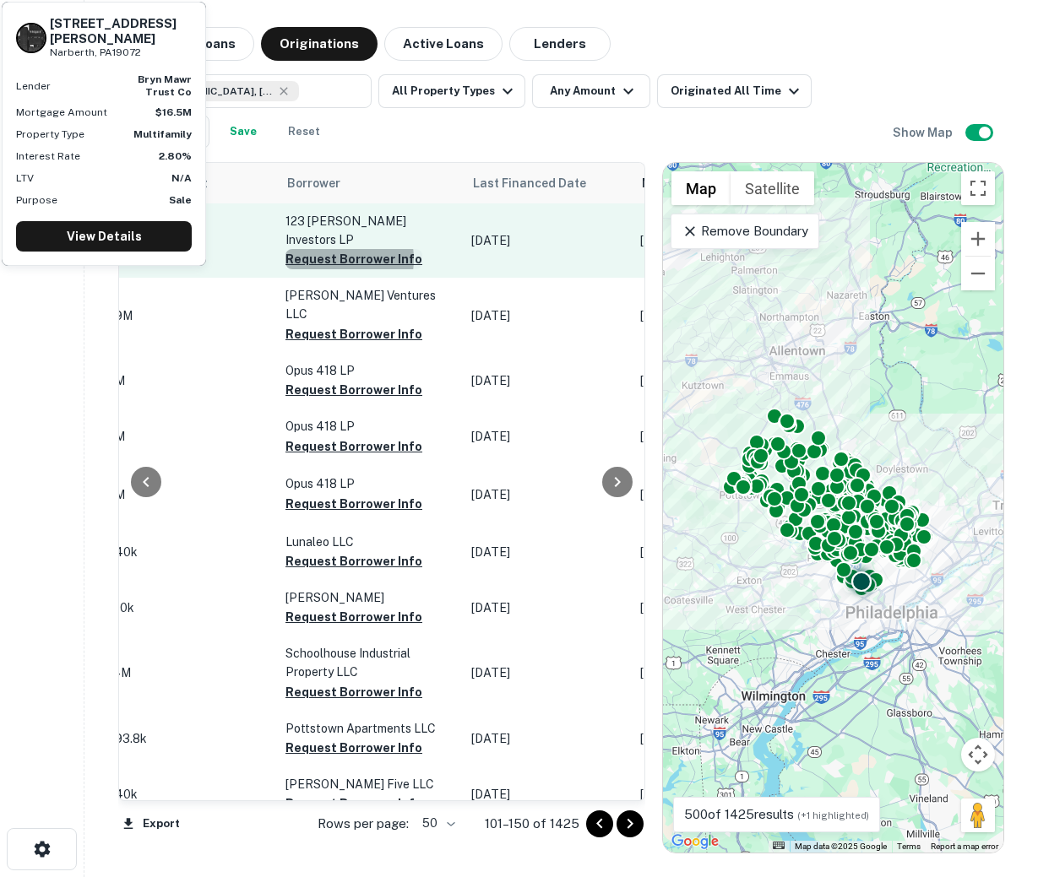
click at [330, 249] on button "Request Borrower Info" at bounding box center [353, 259] width 137 height 20
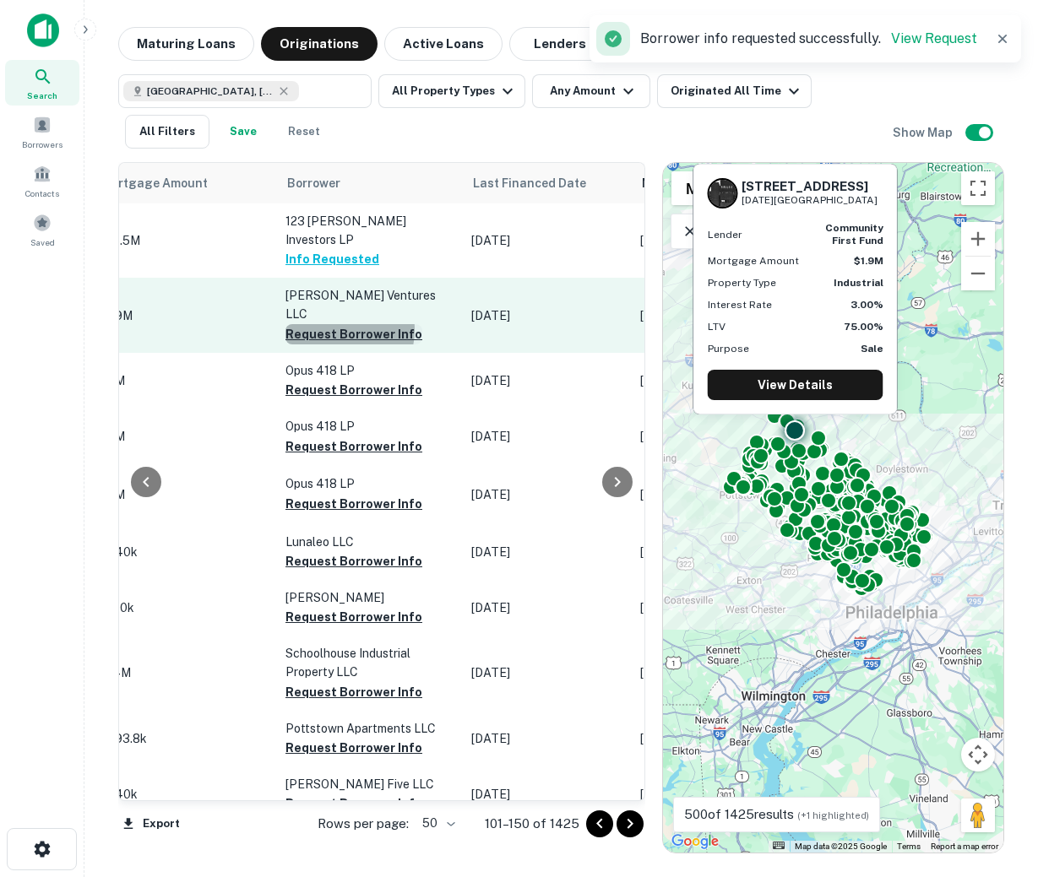
click at [333, 324] on button "Request Borrower Info" at bounding box center [353, 334] width 137 height 20
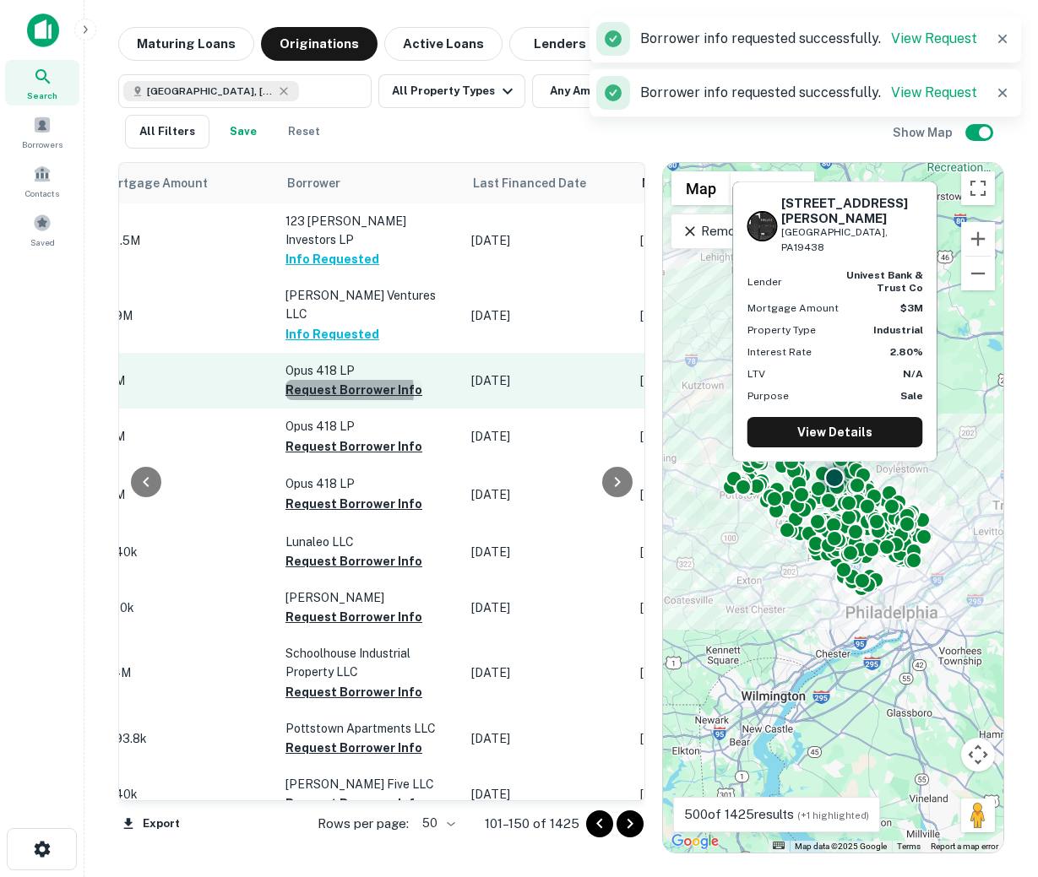
click at [333, 380] on button "Request Borrower Info" at bounding box center [353, 390] width 137 height 20
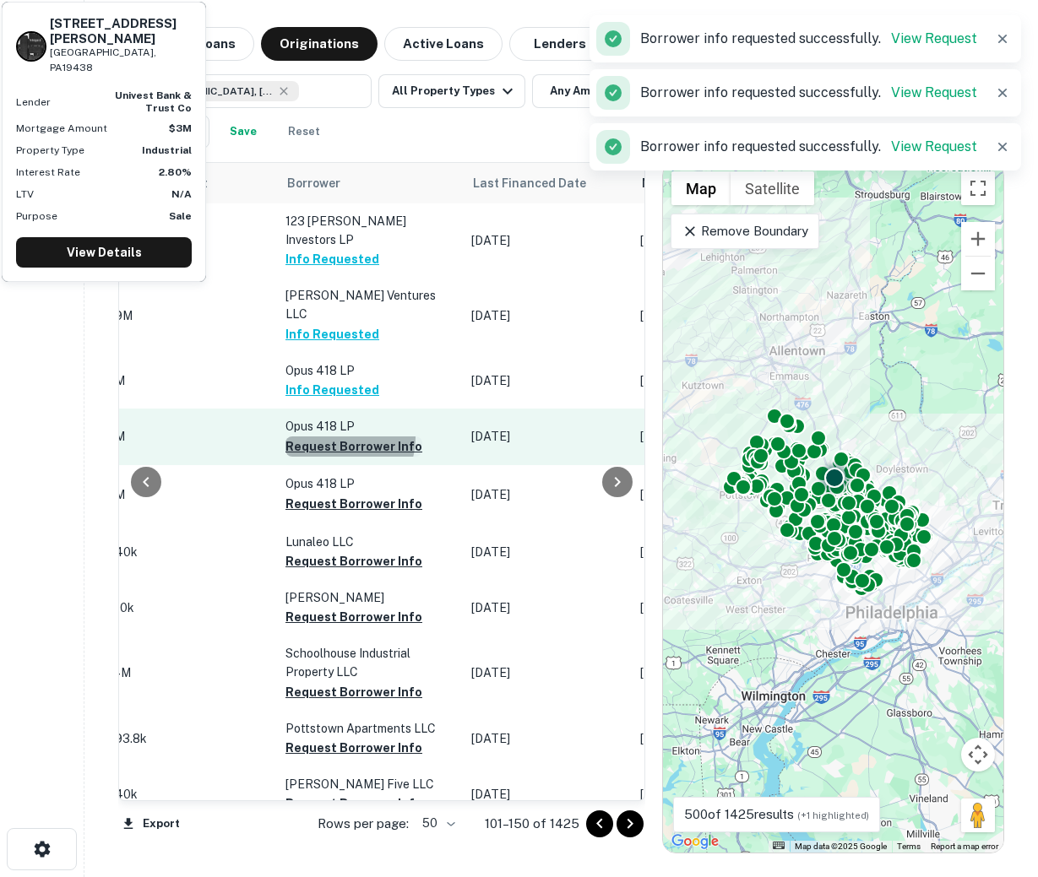
click at [331, 437] on button "Request Borrower Info" at bounding box center [353, 447] width 137 height 20
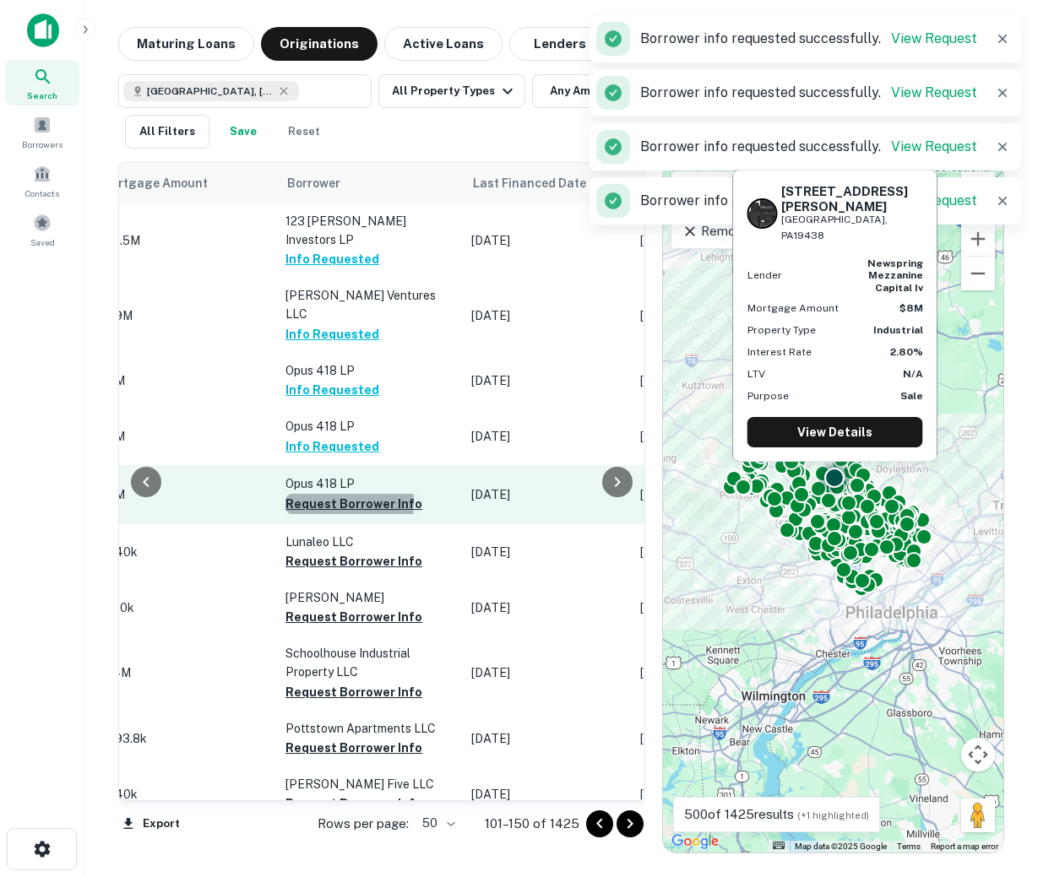
click at [343, 494] on button "Request Borrower Info" at bounding box center [353, 504] width 137 height 20
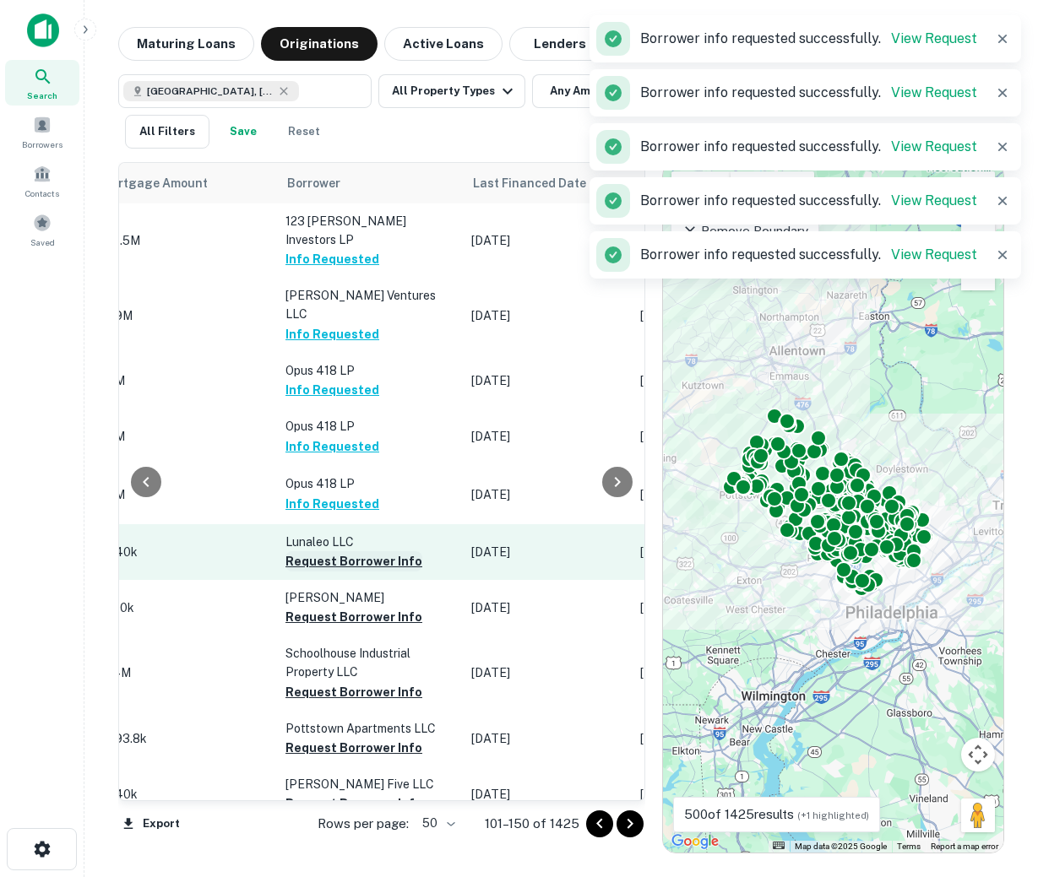
click at [343, 551] on button "Request Borrower Info" at bounding box center [353, 561] width 137 height 20
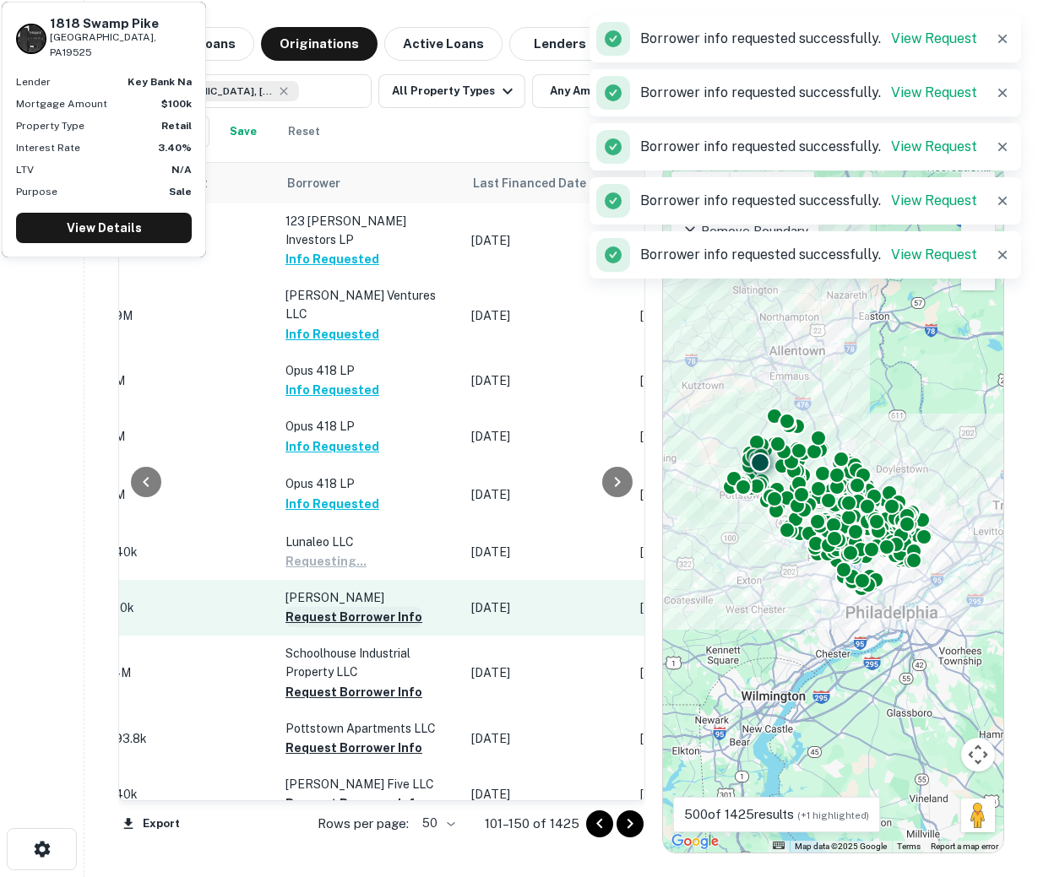
click at [334, 607] on button "Request Borrower Info" at bounding box center [353, 617] width 137 height 20
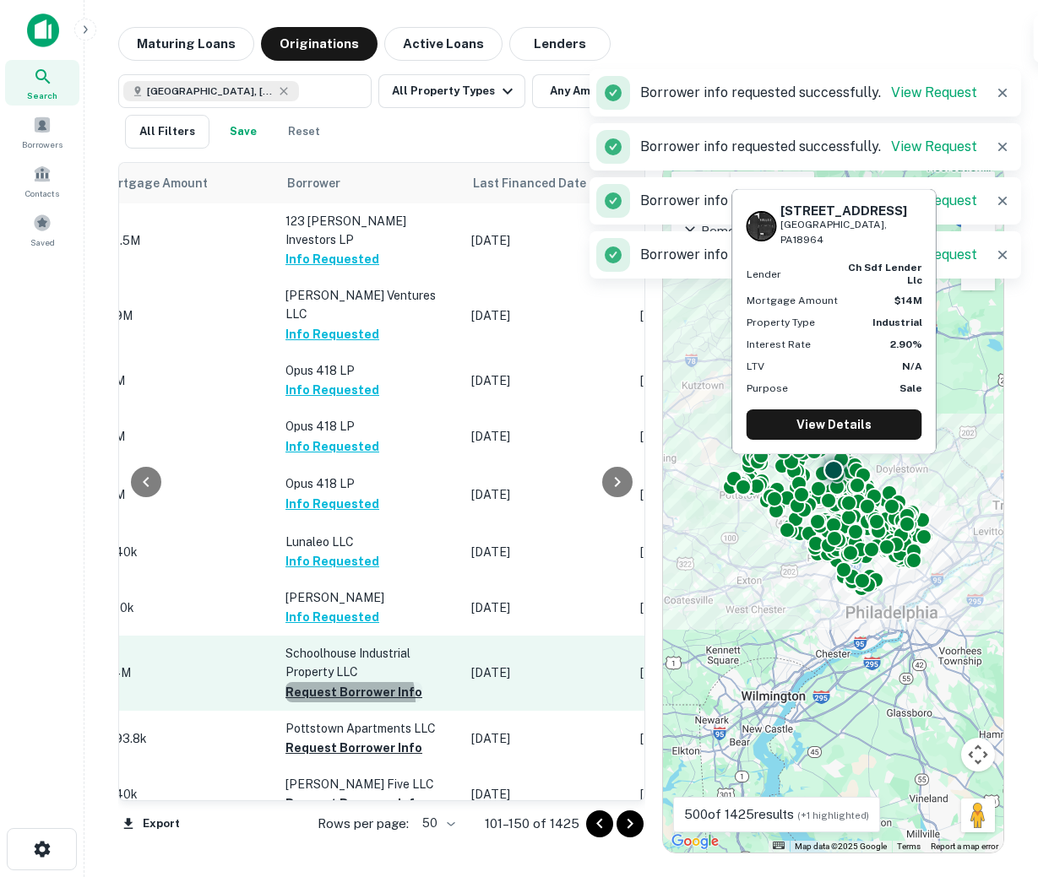
click at [333, 682] on button "Request Borrower Info" at bounding box center [353, 692] width 137 height 20
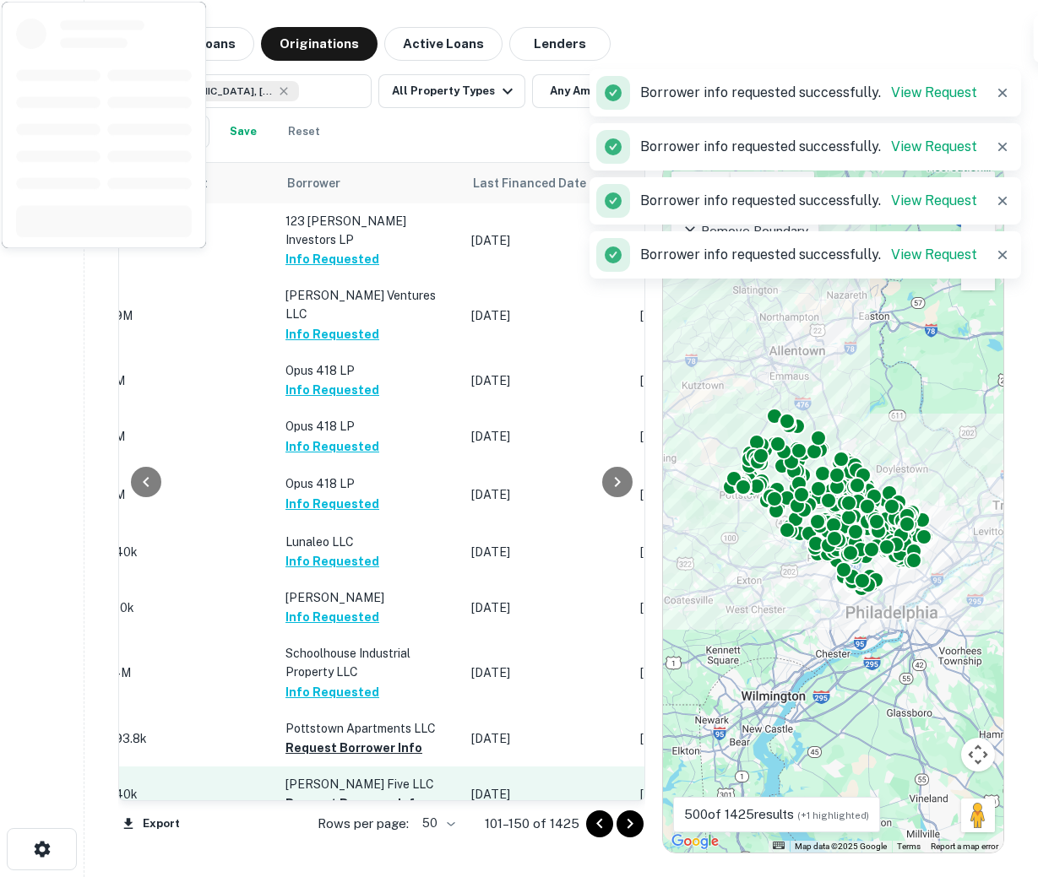
scroll to position [195, 775]
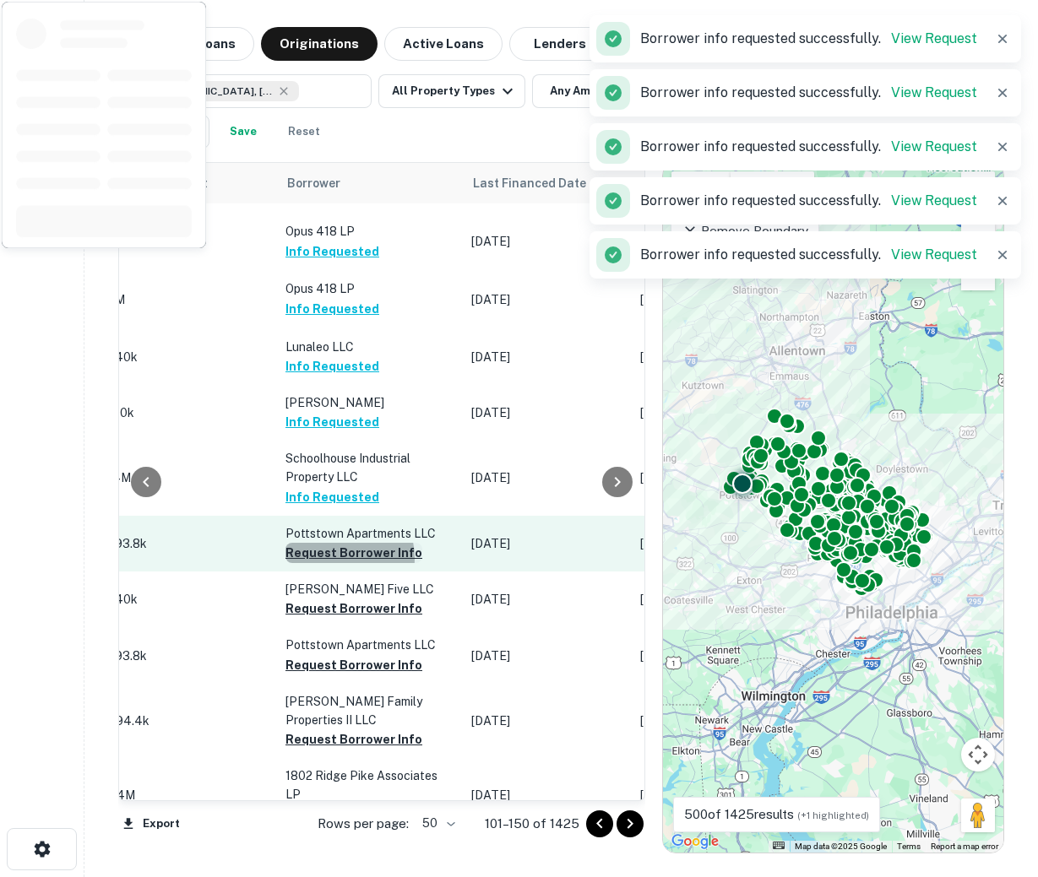
click at [333, 543] on button "Request Borrower Info" at bounding box center [353, 553] width 137 height 20
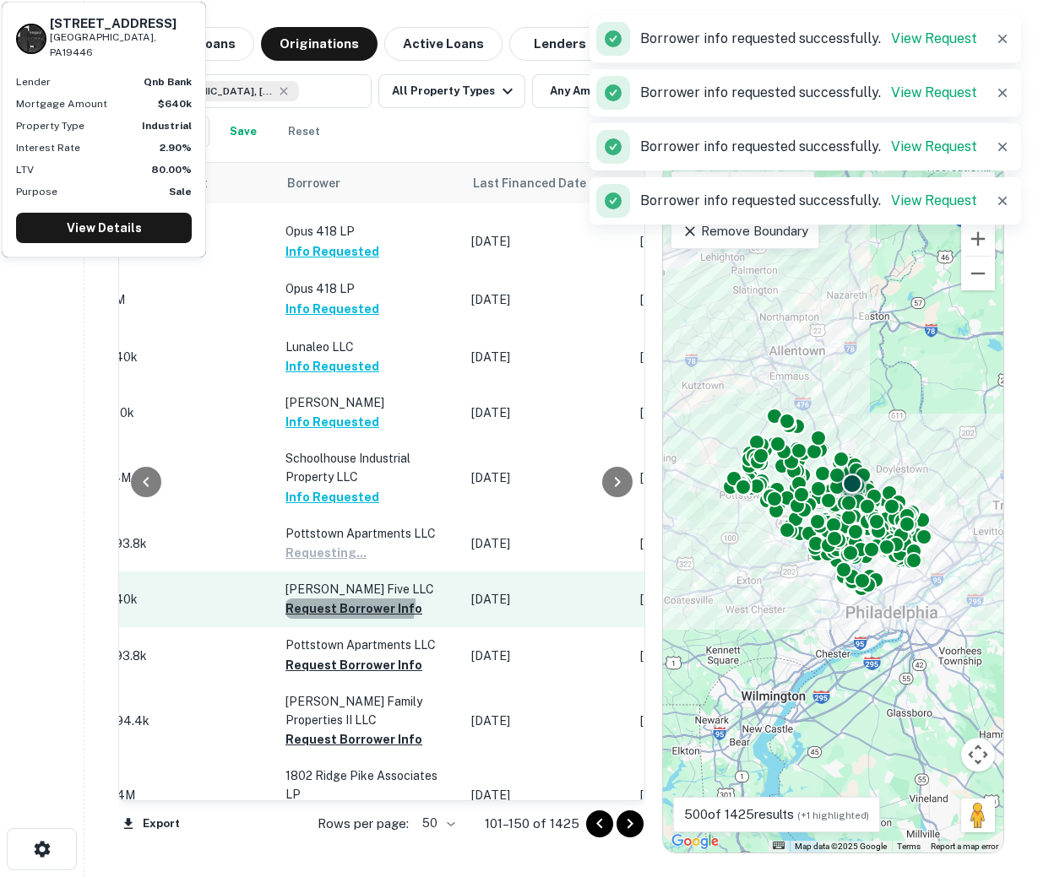
click at [327, 599] on button "Request Borrower Info" at bounding box center [353, 609] width 137 height 20
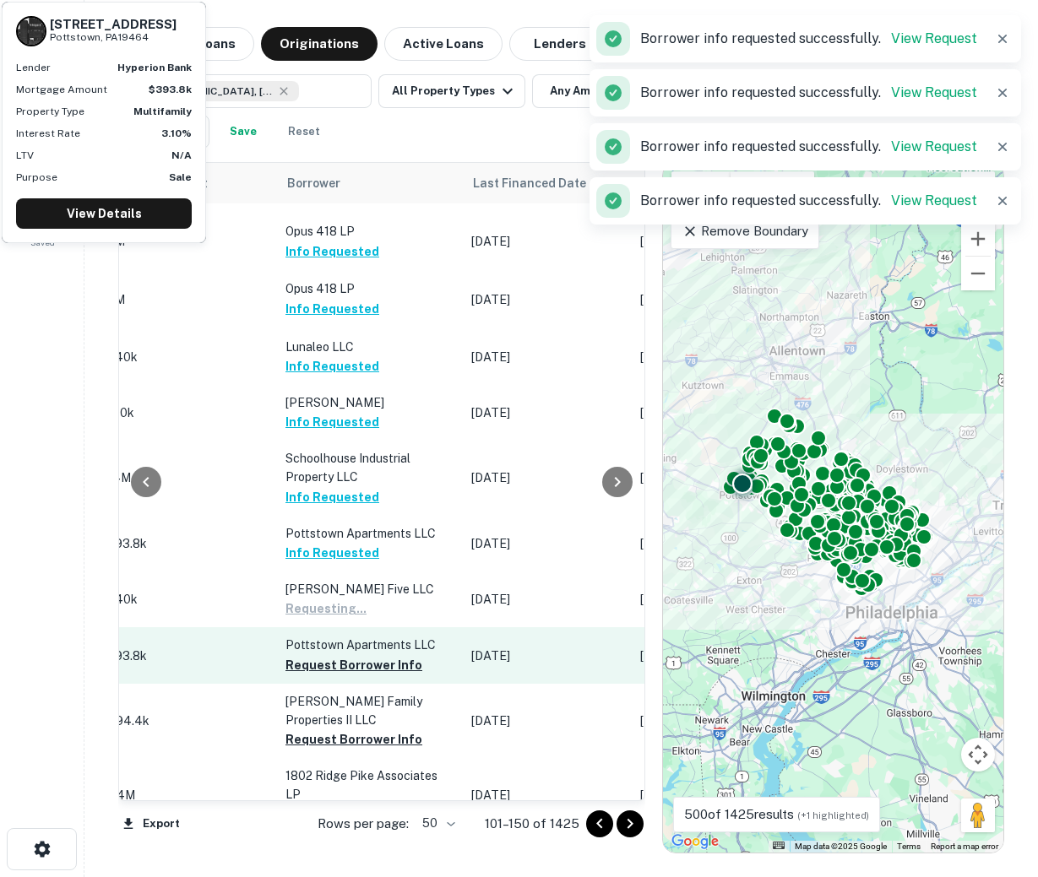
click at [340, 636] on p "Pottstown Apartments LLC" at bounding box center [369, 645] width 169 height 19
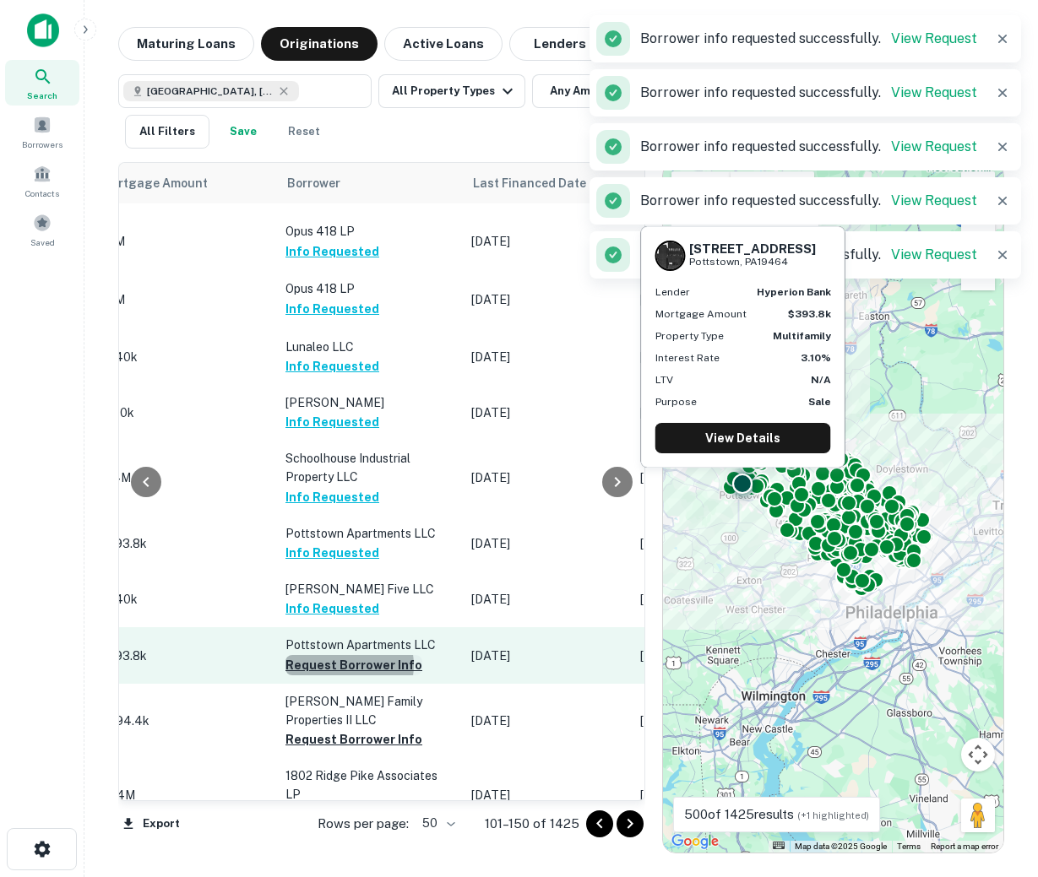
click at [340, 655] on button "Request Borrower Info" at bounding box center [353, 665] width 137 height 20
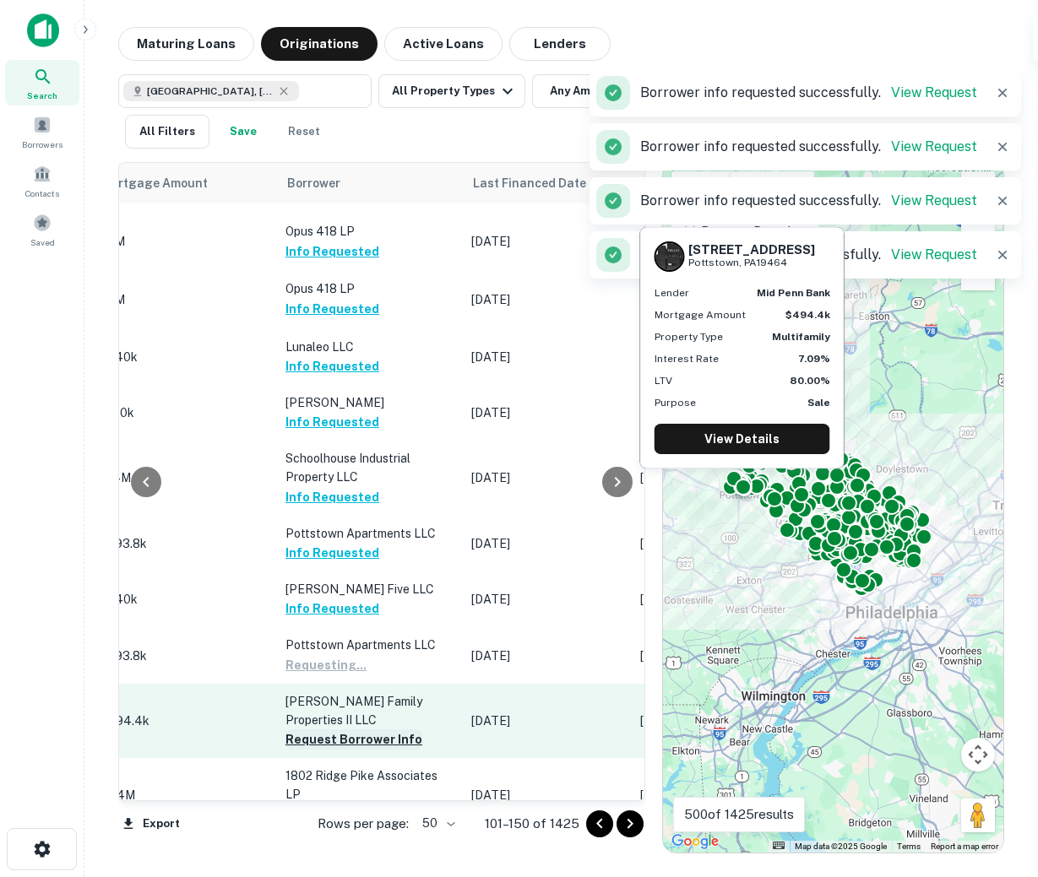
click at [338, 730] on button "Request Borrower Info" at bounding box center [353, 740] width 137 height 20
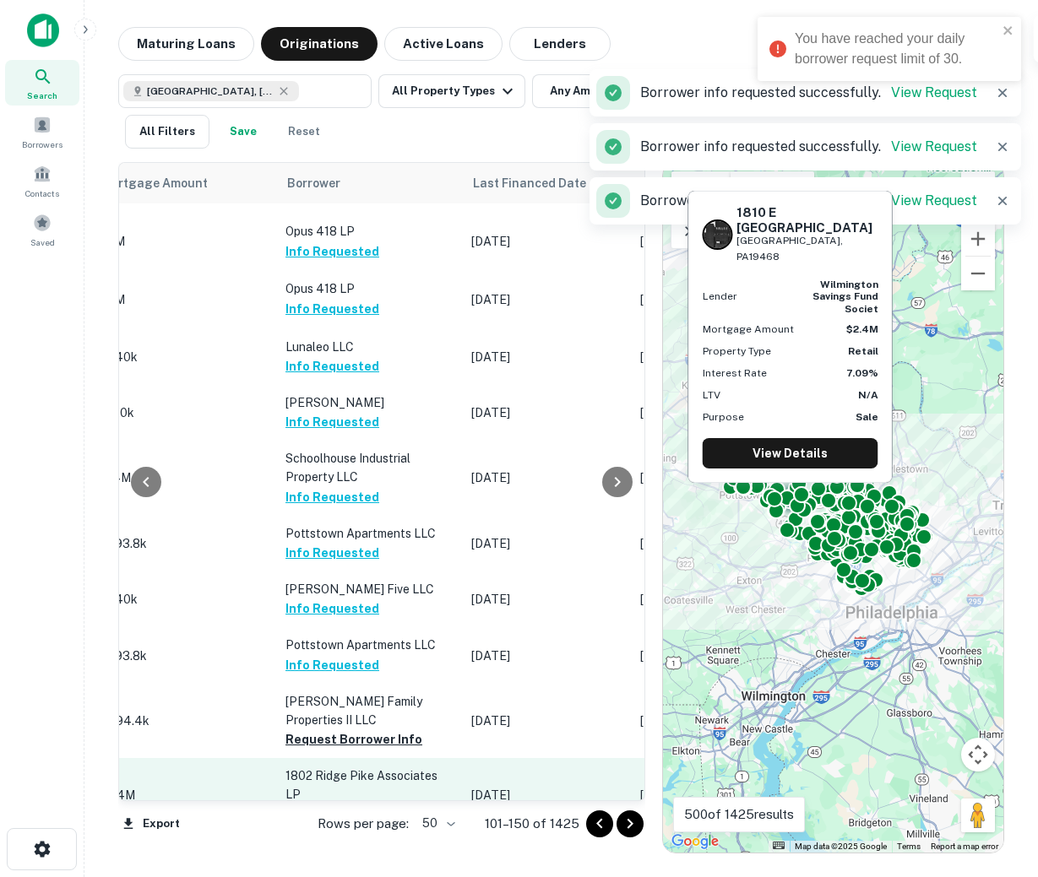
click at [334, 758] on td "1802 Ridge Pike Associates LP Request Borrower Info" at bounding box center [370, 795] width 186 height 74
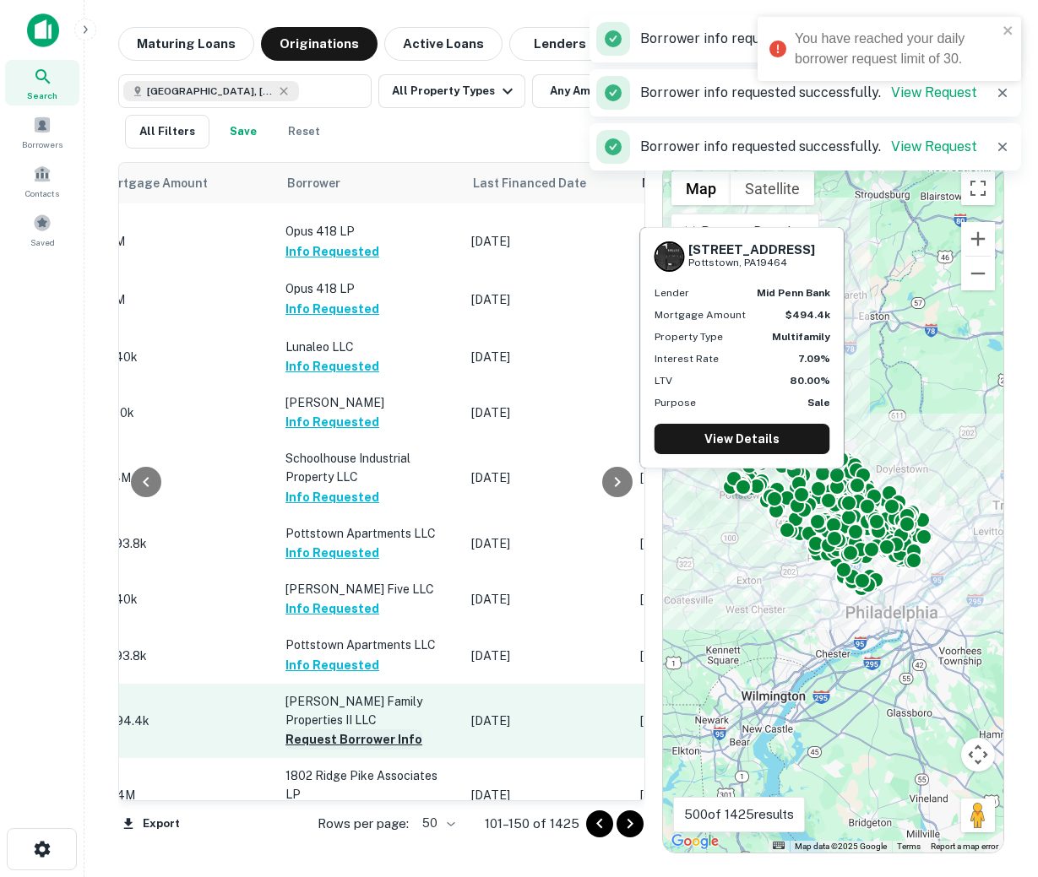
click at [334, 730] on button "Request Borrower Info" at bounding box center [353, 740] width 137 height 20
